Goal: Transaction & Acquisition: Subscribe to service/newsletter

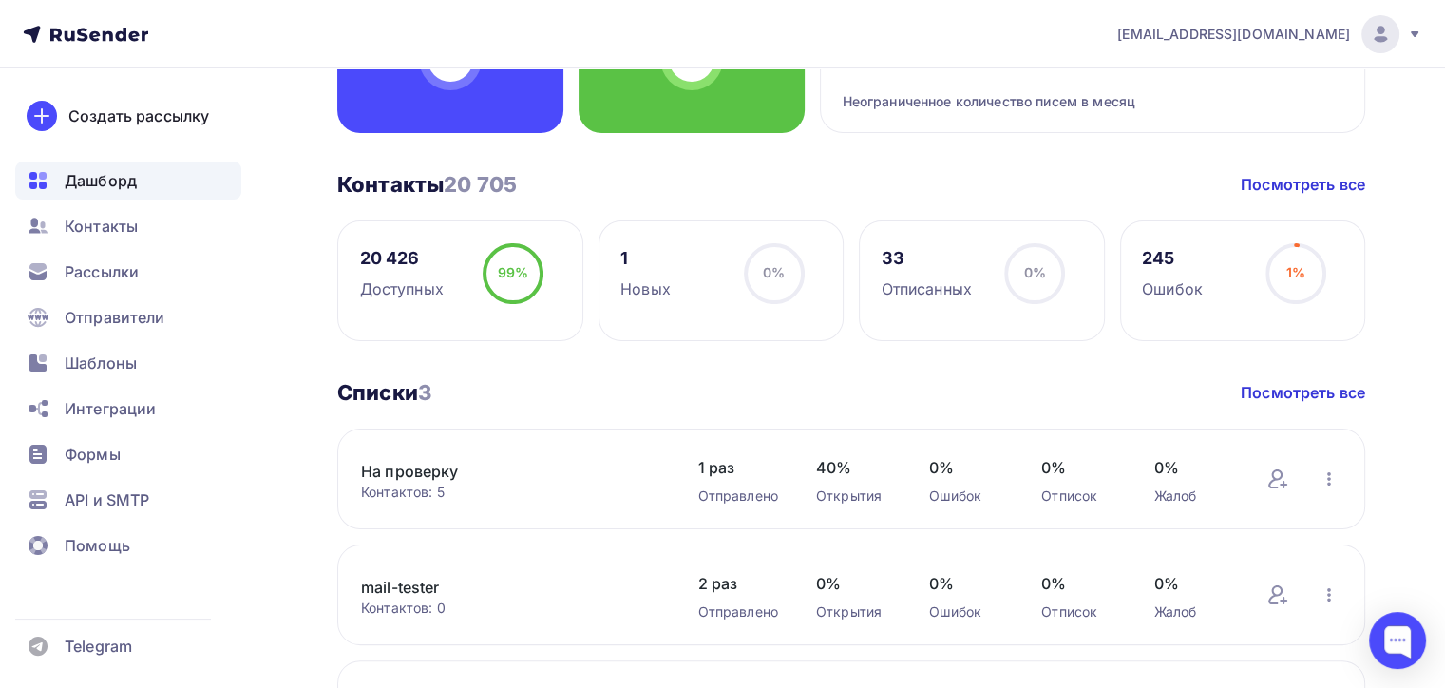
scroll to position [380, 0]
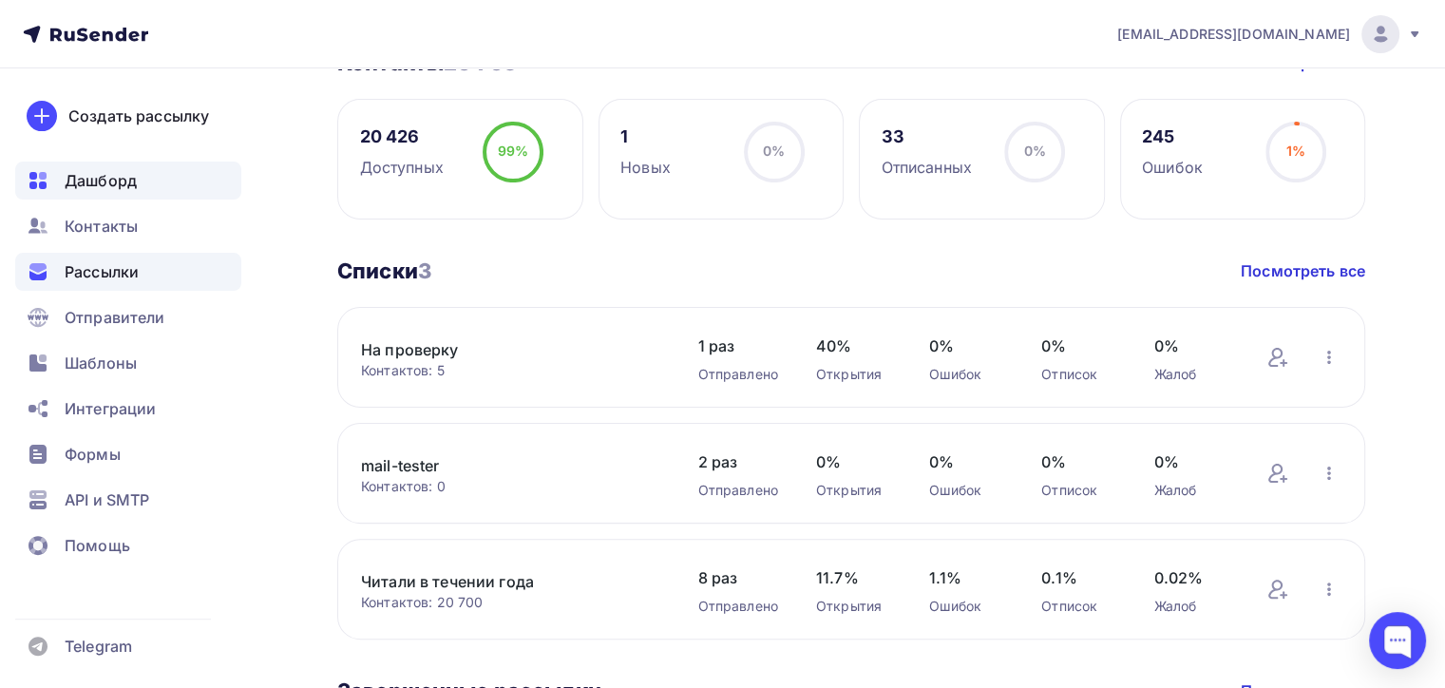
click at [99, 274] on span "Рассылки" at bounding box center [102, 271] width 74 height 23
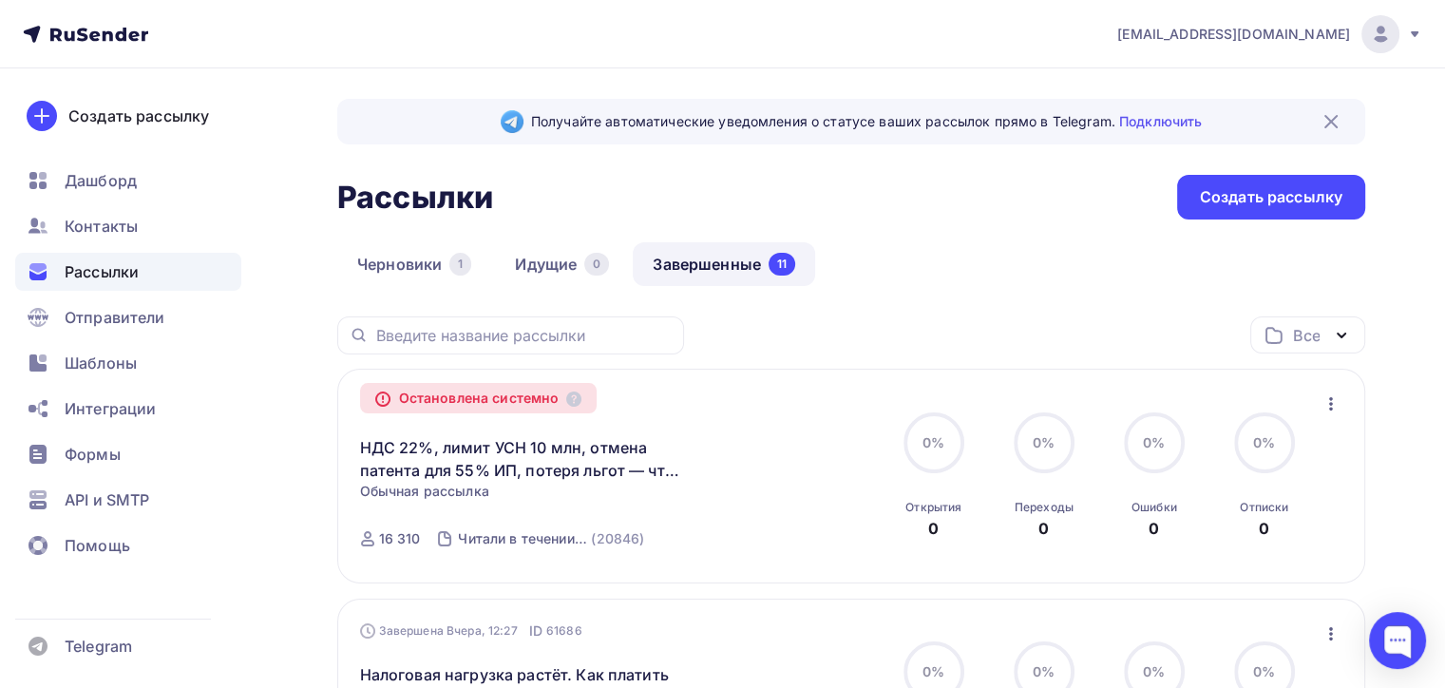
scroll to position [190, 0]
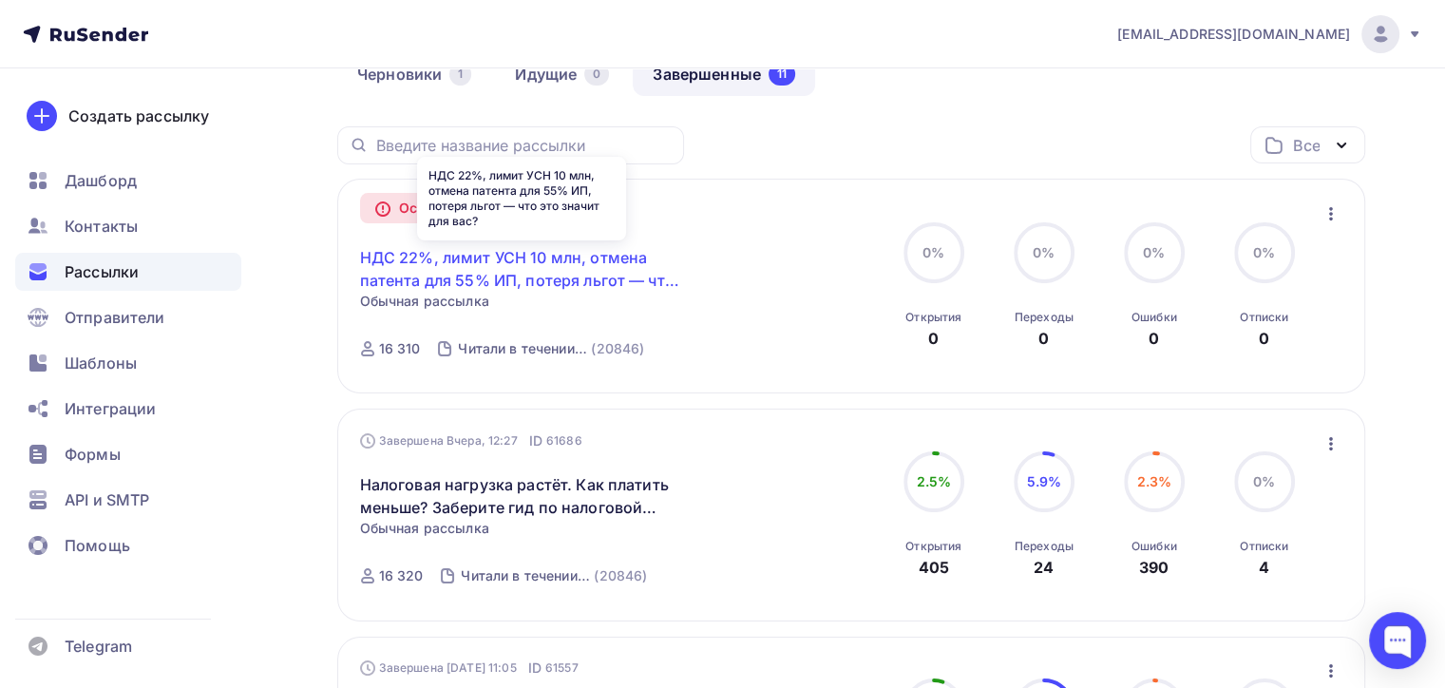
click at [552, 255] on link "НДС 22%, лимит УСН 10 млн, отмена патента для 55% ИП, потеря льгот — что это зн…" at bounding box center [523, 269] width 326 height 46
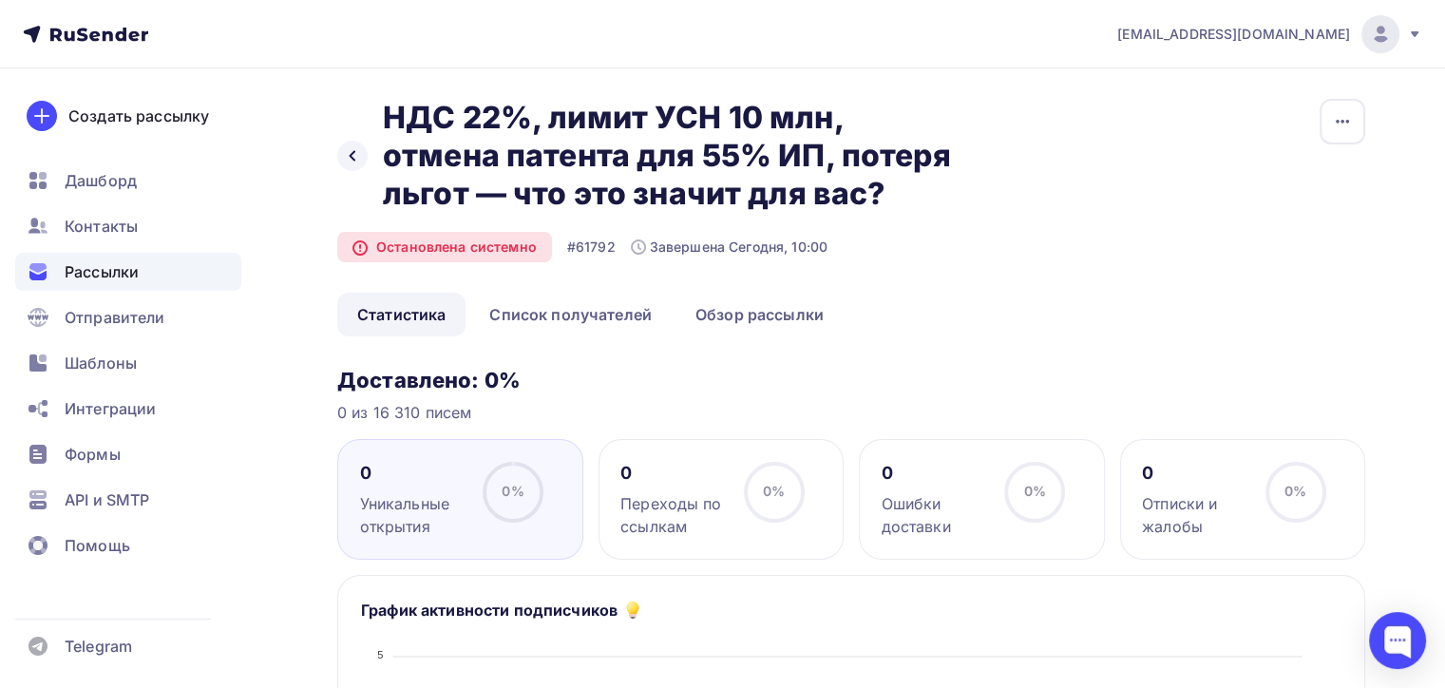
click at [925, 514] on div "Ошибки доставки" at bounding box center [934, 515] width 106 height 46
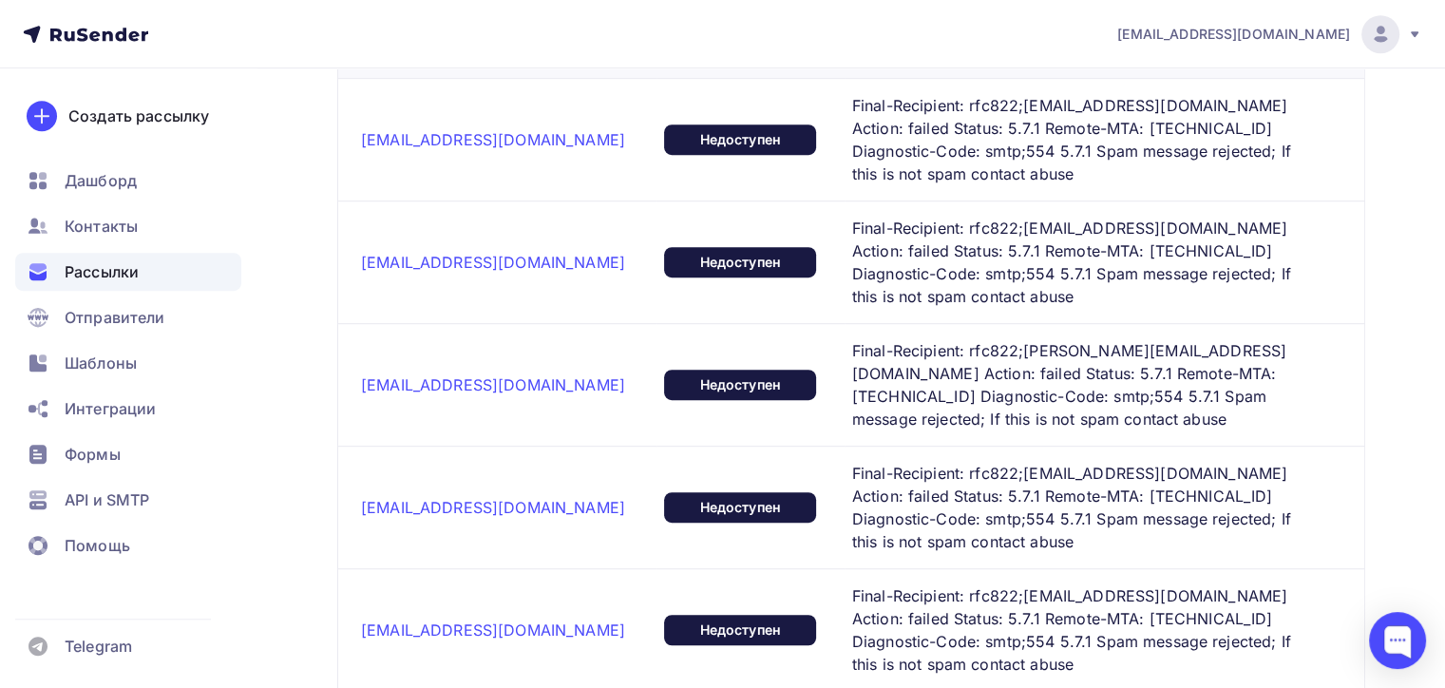
scroll to position [855, 0]
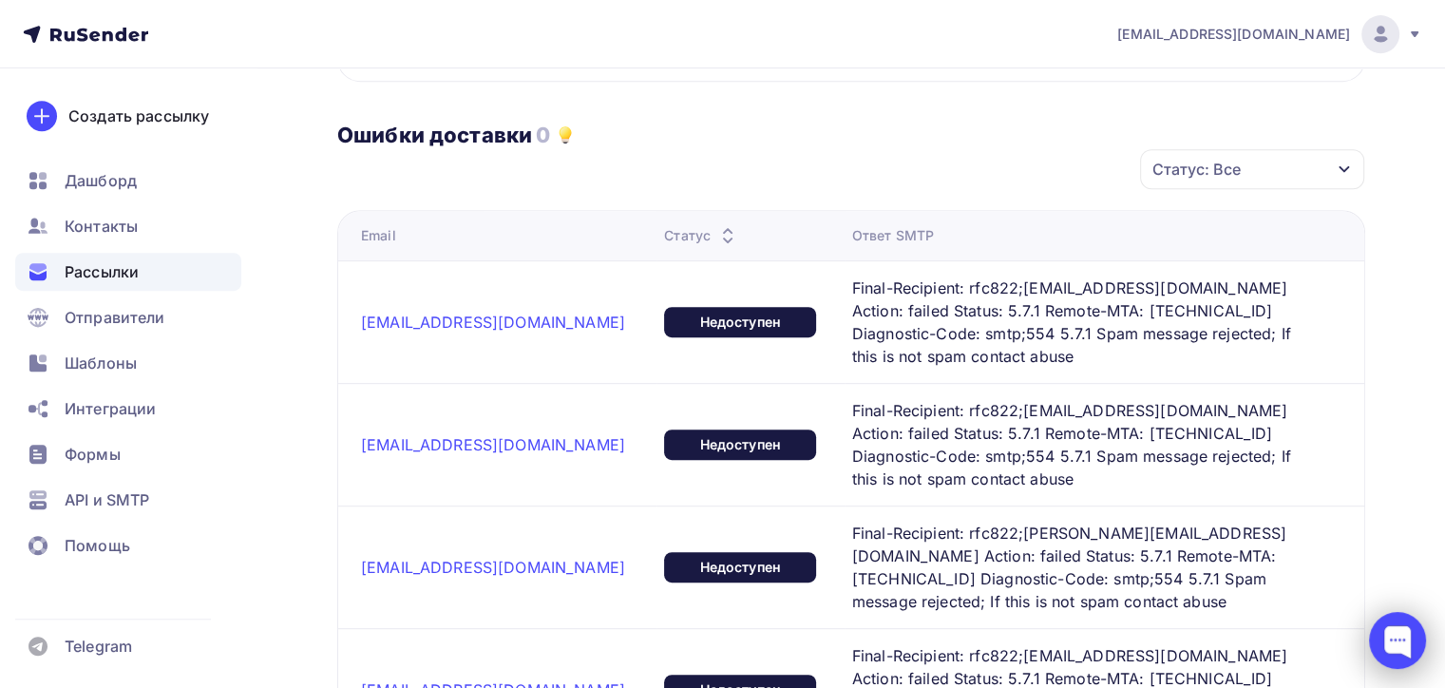
click at [1389, 636] on div at bounding box center [1397, 640] width 57 height 57
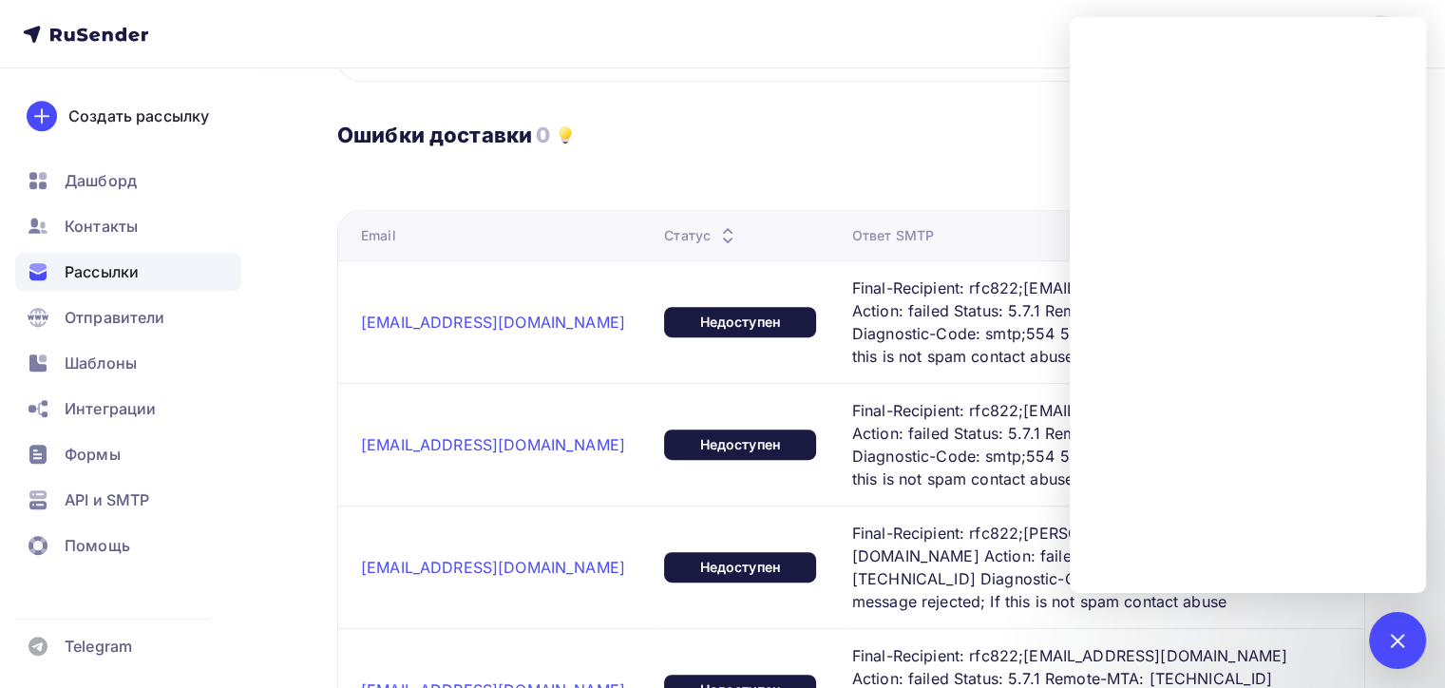
click at [662, 136] on div "Ошибки доставки 0" at bounding box center [851, 115] width 1028 height 66
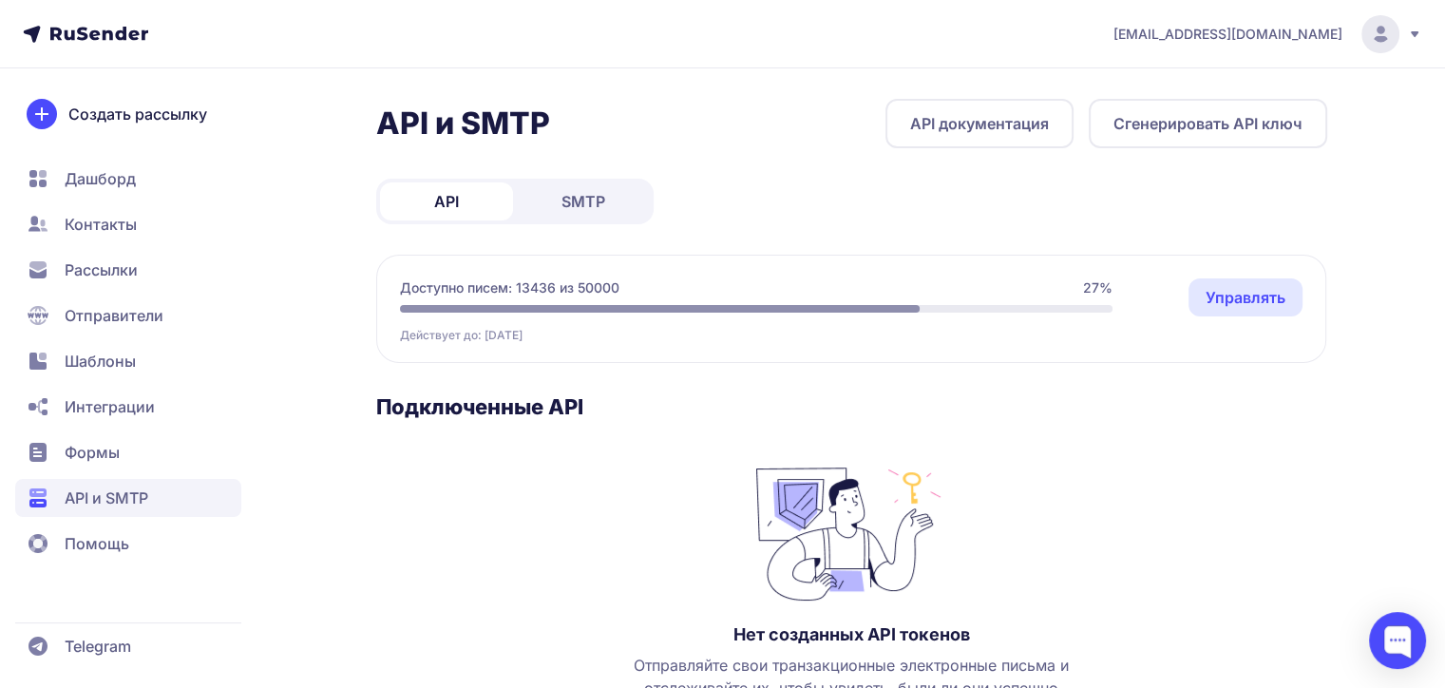
click at [109, 272] on span "Рассылки" at bounding box center [101, 269] width 73 height 23
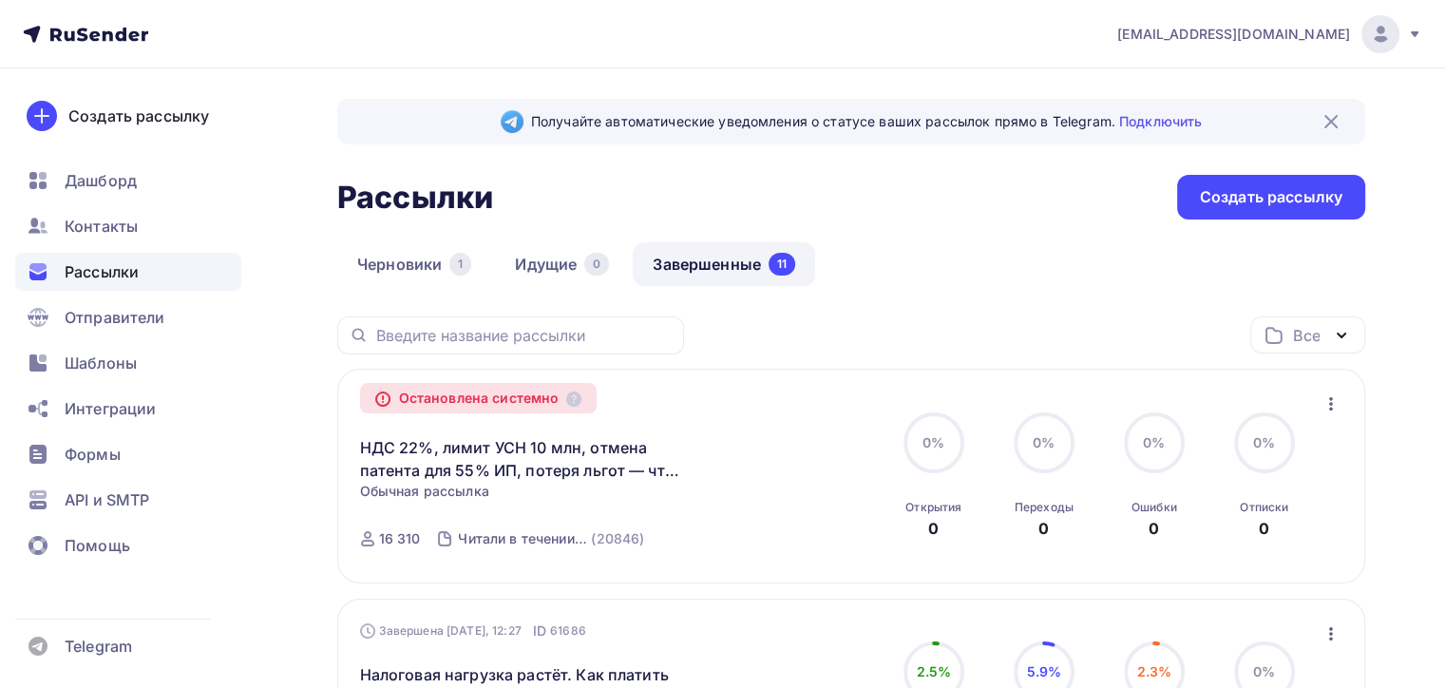
click at [1330, 399] on icon "button" at bounding box center [1330, 403] width 23 height 23
click at [1281, 446] on div "Копировать в новую" at bounding box center [1242, 452] width 195 height 23
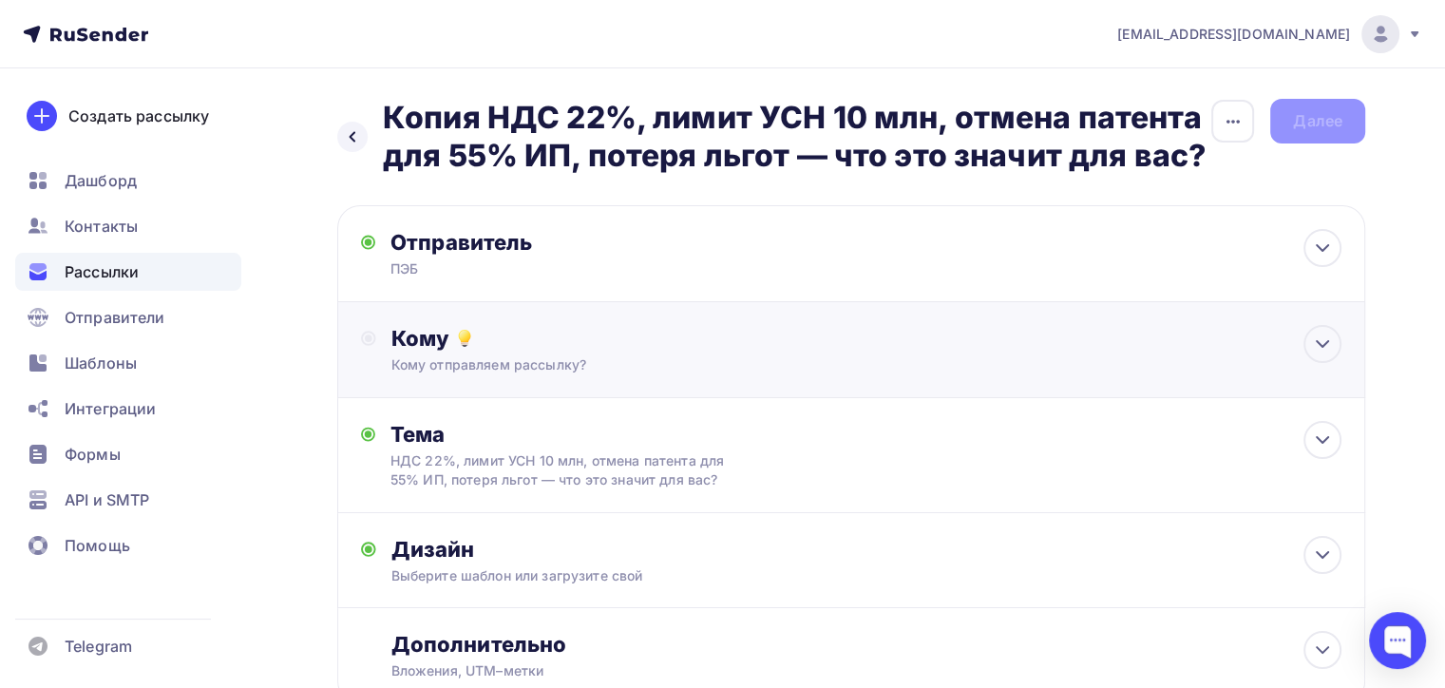
click at [558, 349] on div "Кому" at bounding box center [866, 338] width 950 height 27
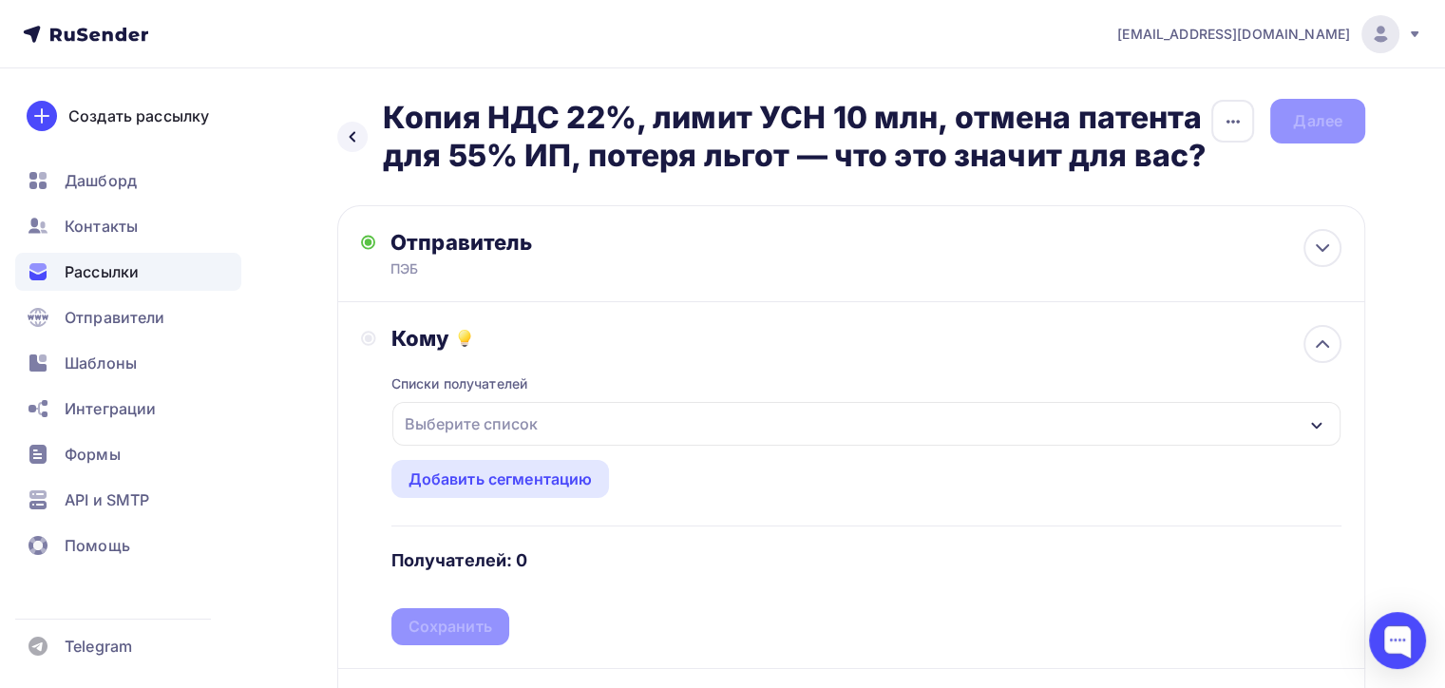
click at [486, 429] on div "Выберите список" at bounding box center [471, 424] width 148 height 34
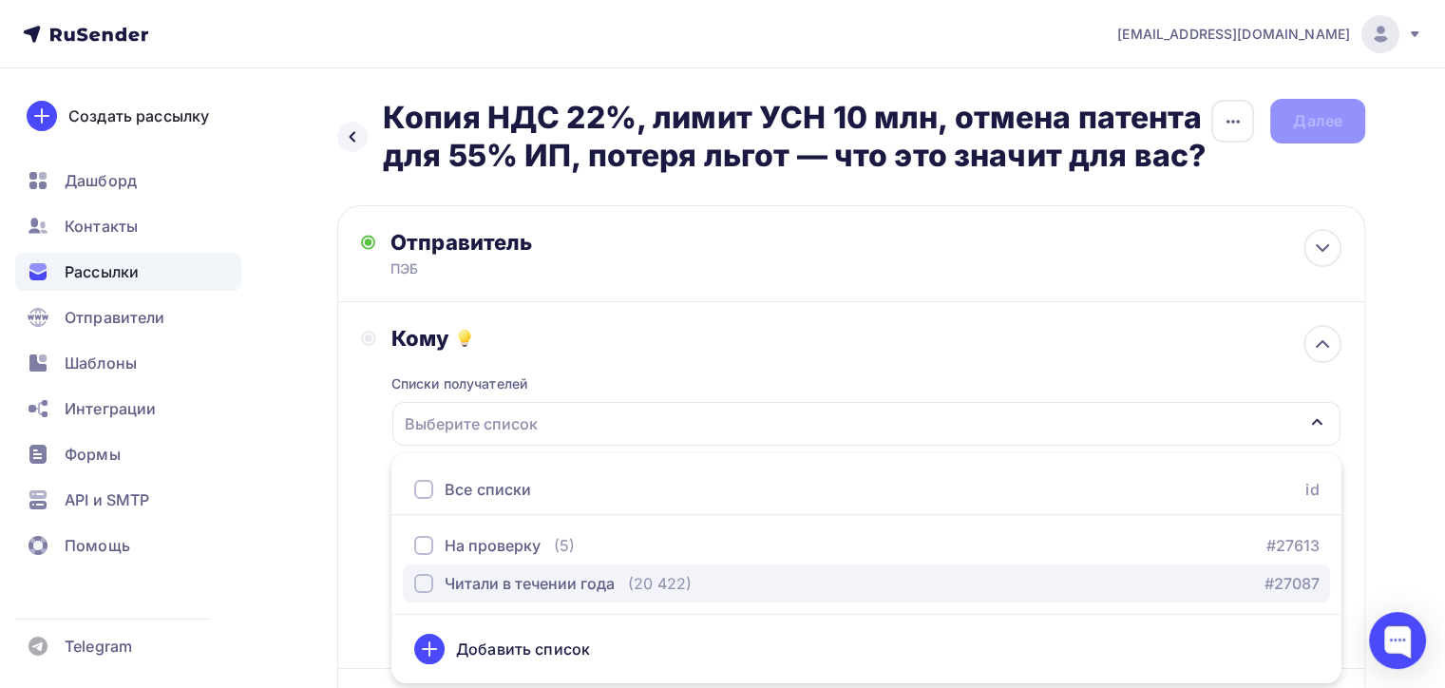
click at [483, 577] on div "Читали в течении года" at bounding box center [530, 583] width 170 height 23
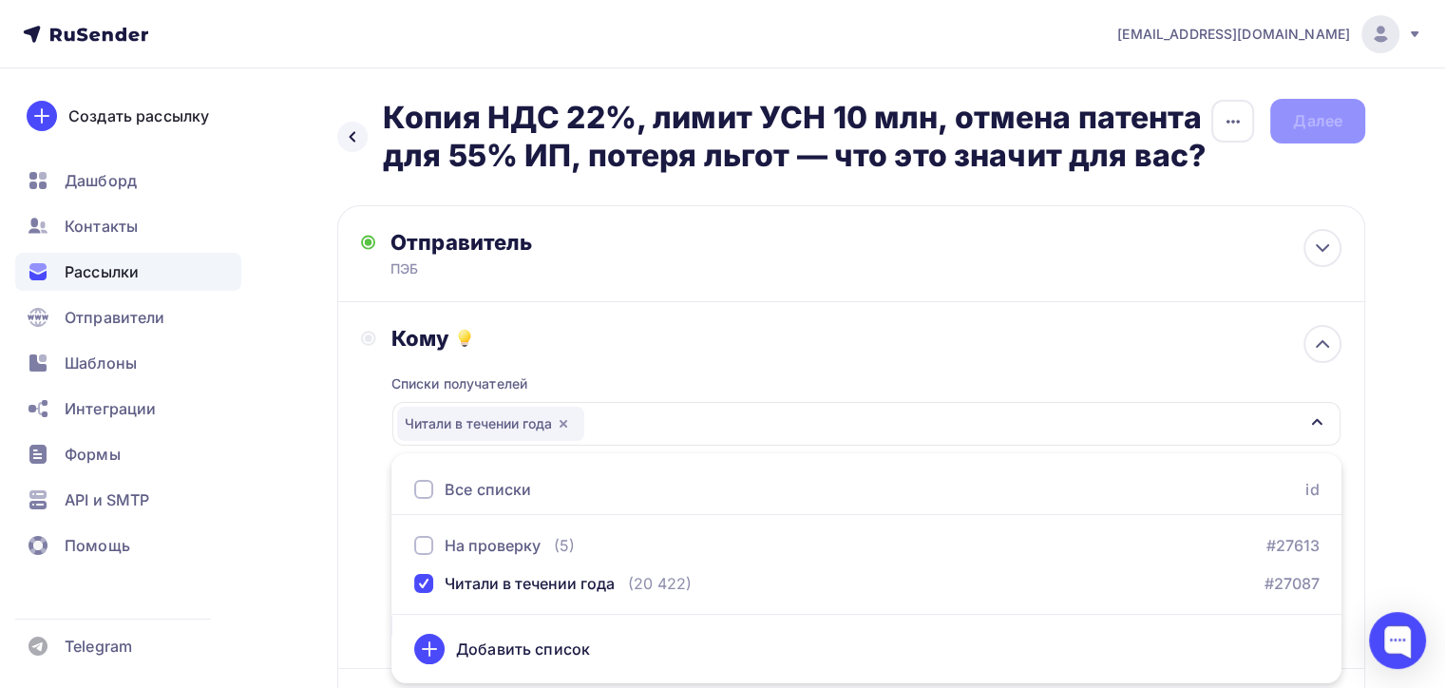
click at [370, 452] on div "Кому Списки получателей Читали в течении года Все списки id На проверку (5) #27…" at bounding box center [851, 485] width 980 height 320
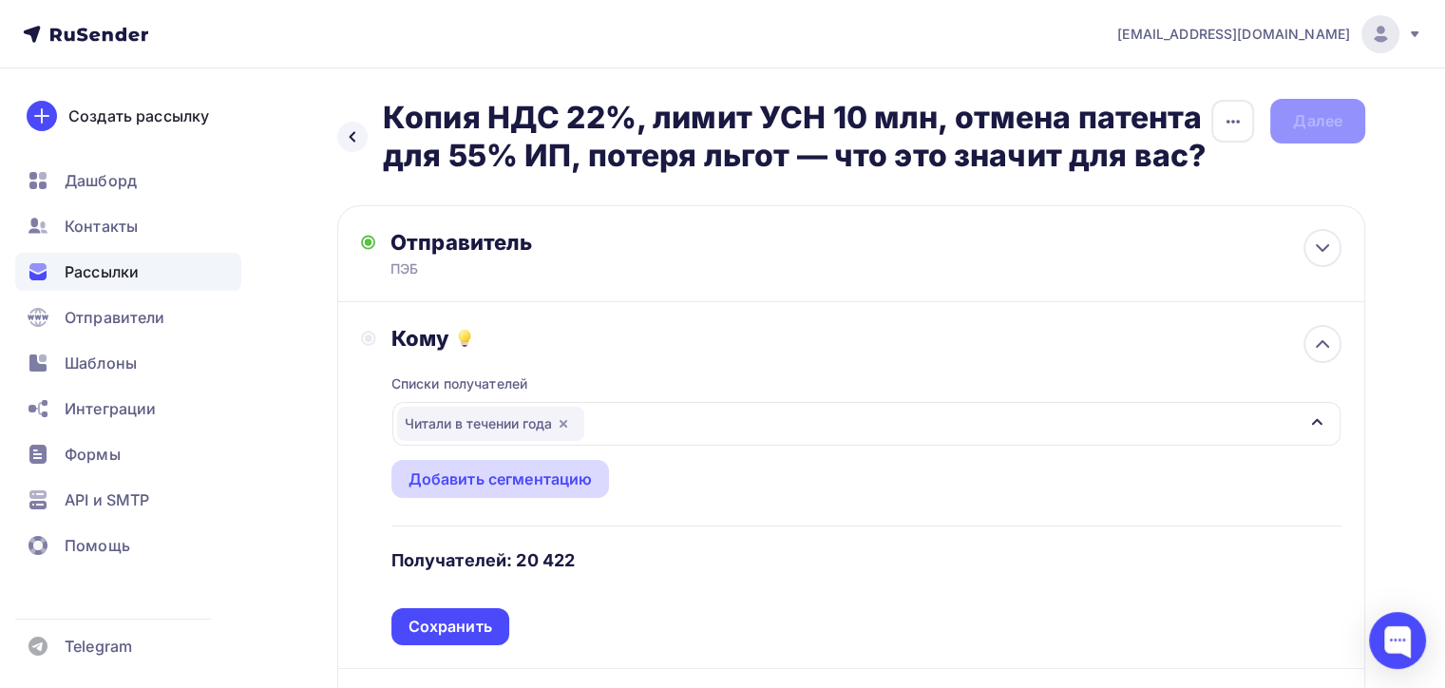
click at [473, 479] on div "Добавить сегментацию" at bounding box center [500, 478] width 184 height 23
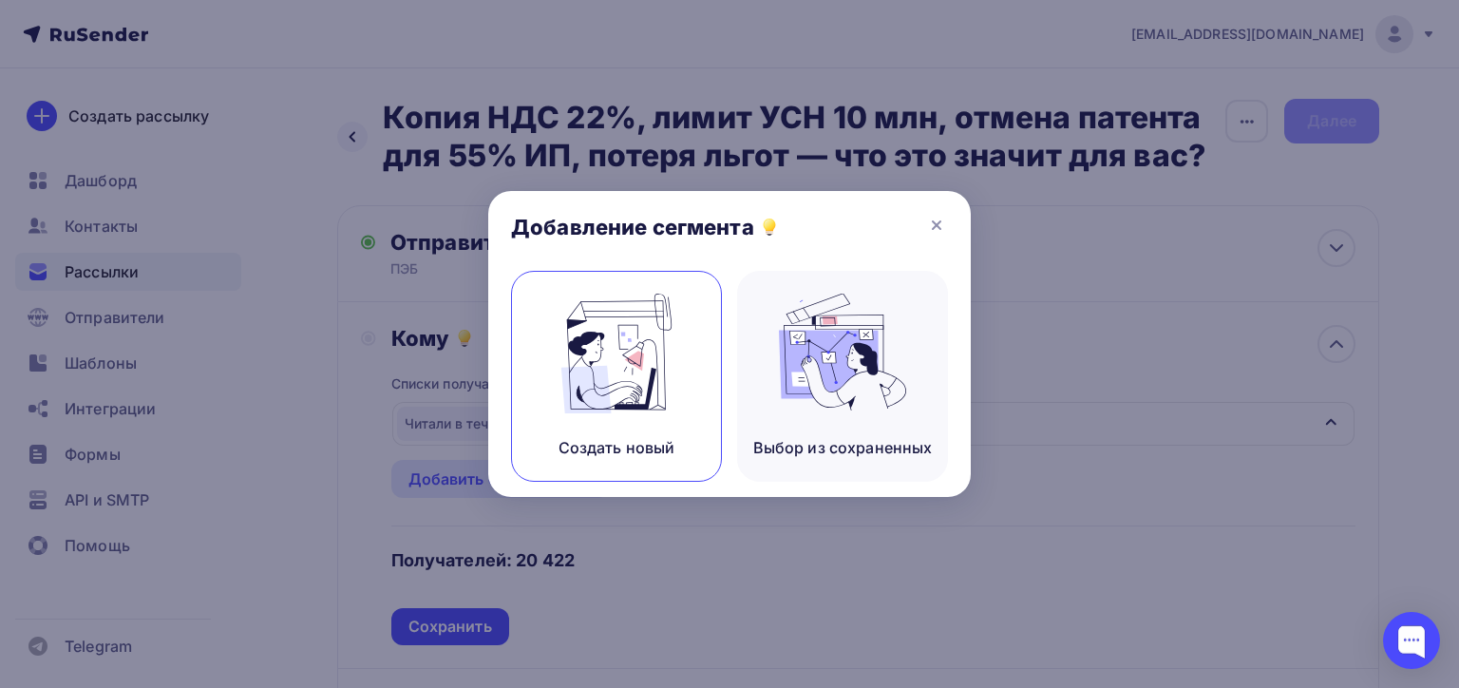
click at [624, 358] on img at bounding box center [616, 353] width 127 height 120
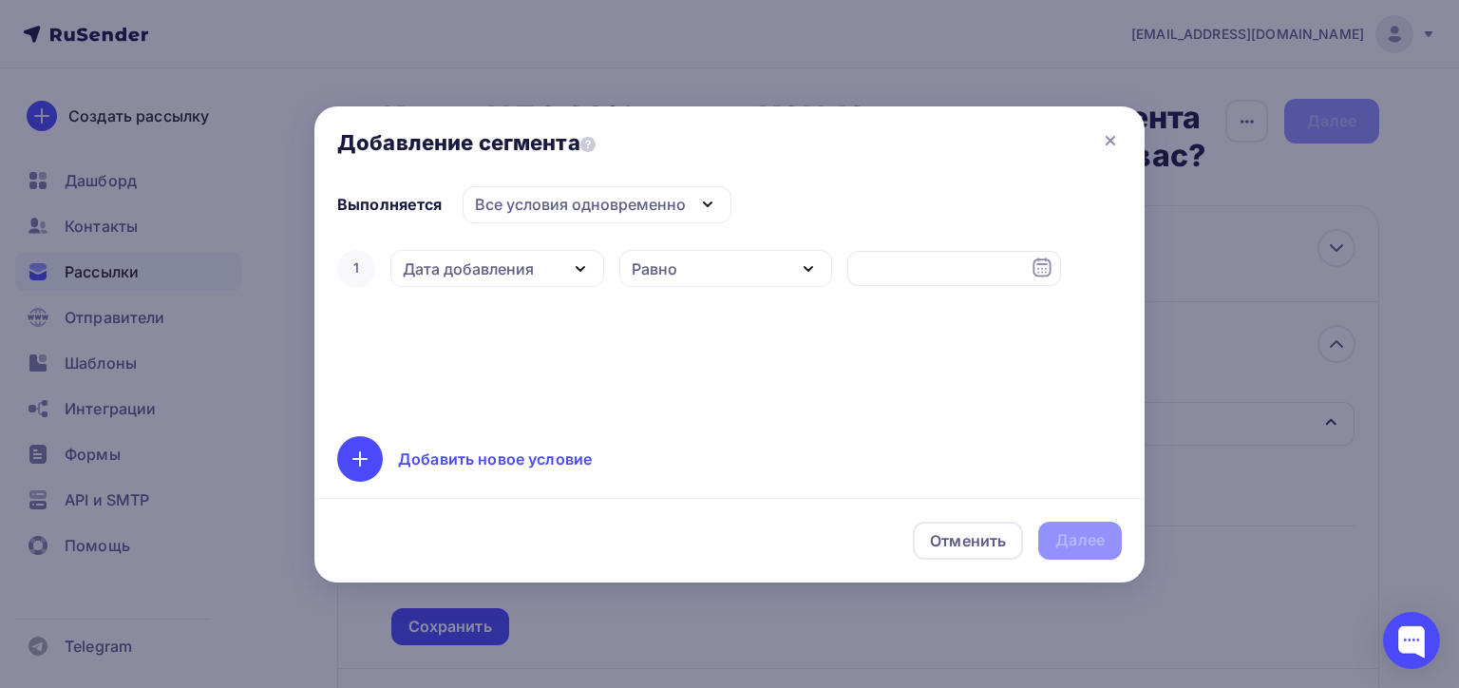
click at [471, 266] on div "Дата добавления" at bounding box center [468, 268] width 131 height 23
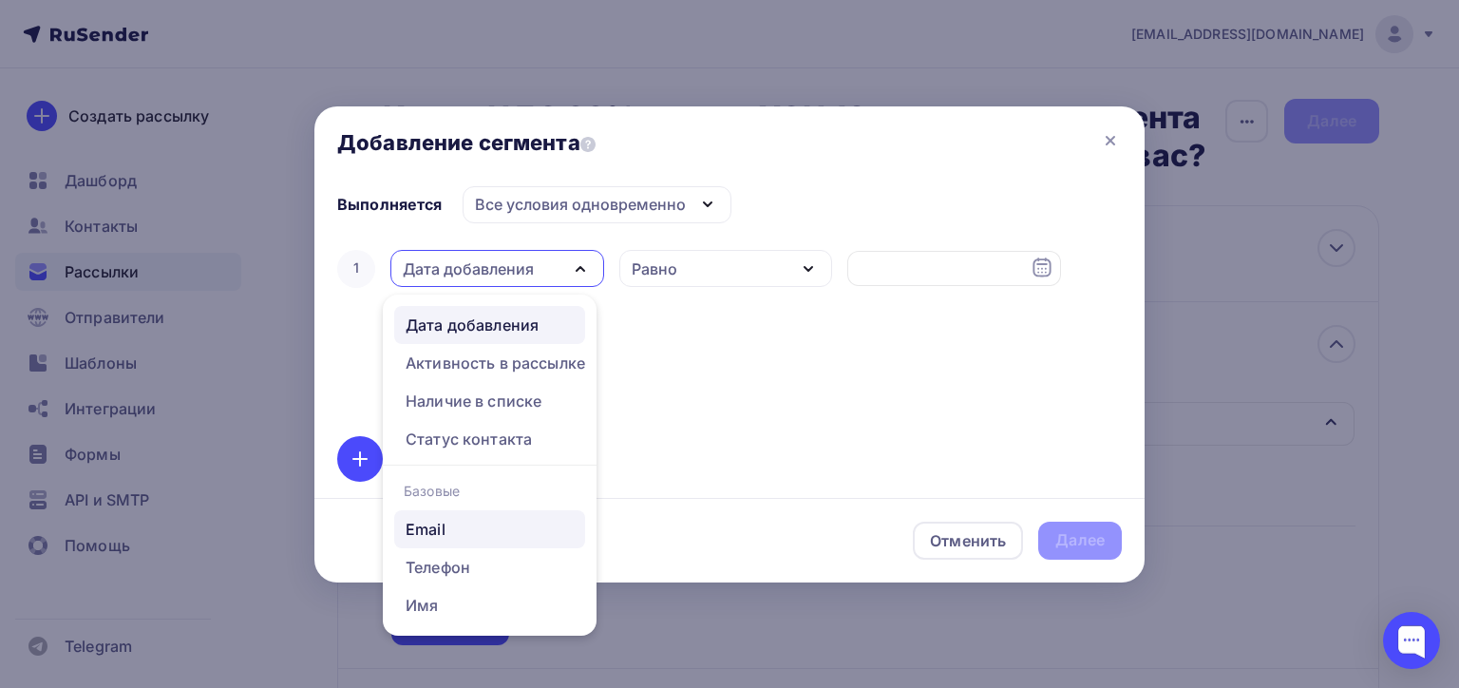
click at [441, 522] on div "Email" at bounding box center [426, 529] width 40 height 23
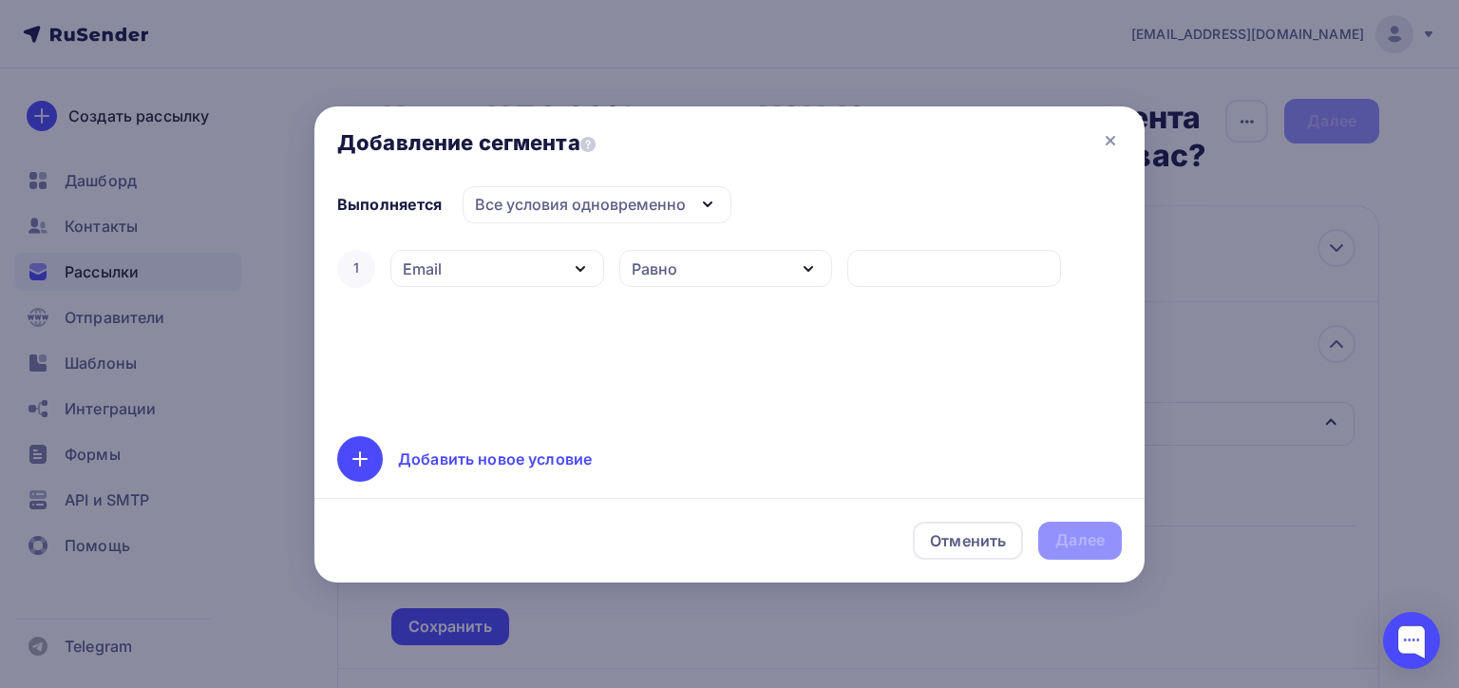
click at [698, 262] on div "Равно" at bounding box center [726, 268] width 214 height 37
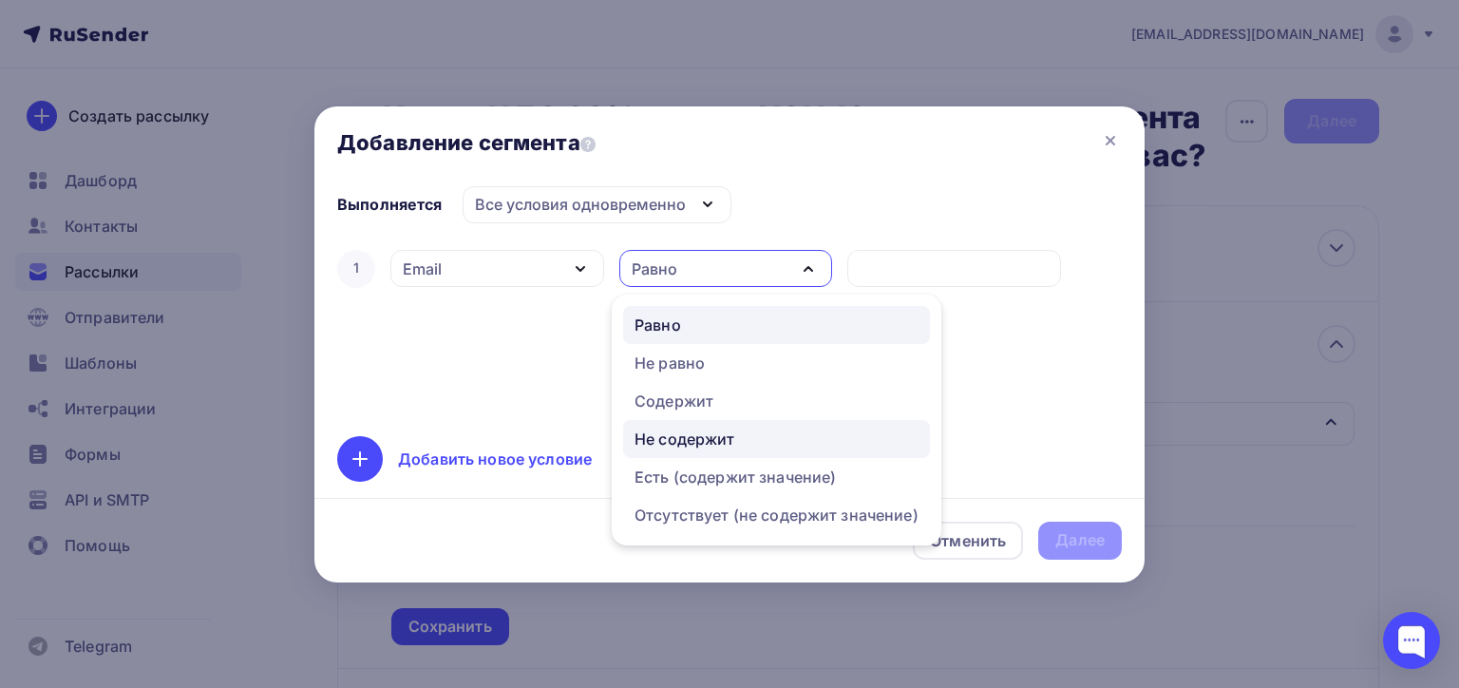
click at [691, 433] on div "Не содержит" at bounding box center [684, 438] width 101 height 23
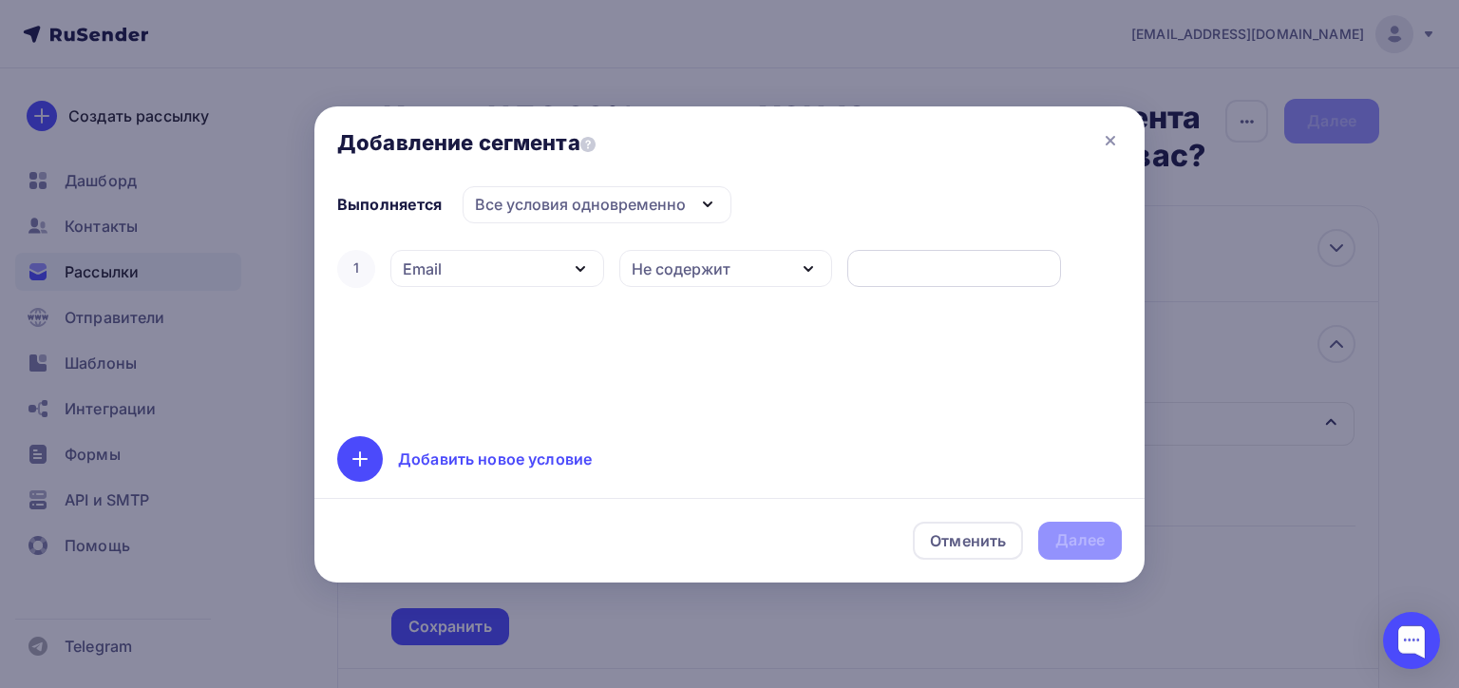
click at [893, 269] on input "text" at bounding box center [955, 268] width 192 height 23
type input "ranbler.ru"
drag, startPoint x: 482, startPoint y: 456, endPoint x: 494, endPoint y: 402, distance: 55.5
click at [481, 456] on div "Добавить новое условие" at bounding box center [495, 458] width 194 height 23
click at [529, 331] on div "Дата добавления" at bounding box center [468, 329] width 131 height 23
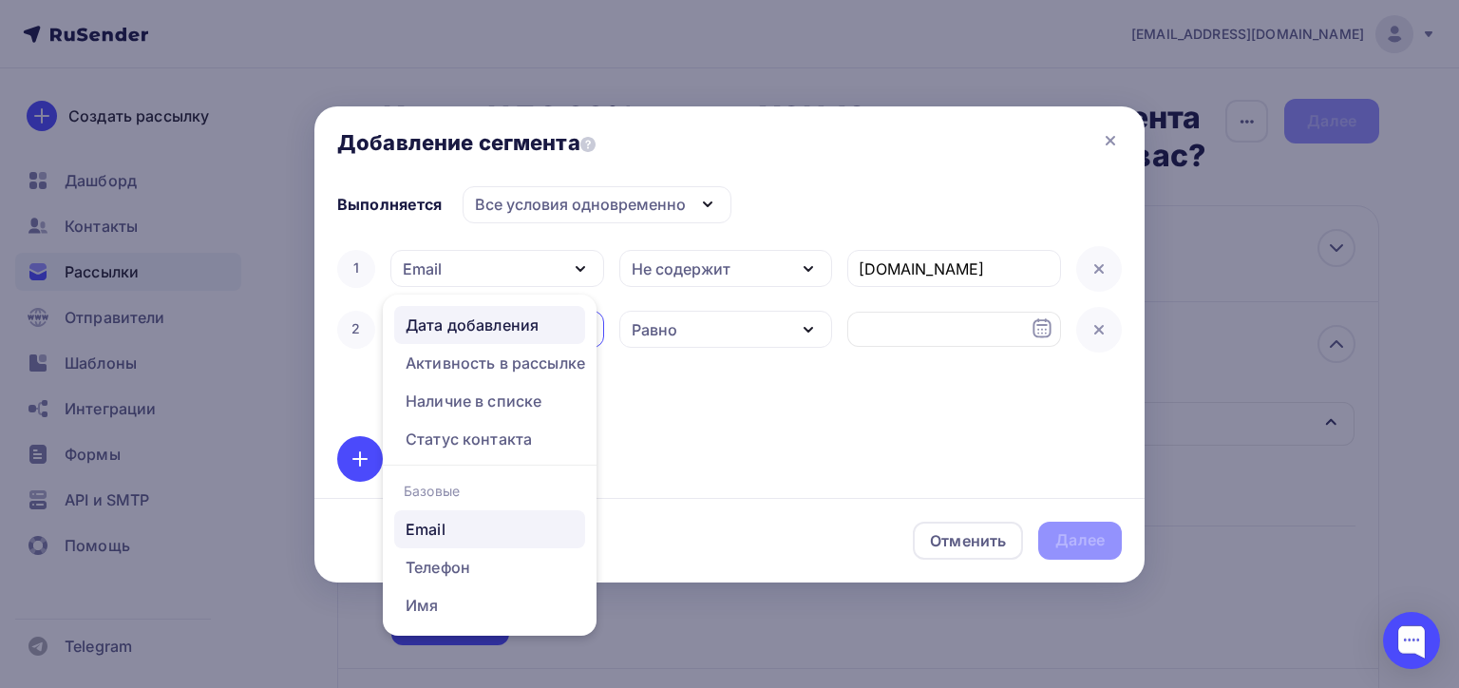
click at [438, 527] on div "Email" at bounding box center [426, 529] width 40 height 23
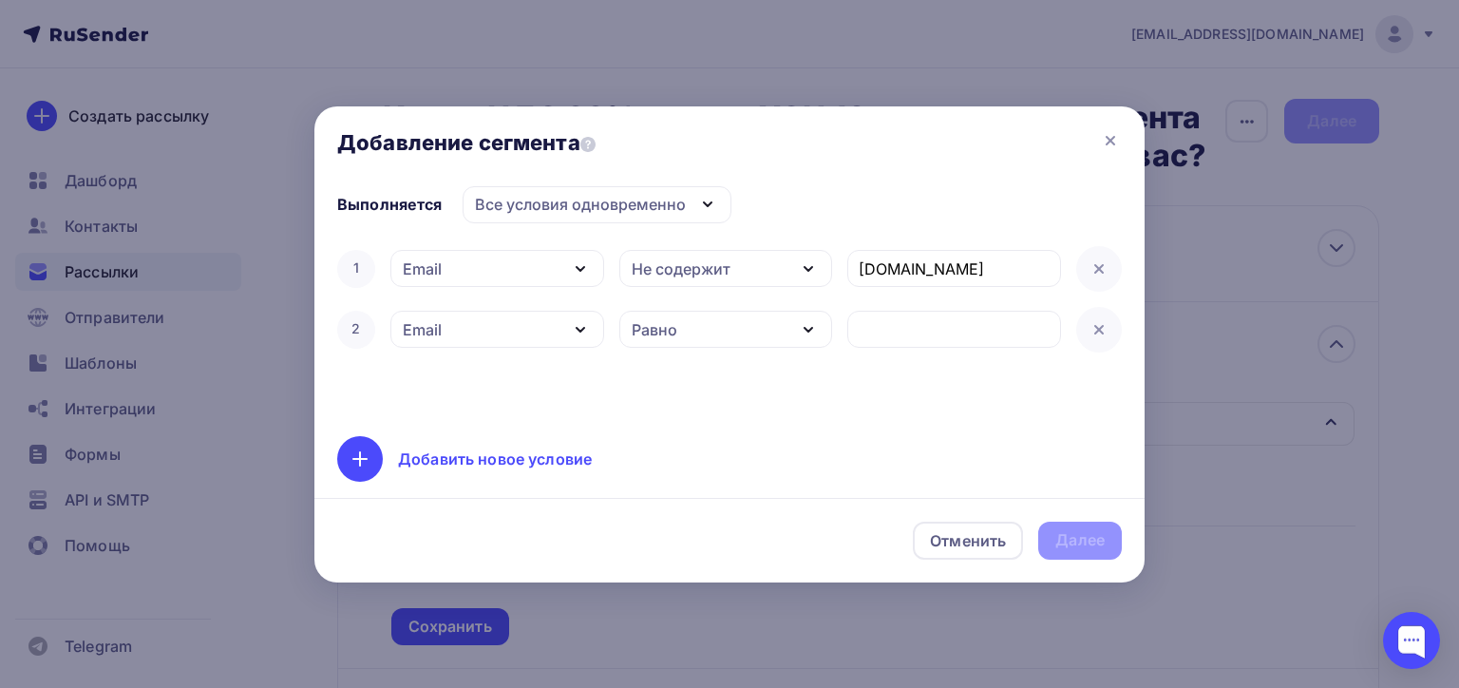
click at [661, 325] on div "Равно" at bounding box center [655, 329] width 46 height 23
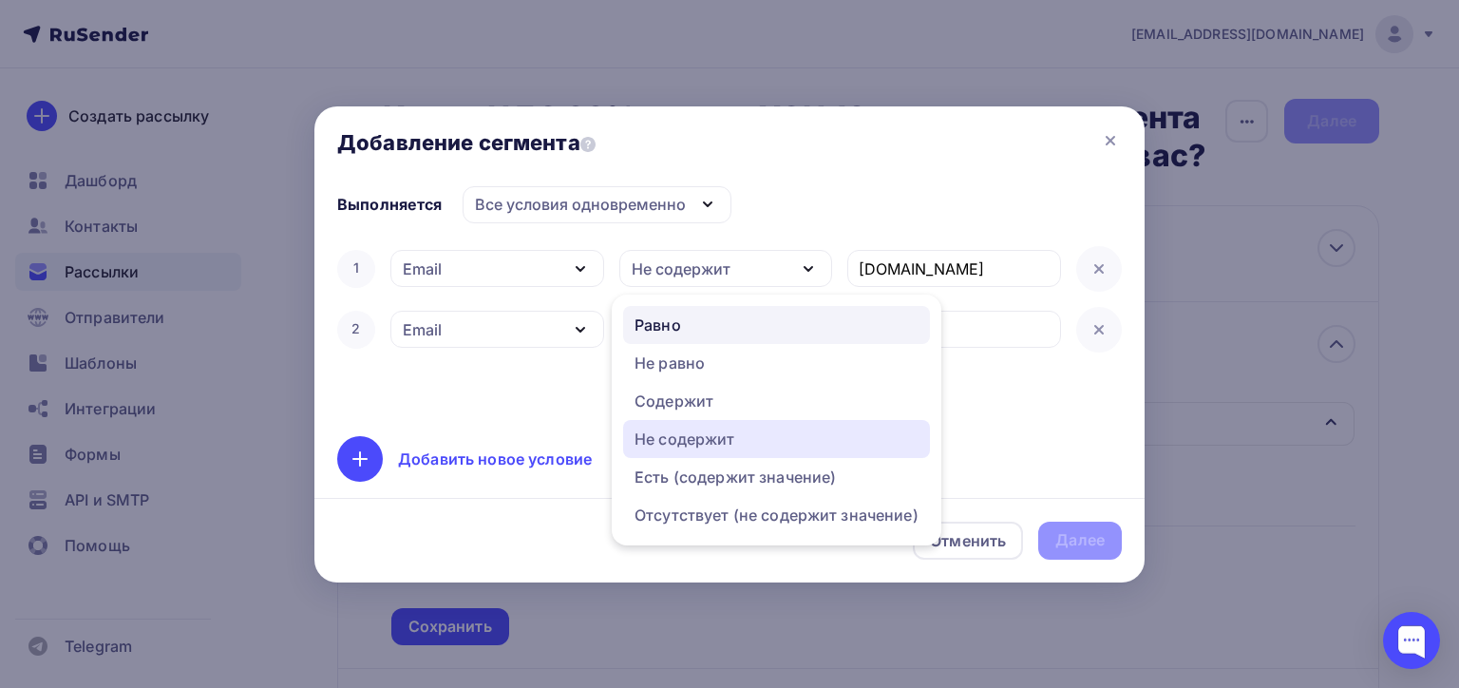
drag, startPoint x: 686, startPoint y: 433, endPoint x: 731, endPoint y: 407, distance: 52.8
click at [687, 433] on div "Не содержит" at bounding box center [684, 438] width 101 height 23
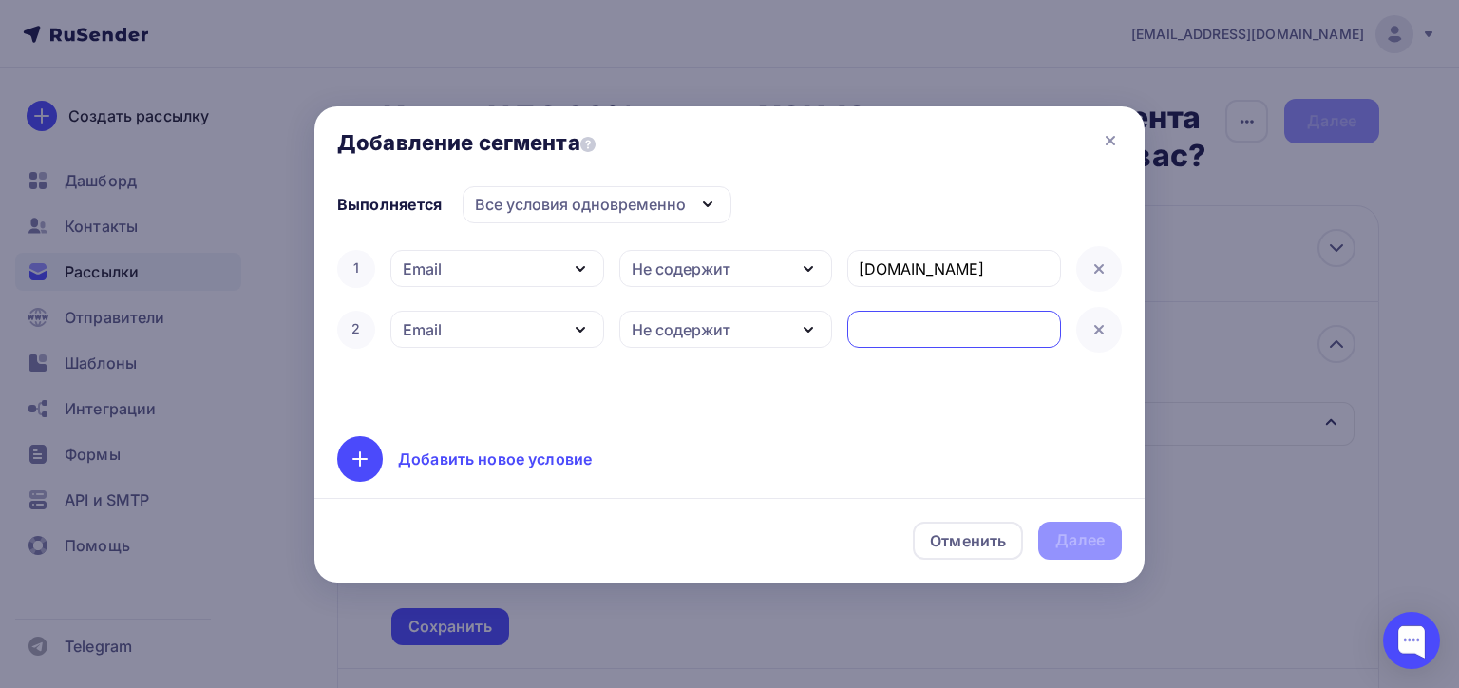
click at [897, 335] on input "text" at bounding box center [955, 329] width 192 height 23
type input "yandex.ru"
click at [454, 464] on div "Добавить новое условие" at bounding box center [495, 458] width 194 height 23
click at [463, 387] on div "Дата добавления" at bounding box center [468, 390] width 131 height 23
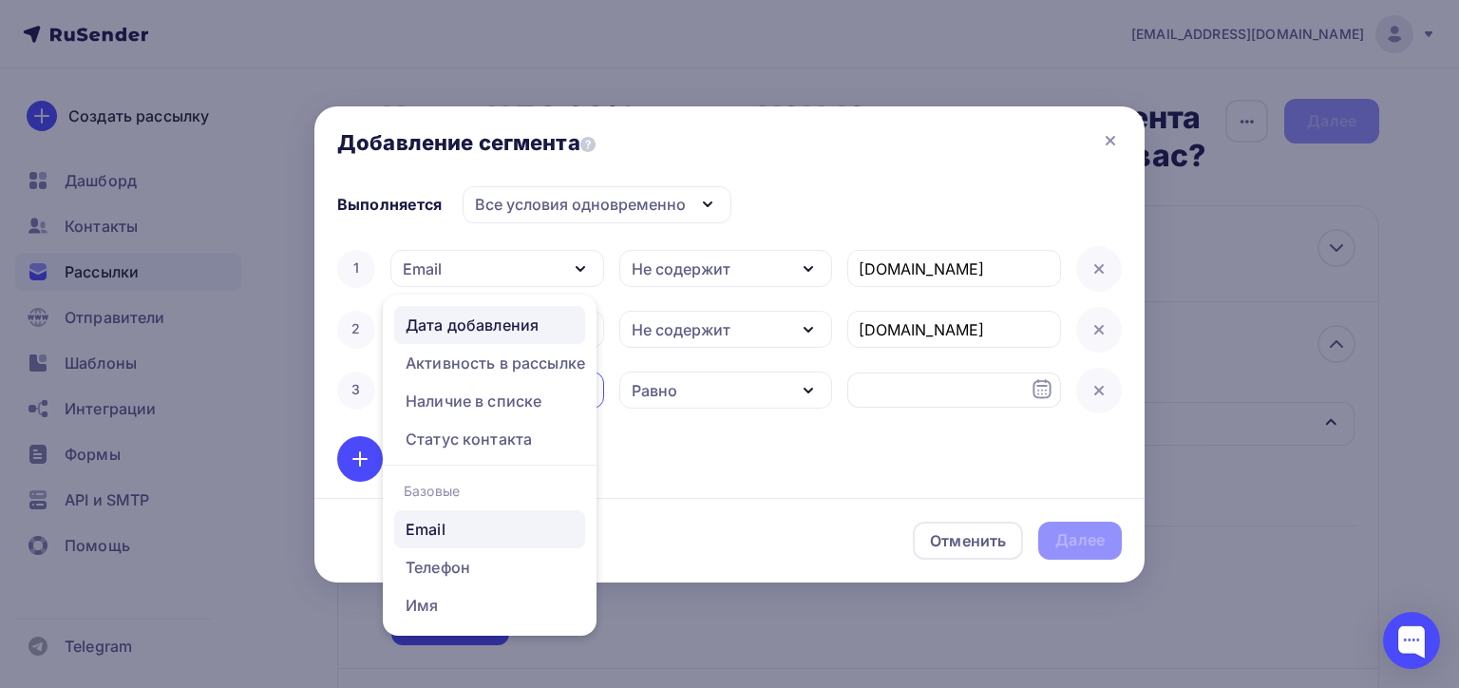
drag, startPoint x: 461, startPoint y: 524, endPoint x: 472, endPoint y: 519, distance: 12.7
click at [460, 525] on div "Email" at bounding box center [490, 529] width 168 height 23
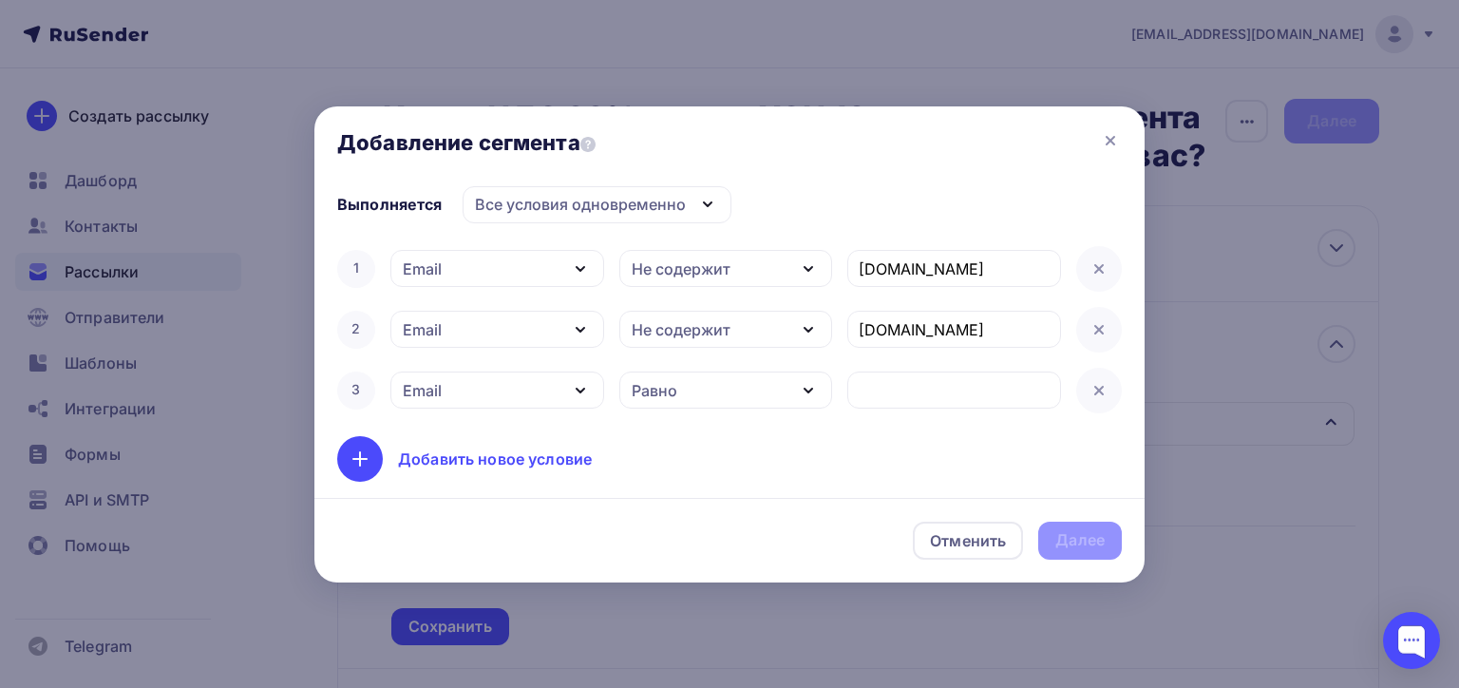
click at [665, 397] on div "Равно" at bounding box center [655, 390] width 46 height 23
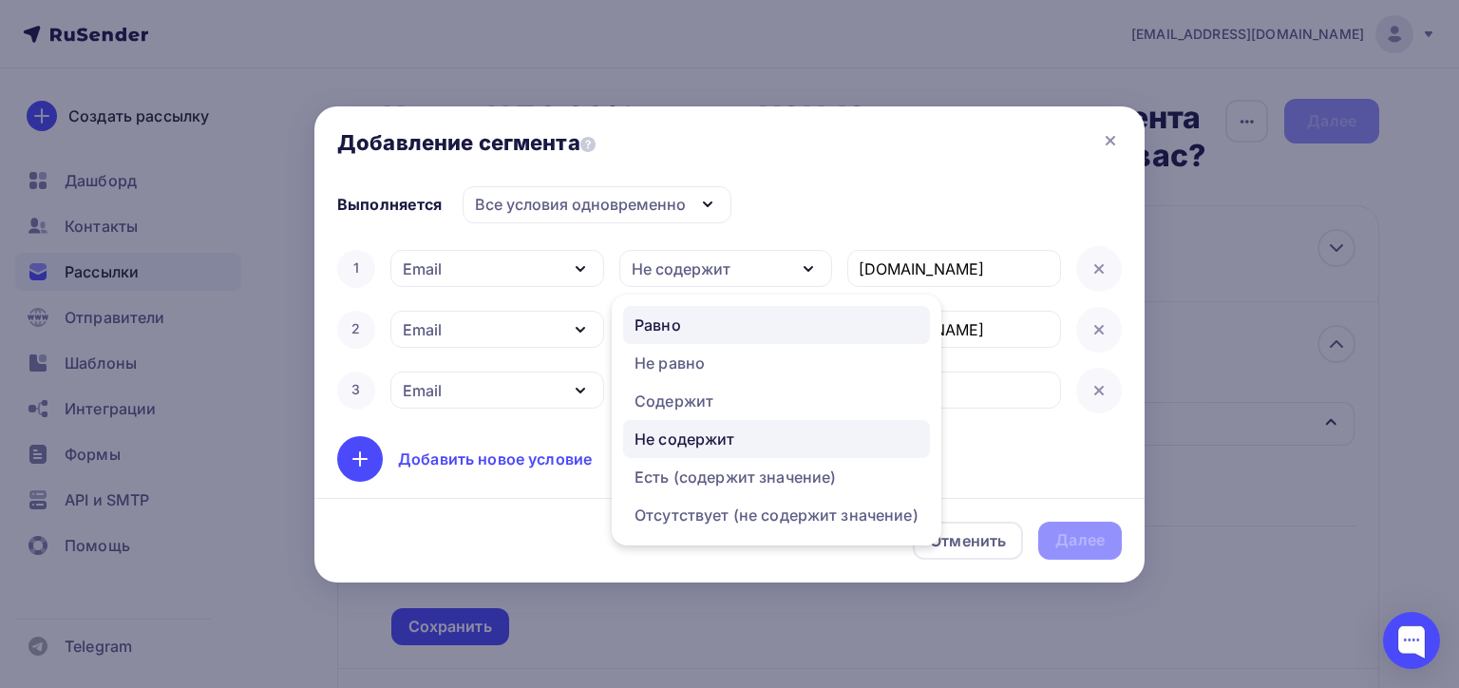
click at [678, 434] on div "Не содержит" at bounding box center [684, 438] width 101 height 23
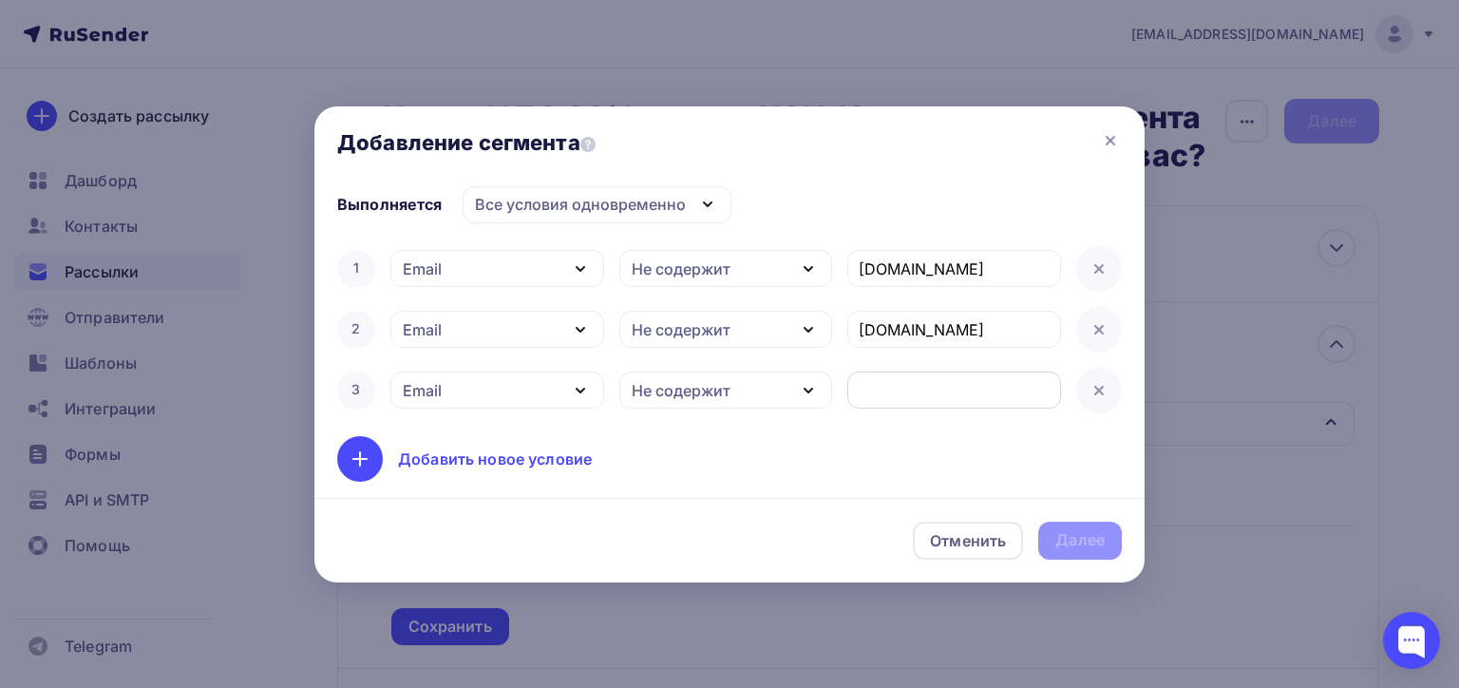
click at [884, 388] on input "text" at bounding box center [955, 390] width 192 height 23
type input "ya.ru"
click at [1087, 534] on div "Далее" at bounding box center [1079, 540] width 49 height 22
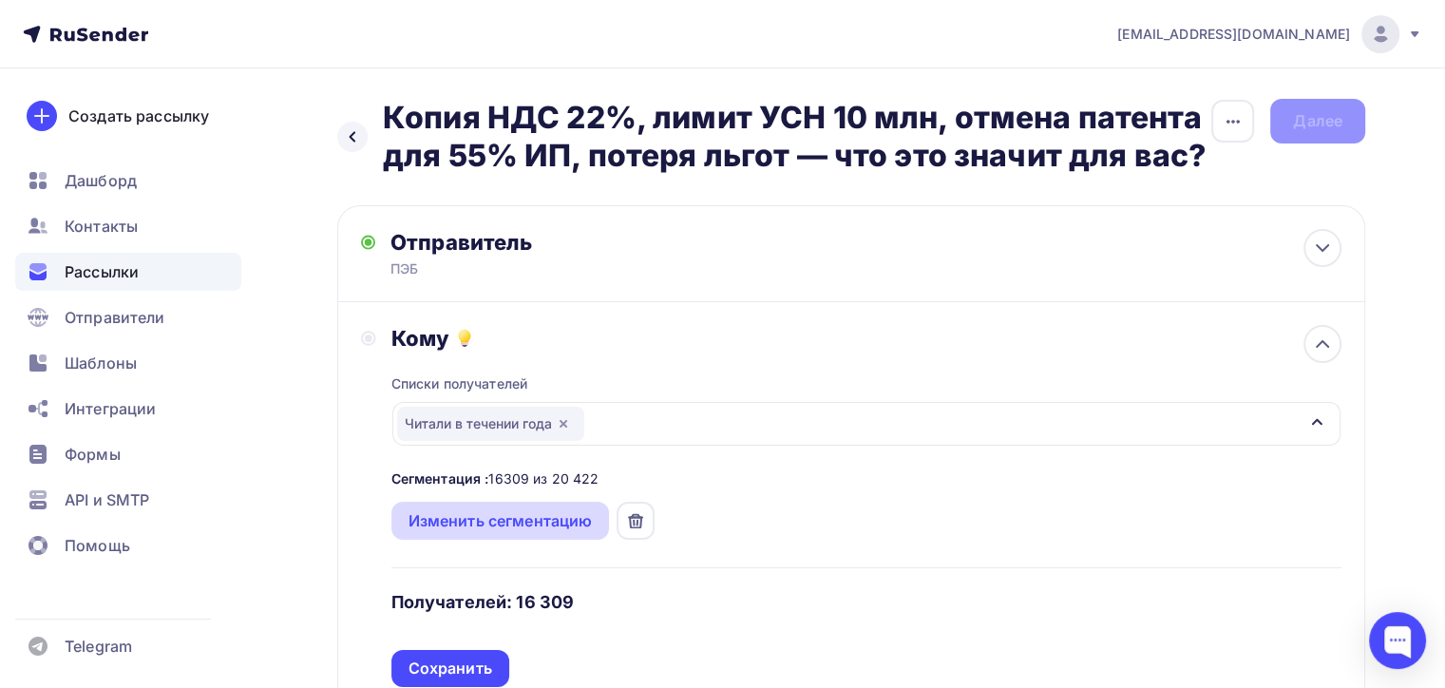
click at [527, 519] on div "Изменить сегментацию" at bounding box center [500, 520] width 184 height 23
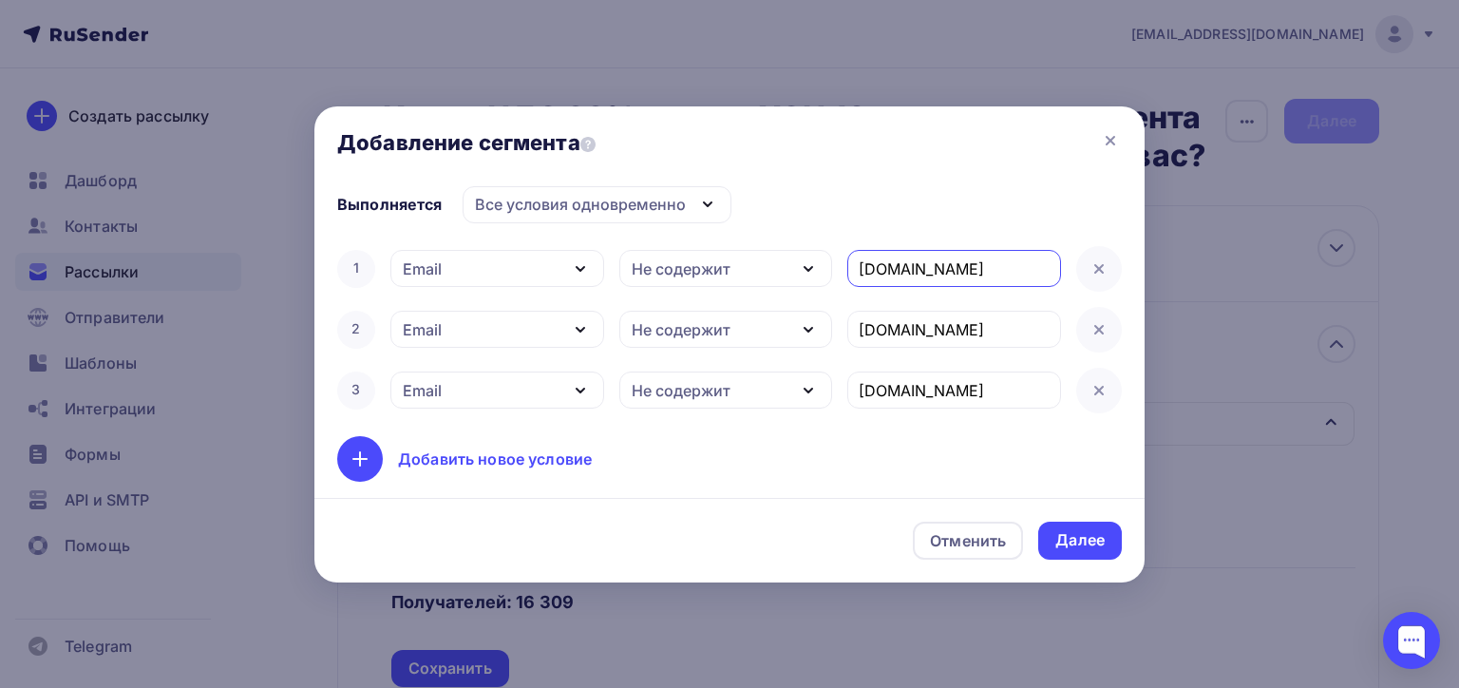
click at [874, 270] on input "ranbler.ru" at bounding box center [955, 268] width 192 height 23
type input "rambler.ru"
click at [1071, 532] on div "Далее" at bounding box center [1079, 540] width 49 height 22
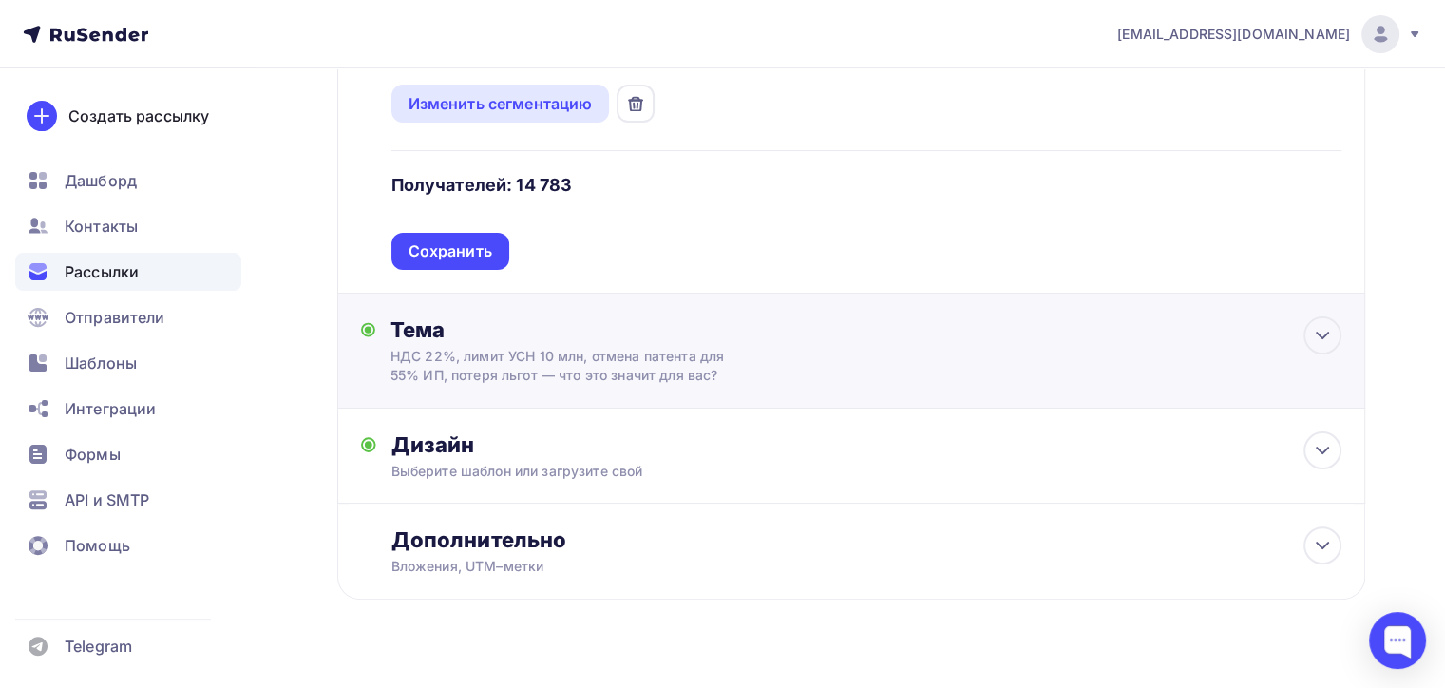
scroll to position [449, 0]
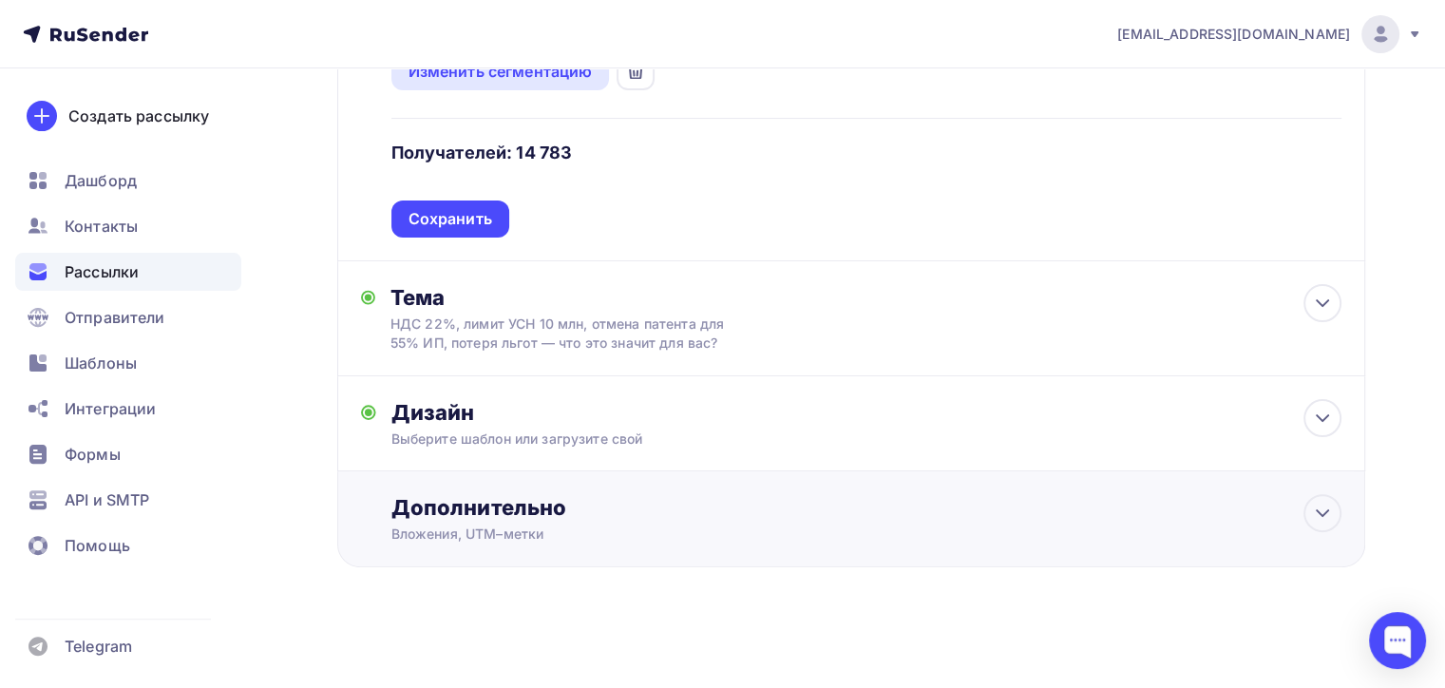
click at [686, 541] on div "Дополнительно Вложения, UTM–метки Вложения Добавить файл Максимальный суммарный…" at bounding box center [851, 519] width 1028 height 96
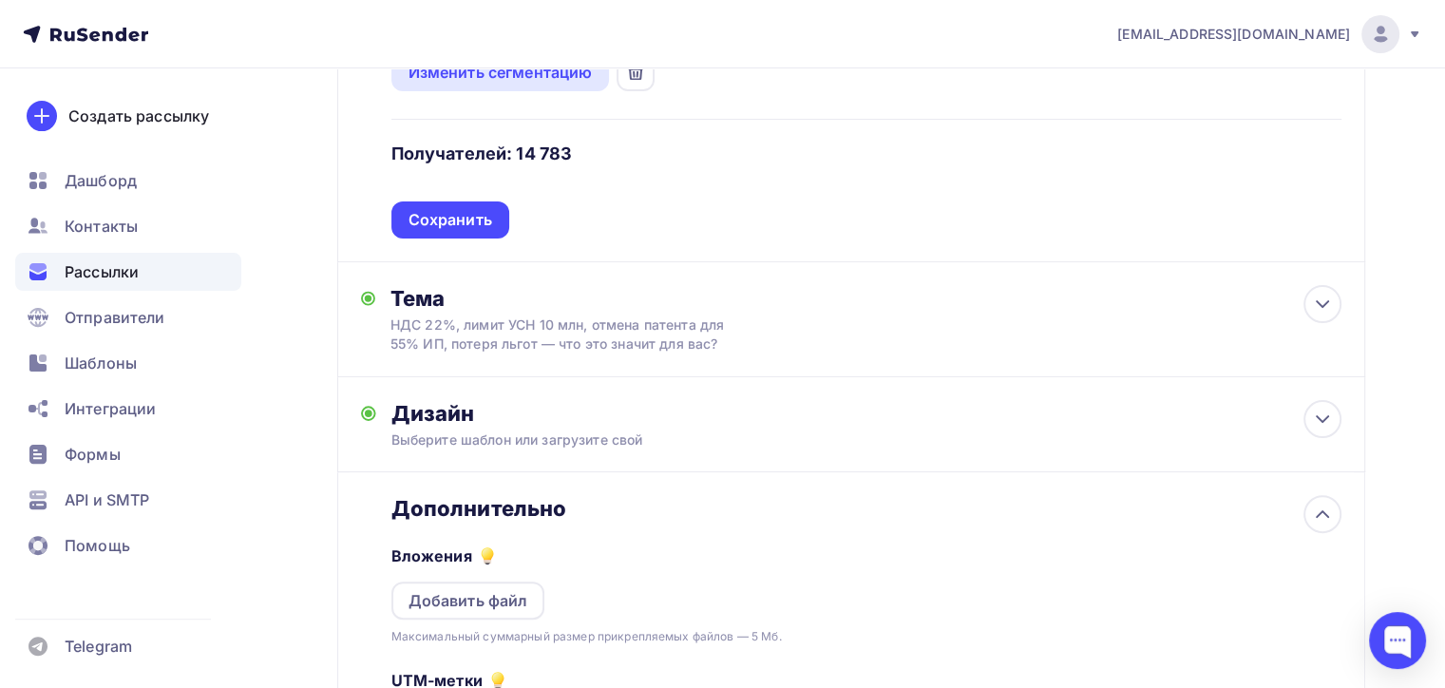
scroll to position [748, 0]
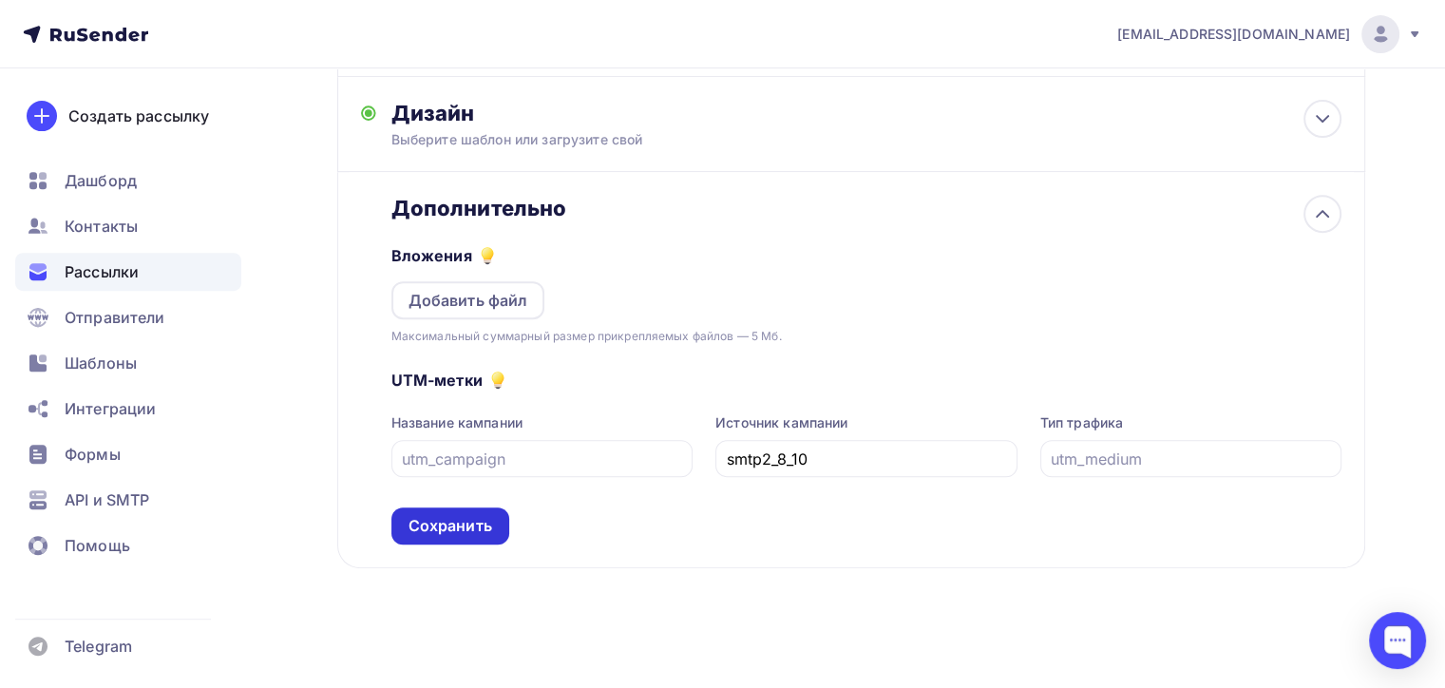
click at [477, 527] on div "Сохранить" at bounding box center [450, 526] width 84 height 22
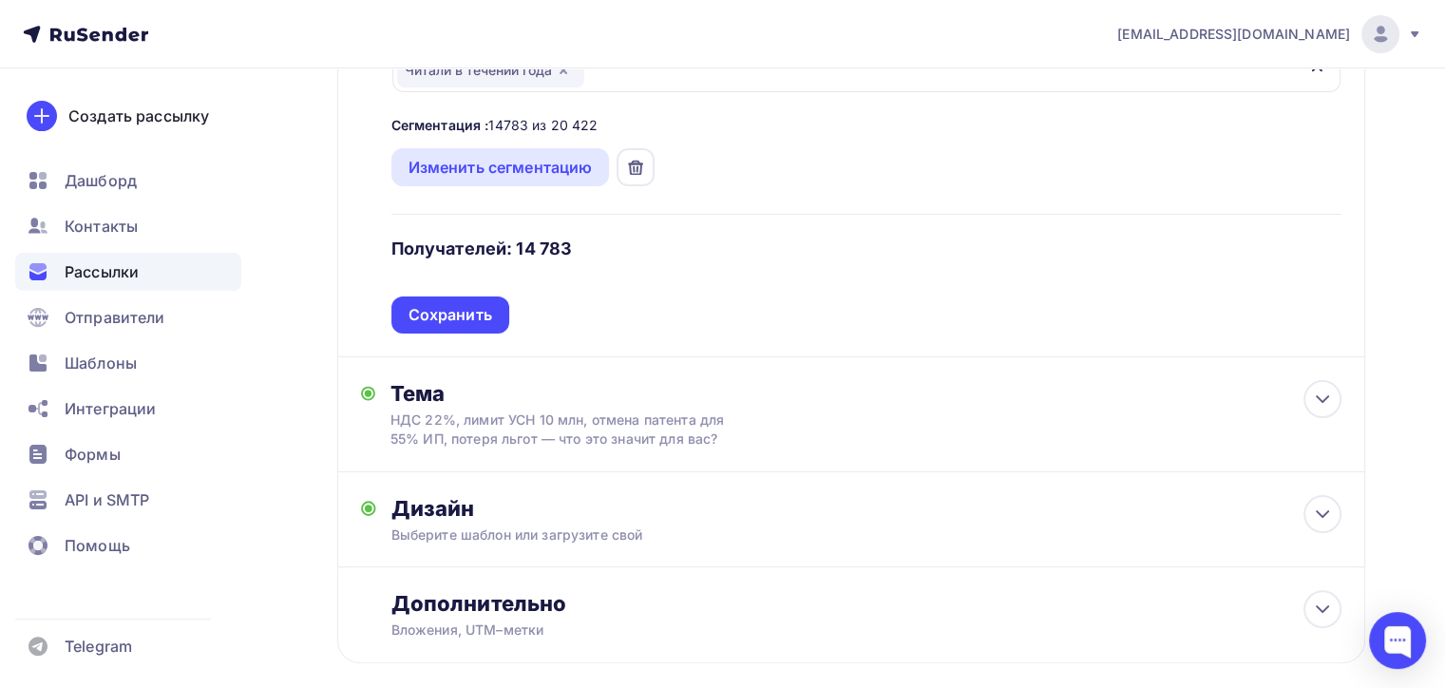
scroll to position [380, 0]
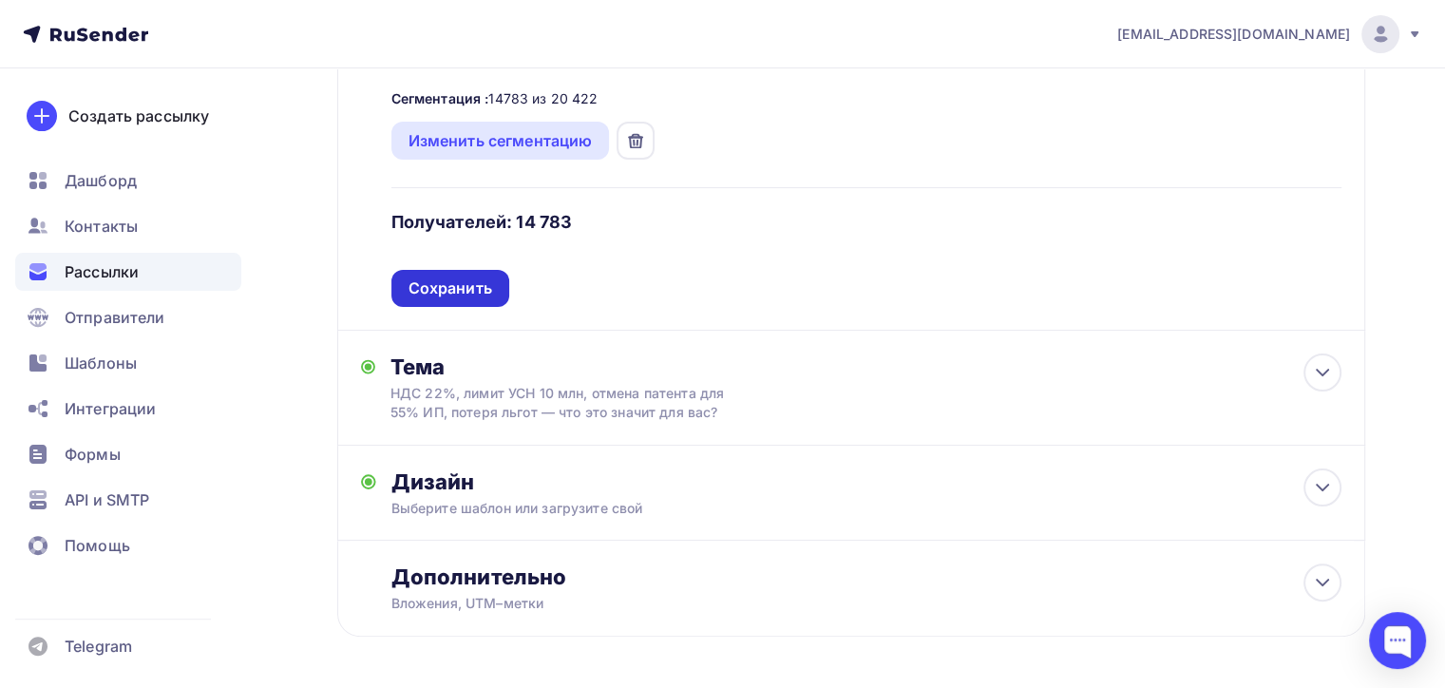
click at [476, 274] on div "Сохранить" at bounding box center [450, 288] width 118 height 37
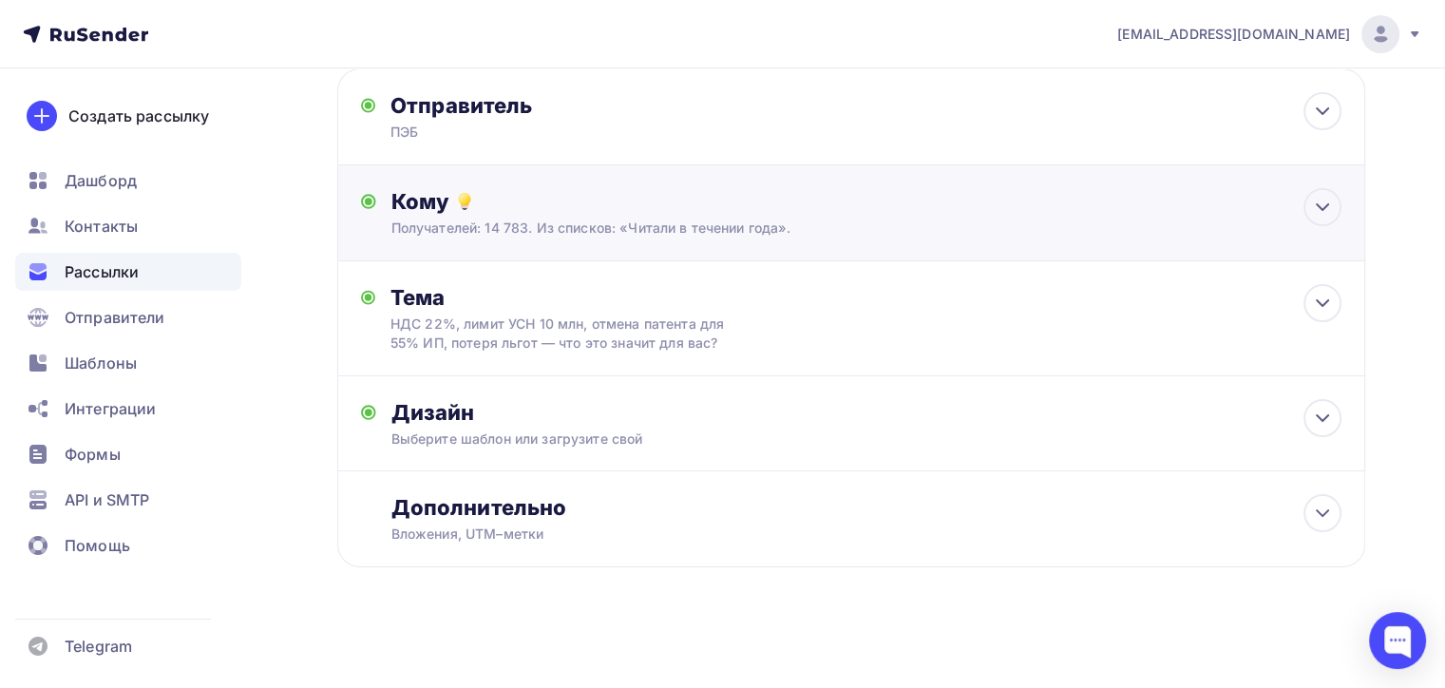
scroll to position [0, 0]
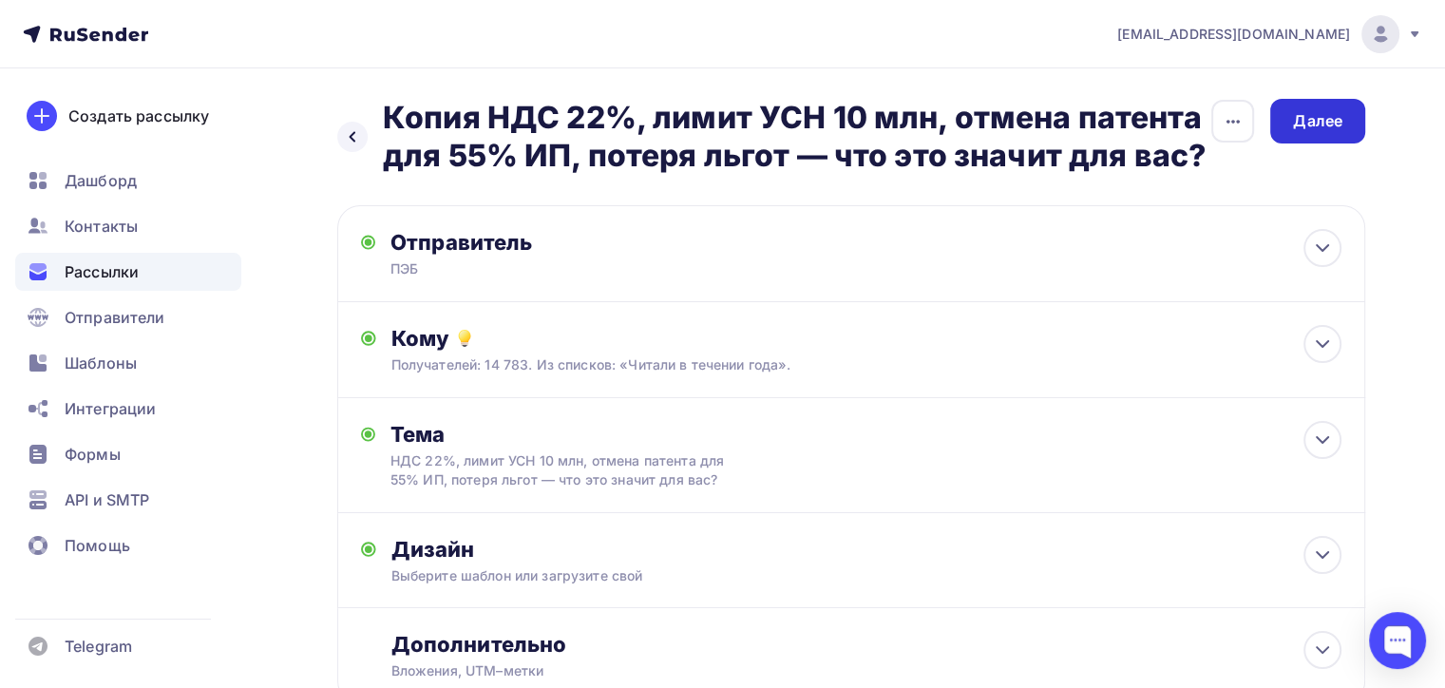
click at [1310, 128] on div "Далее" at bounding box center [1317, 121] width 49 height 22
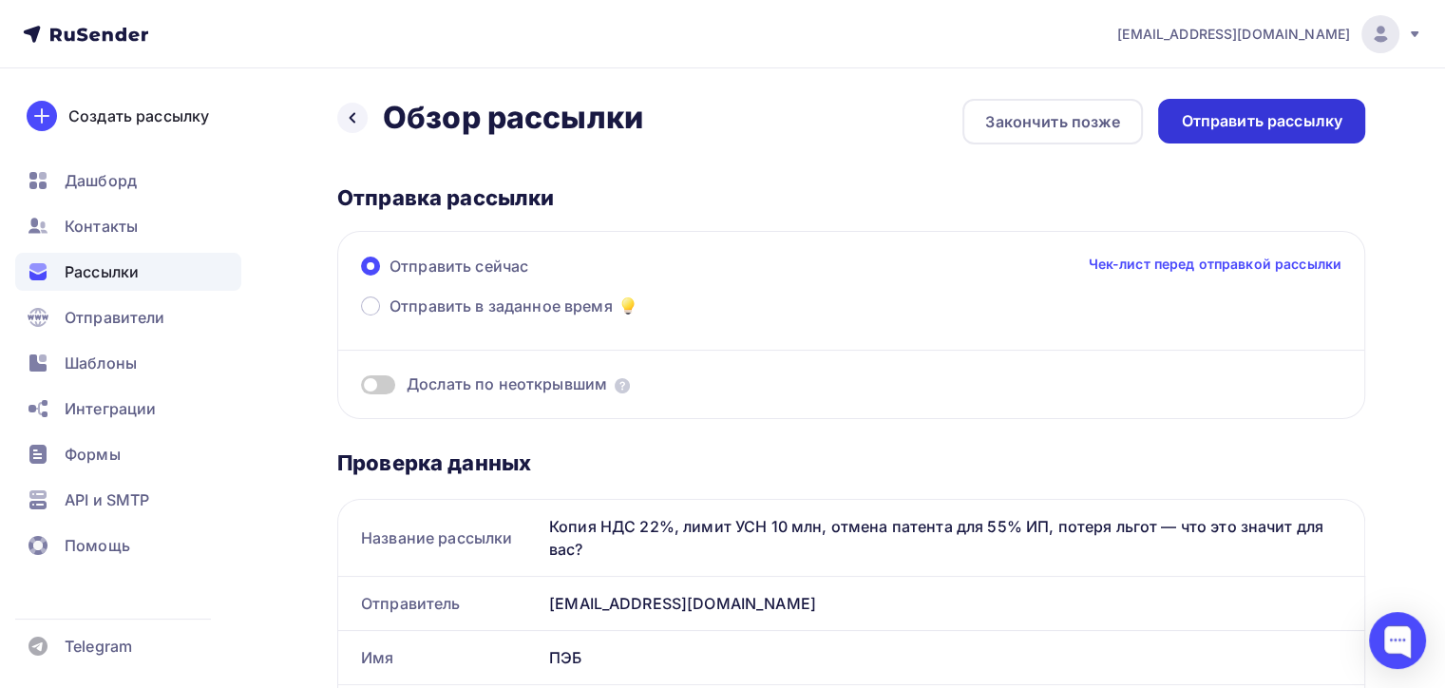
click at [1246, 116] on div "Отправить рассылку" at bounding box center [1261, 121] width 161 height 22
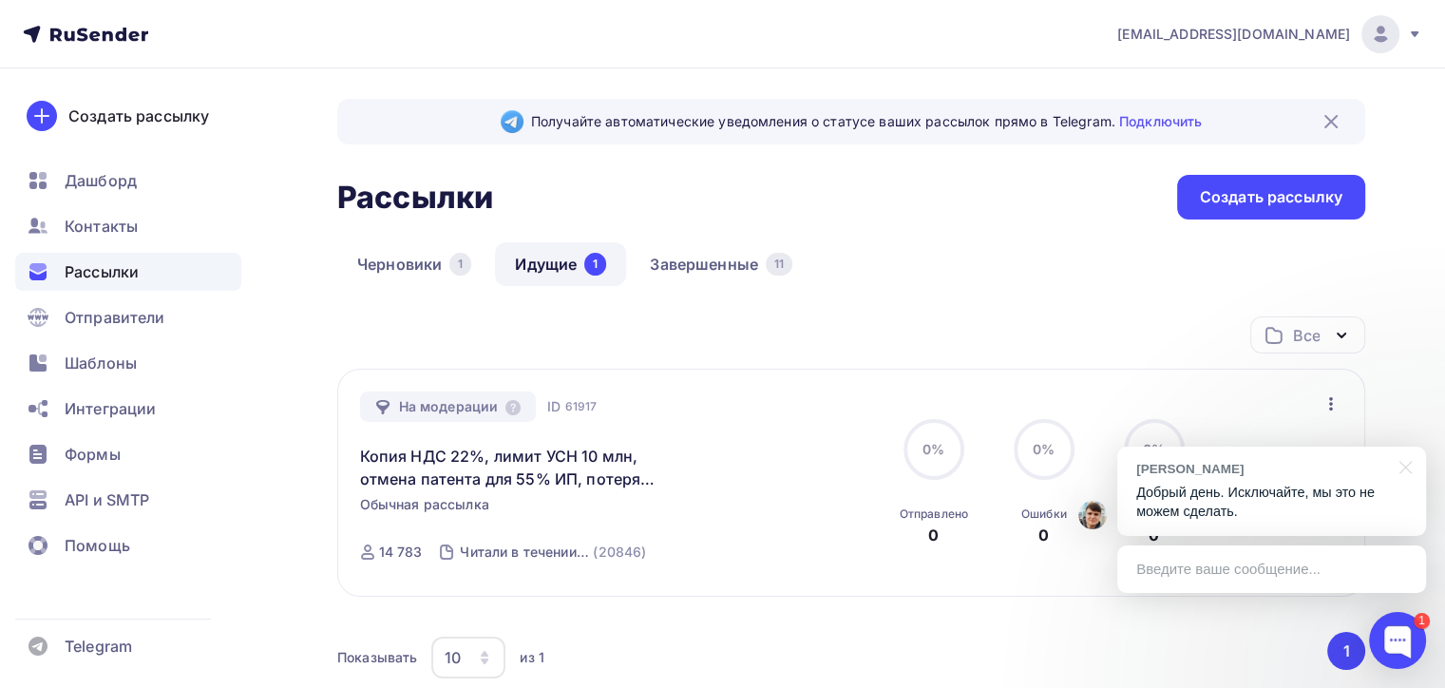
click at [1312, 513] on p "Добрый день. Исключайте, мы это не можем сделать." at bounding box center [1271, 502] width 271 height 39
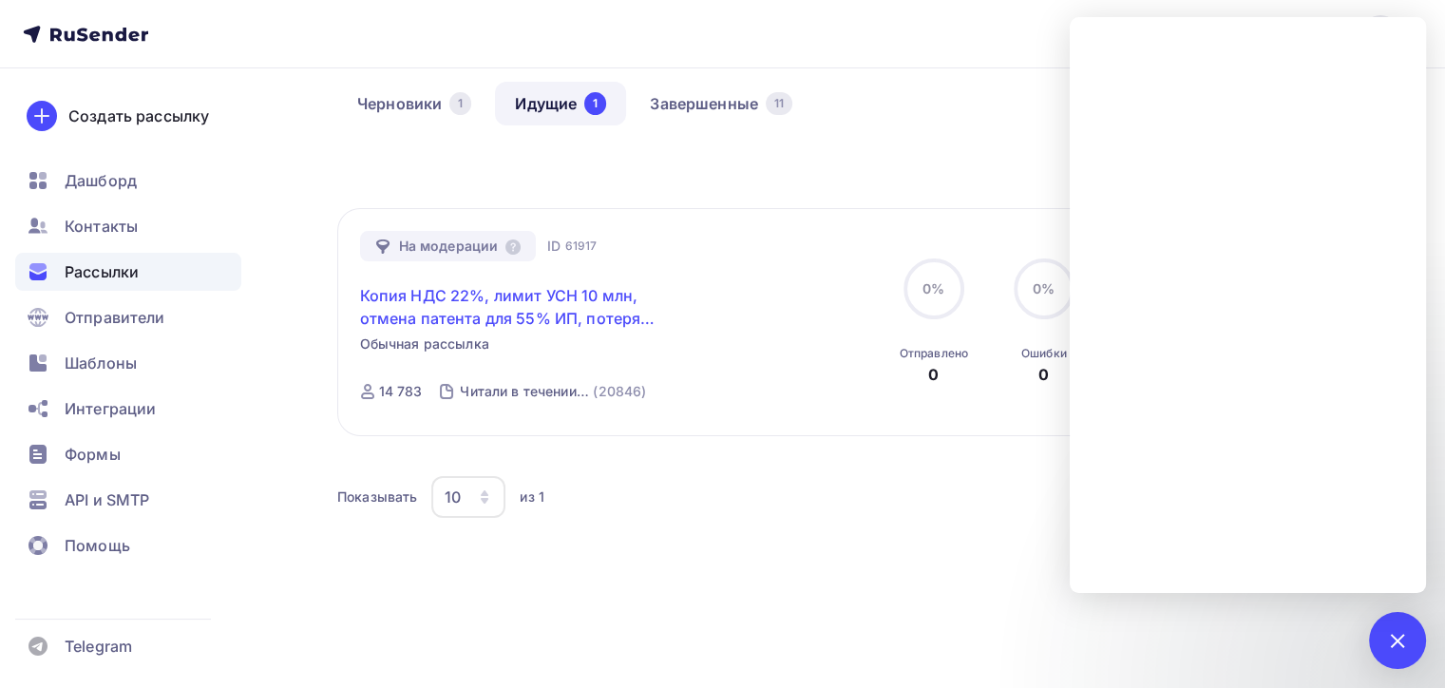
scroll to position [88, 0]
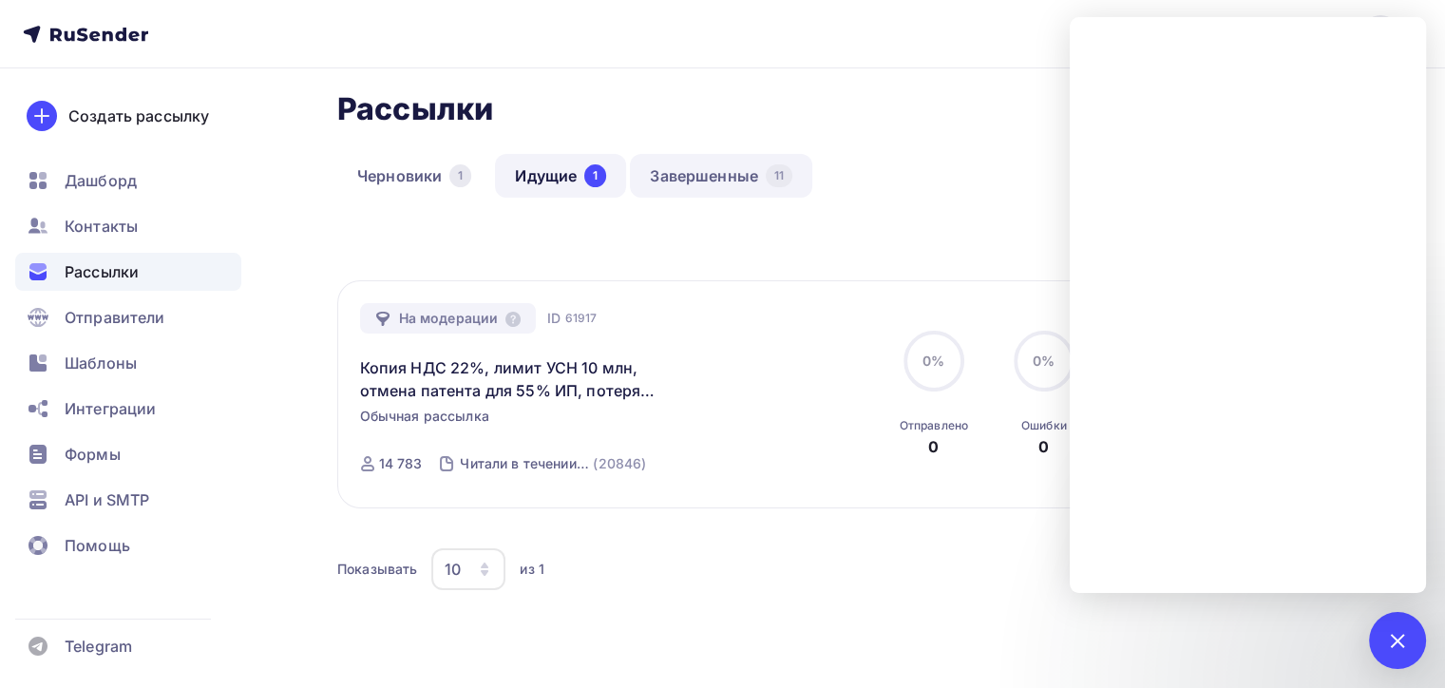
click at [708, 173] on link "Завершенные 11" at bounding box center [721, 176] width 182 height 44
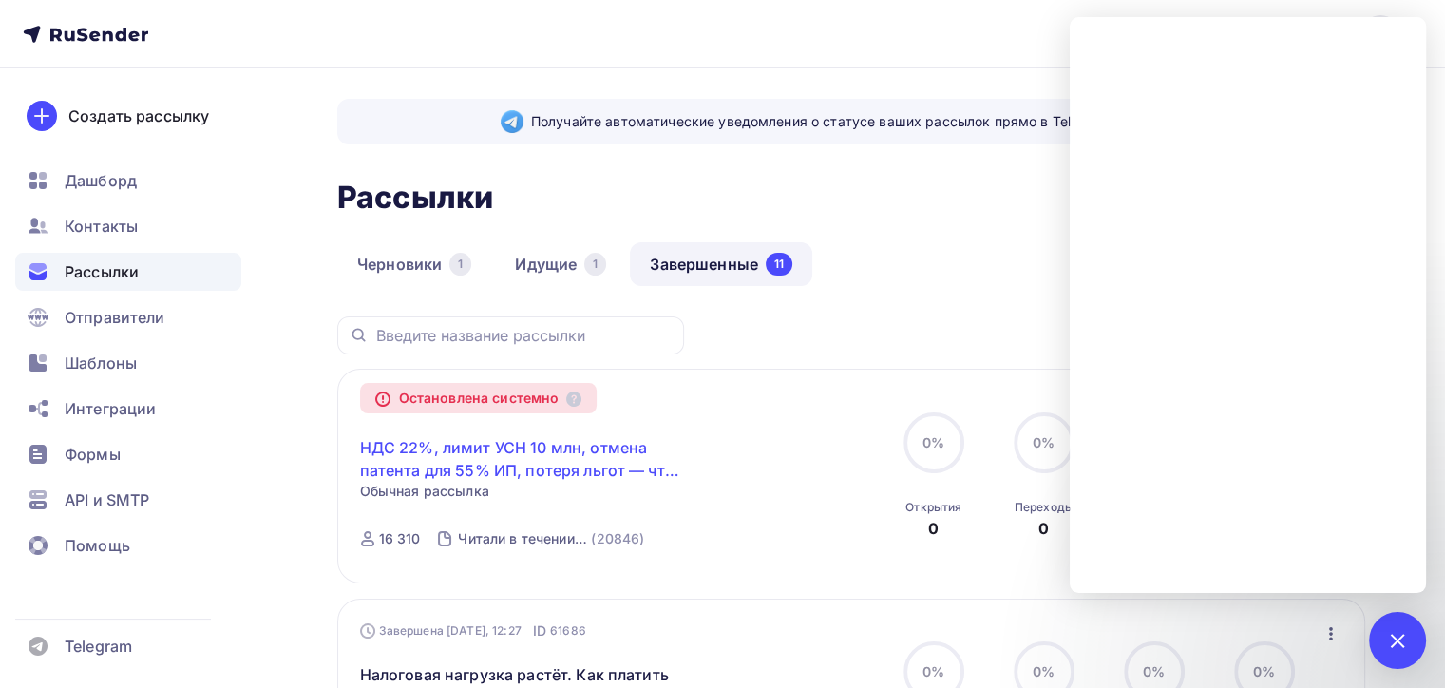
scroll to position [285, 0]
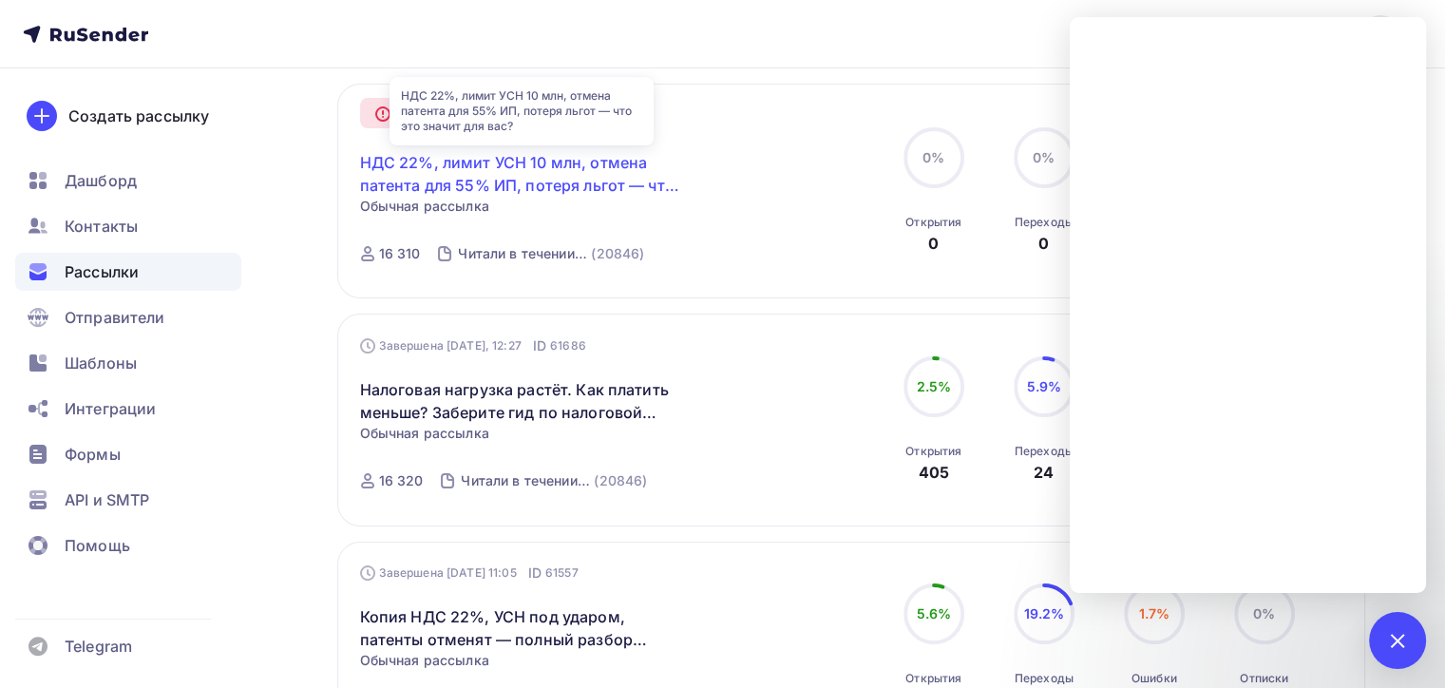
click at [510, 159] on link "НДС 22%, лимит УСН 10 млн, отмена патента для 55% ИП, потеря льгот — что это зн…" at bounding box center [523, 174] width 326 height 46
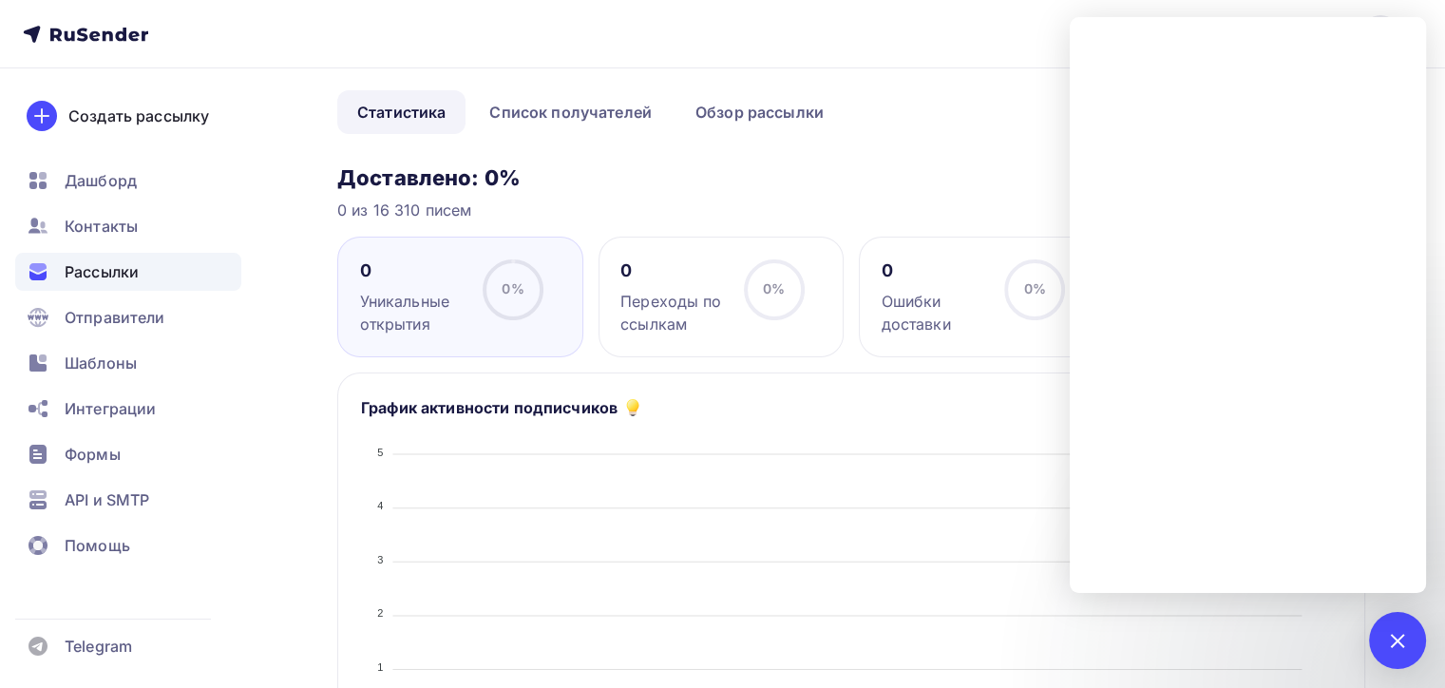
scroll to position [285, 0]
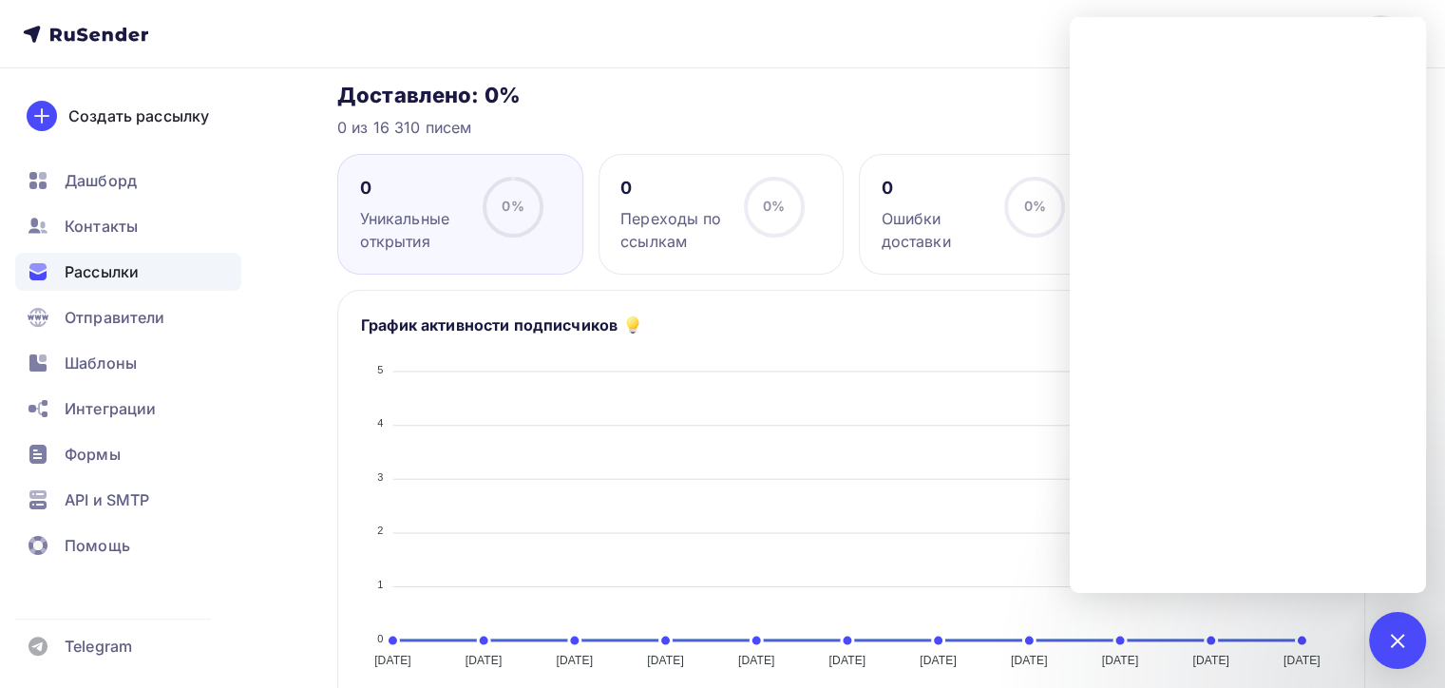
click at [935, 215] on div "Ошибки доставки" at bounding box center [934, 230] width 106 height 46
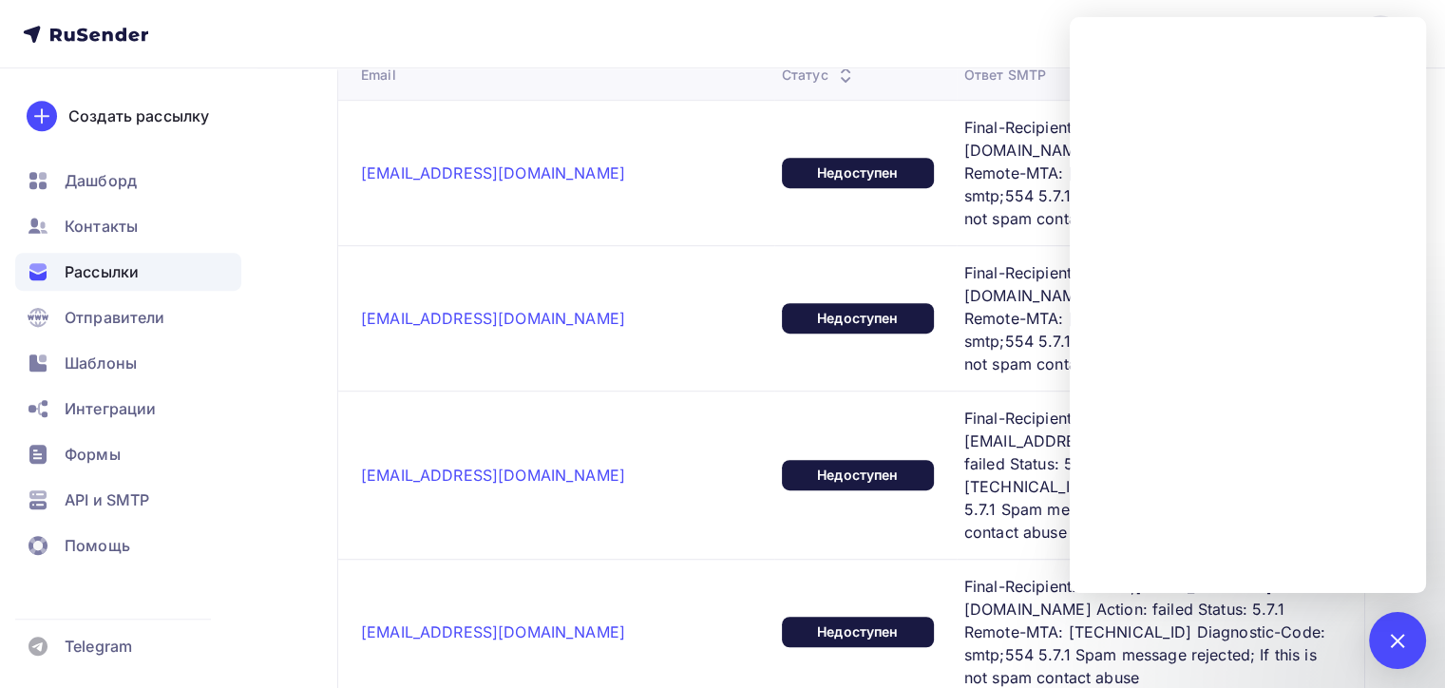
scroll to position [855, 0]
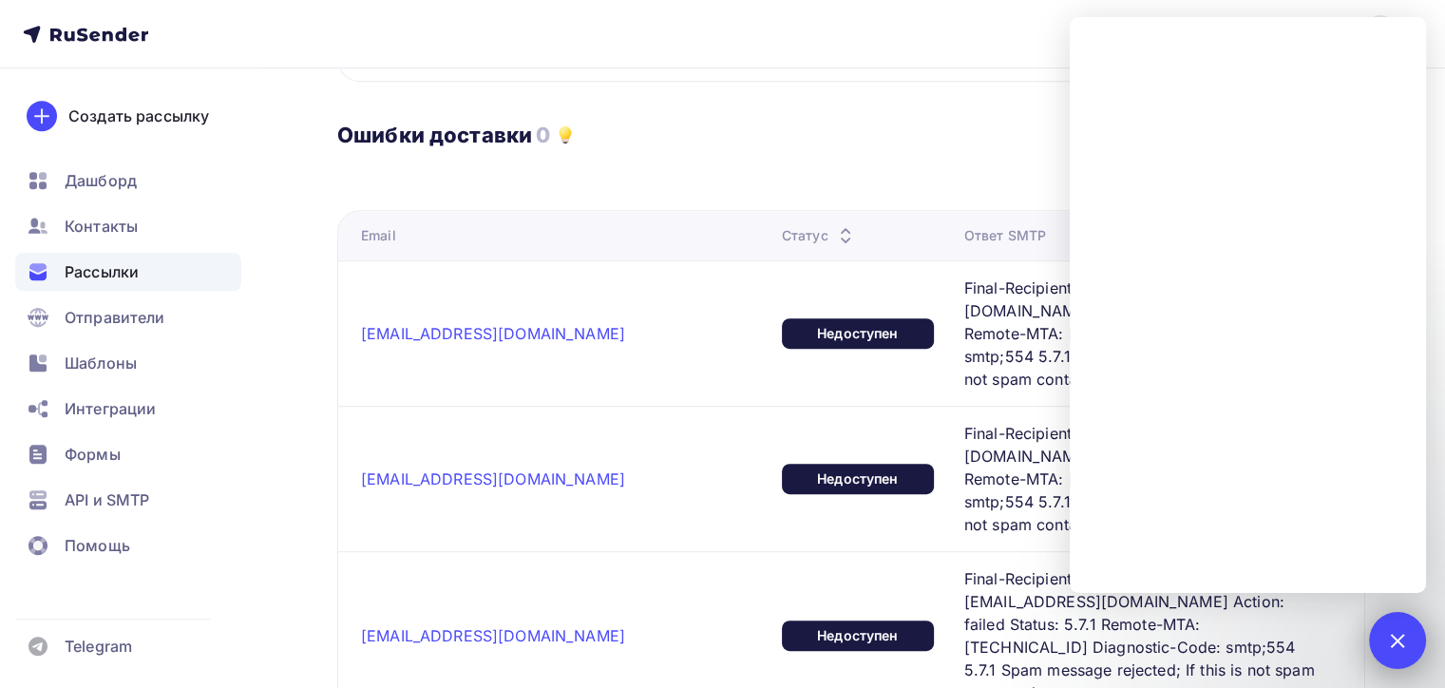
click at [1397, 633] on div at bounding box center [1397, 640] width 26 height 26
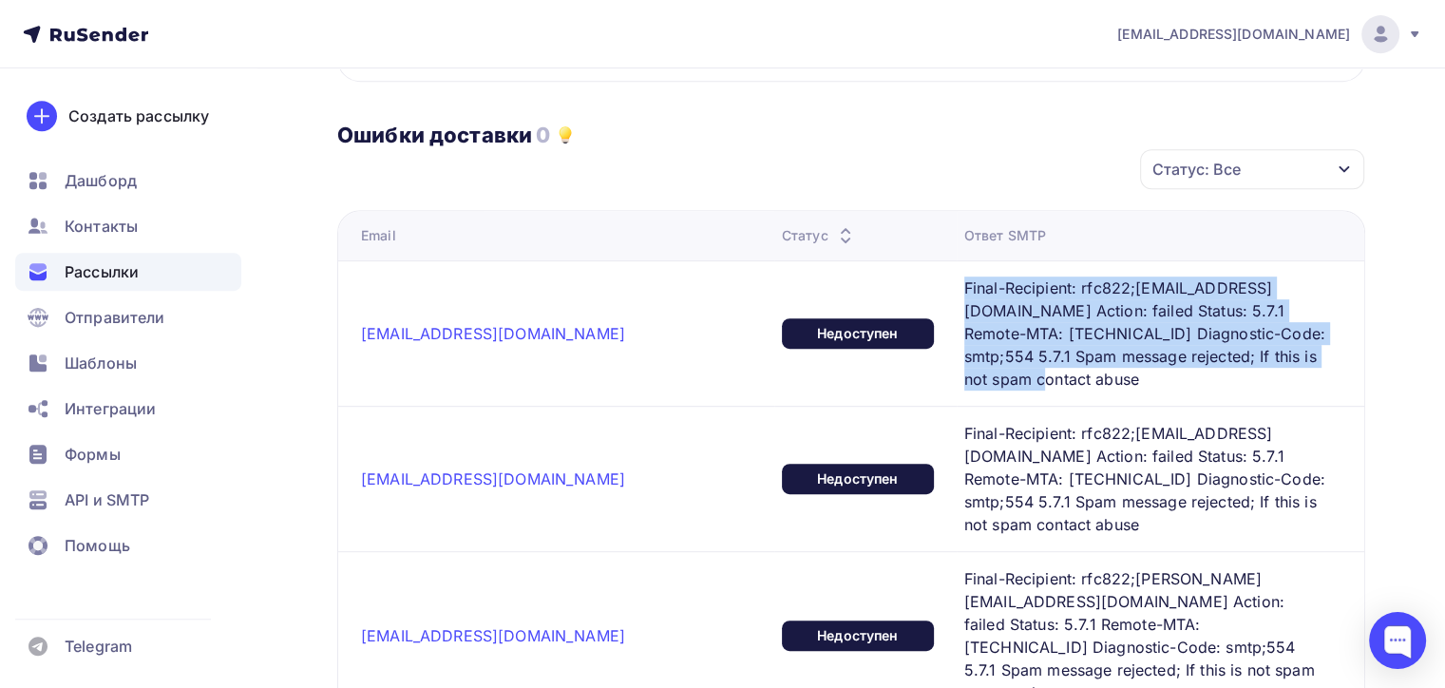
drag, startPoint x: 837, startPoint y: 283, endPoint x: 991, endPoint y: 352, distance: 168.8
click at [991, 352] on td "Final-Recipient: rfc822;petai108@rambler.ru Action: failed Status: 5.7.1 Remote…" at bounding box center [1159, 332] width 407 height 145
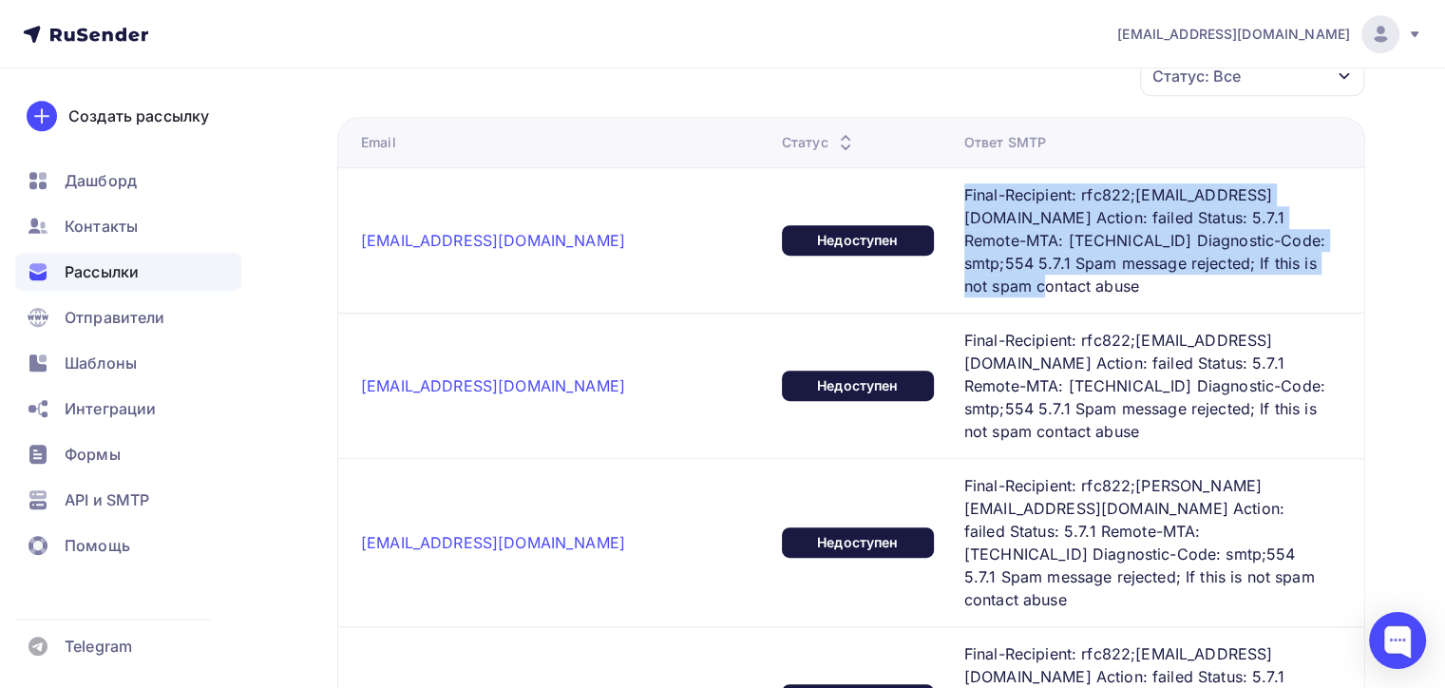
scroll to position [760, 0]
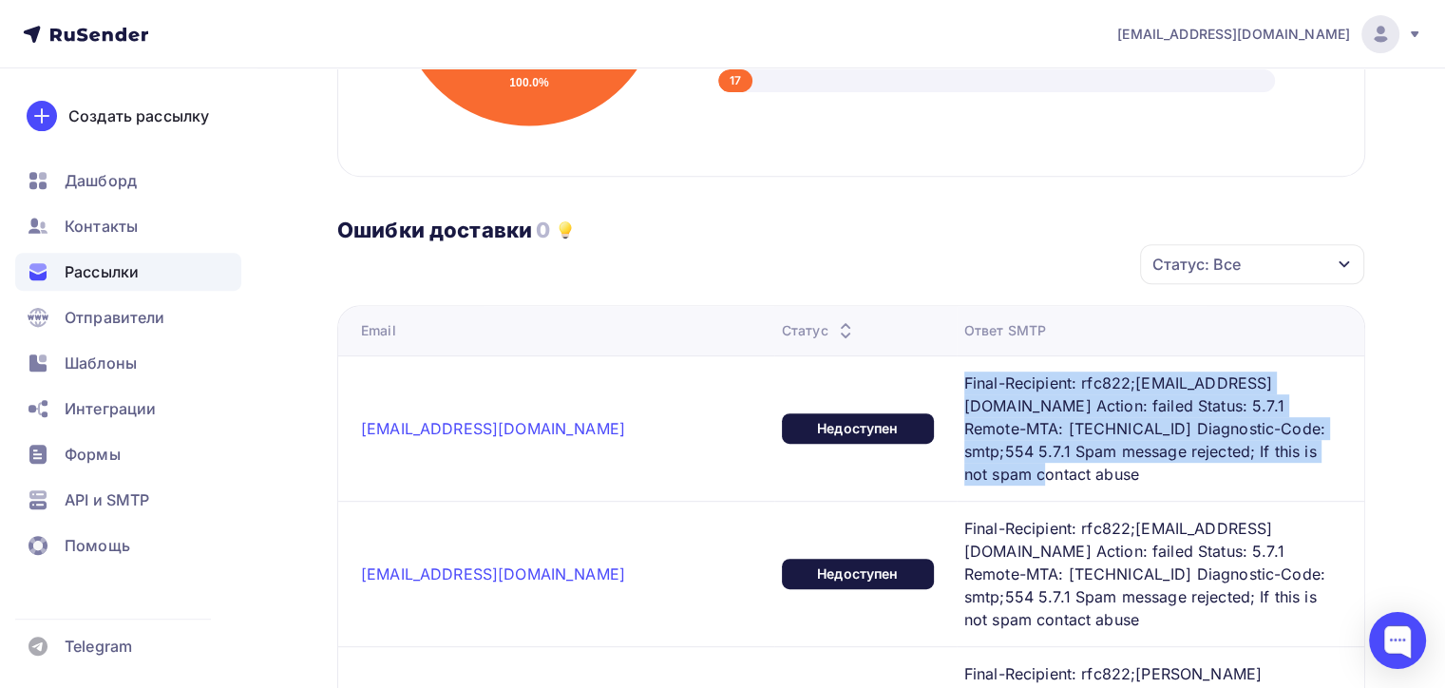
click at [974, 389] on span "Final-Recipient: rfc822;petai108@rambler.ru Action: failed Status: 5.7.1 Remote…" at bounding box center [1145, 428] width 362 height 114
click at [968, 467] on td "Final-Recipient: rfc822;petai108@rambler.ru Action: failed Status: 5.7.1 Remote…" at bounding box center [1159, 427] width 407 height 145
click at [971, 458] on span "Final-Recipient: rfc822;petai108@rambler.ru Action: failed Status: 5.7.1 Remote…" at bounding box center [1145, 428] width 362 height 114
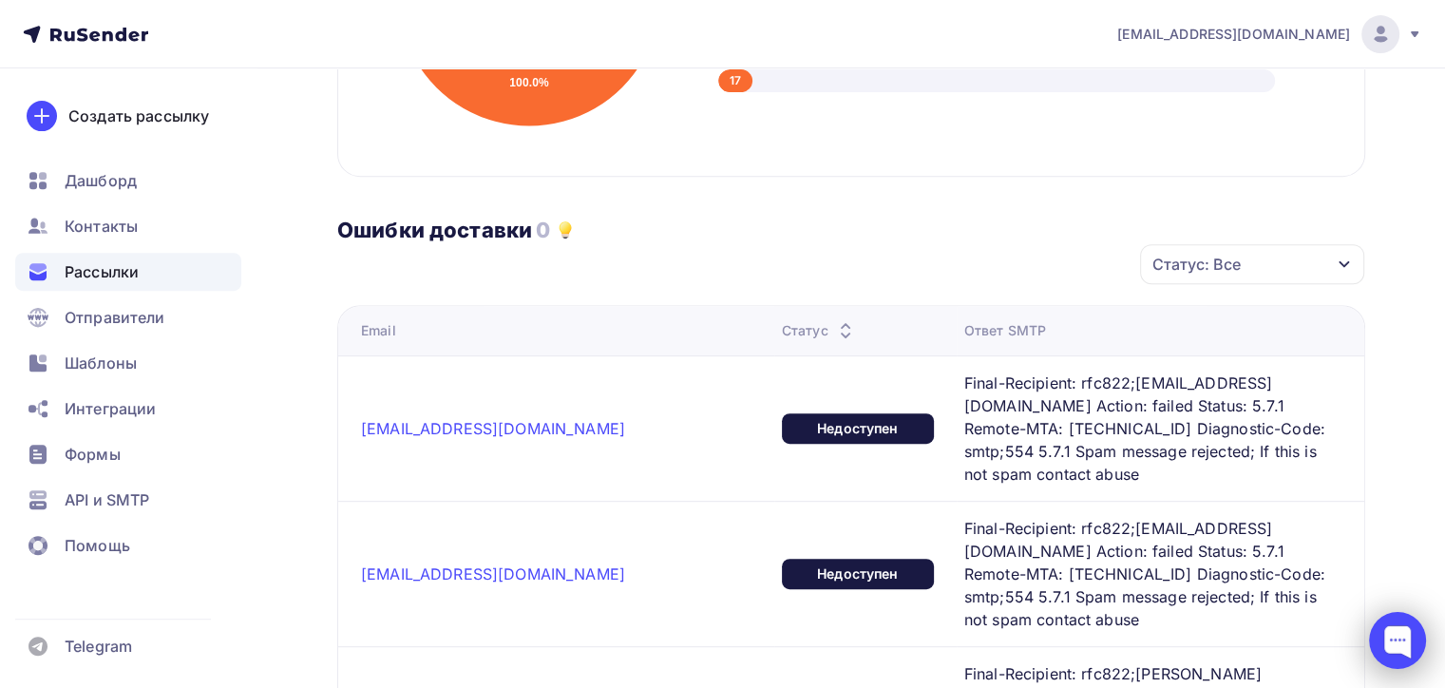
click at [1391, 644] on div at bounding box center [1397, 640] width 57 height 57
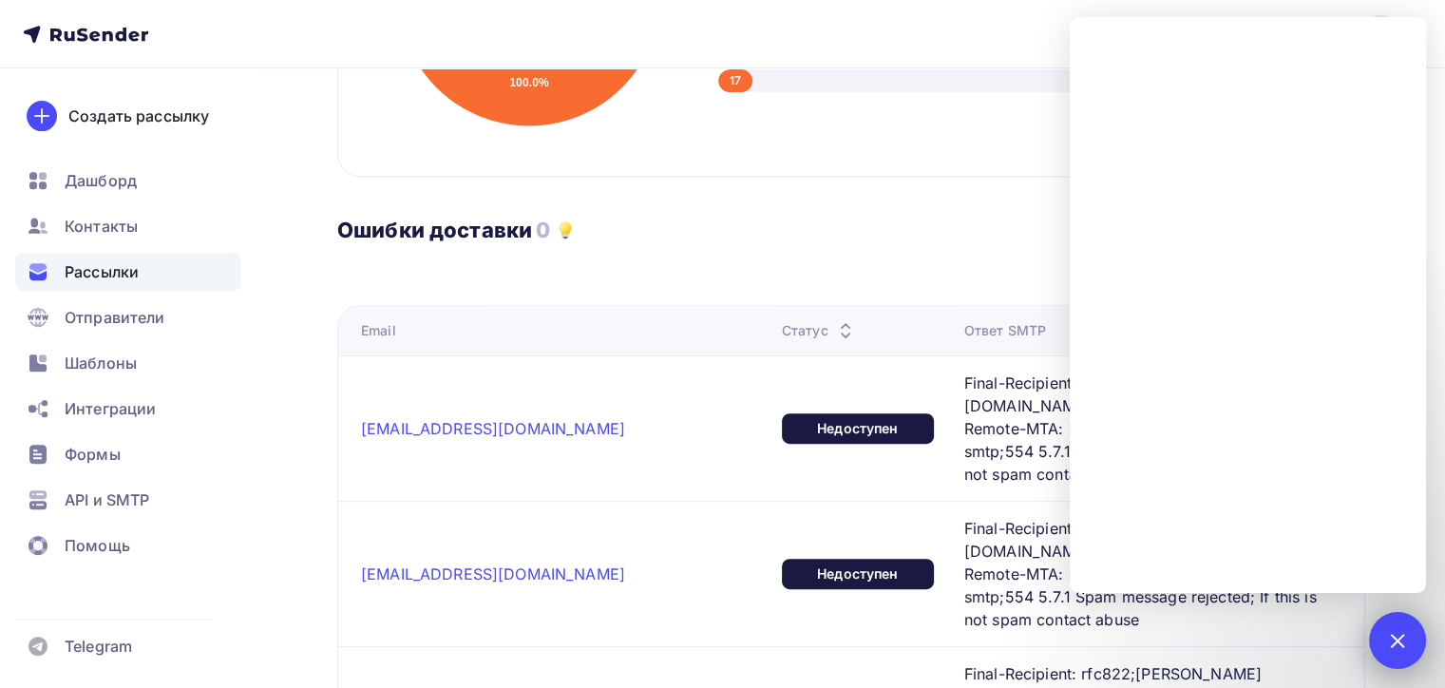
click at [1402, 650] on div "1" at bounding box center [1397, 640] width 57 height 57
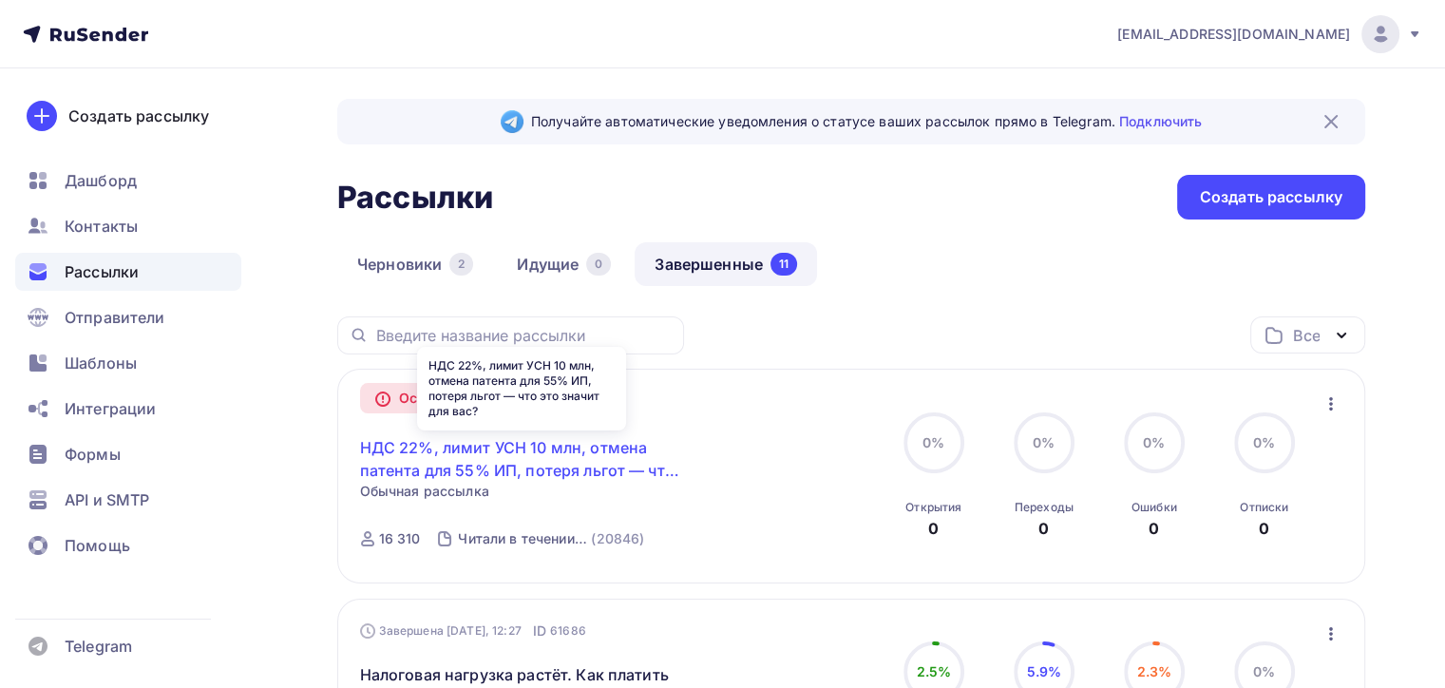
click at [551, 451] on link "НДС 22%, лимит УСН 10 млн, отмена патента для 55% ИП, потеря льгот — что это зн…" at bounding box center [523, 459] width 326 height 46
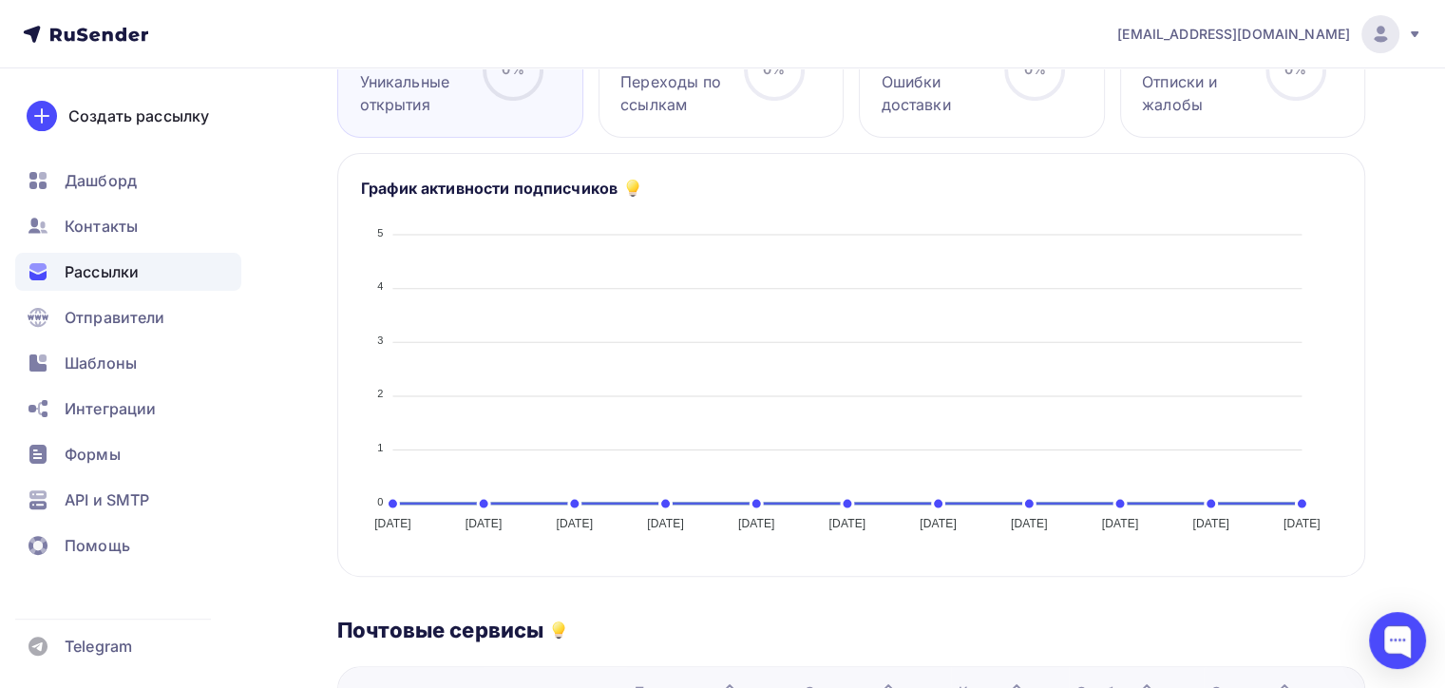
scroll to position [285, 0]
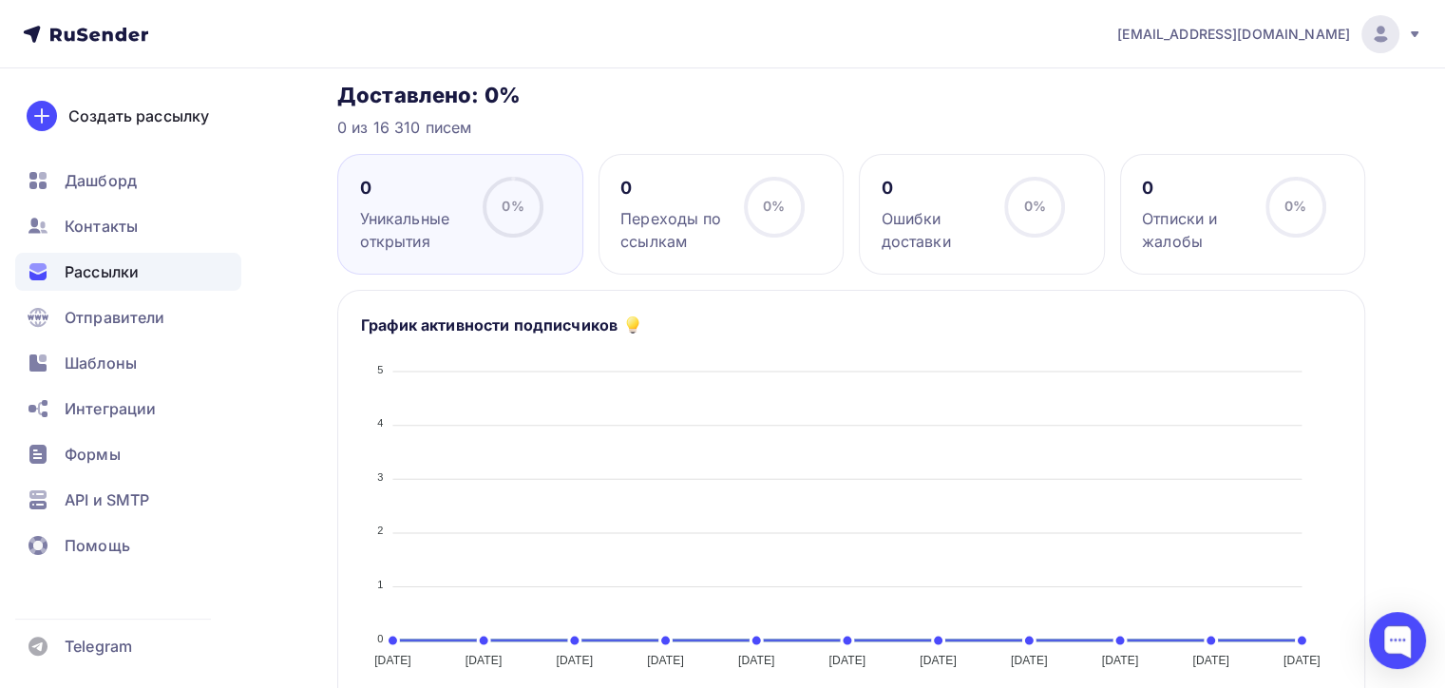
click at [894, 216] on div "Ошибки доставки" at bounding box center [934, 230] width 106 height 46
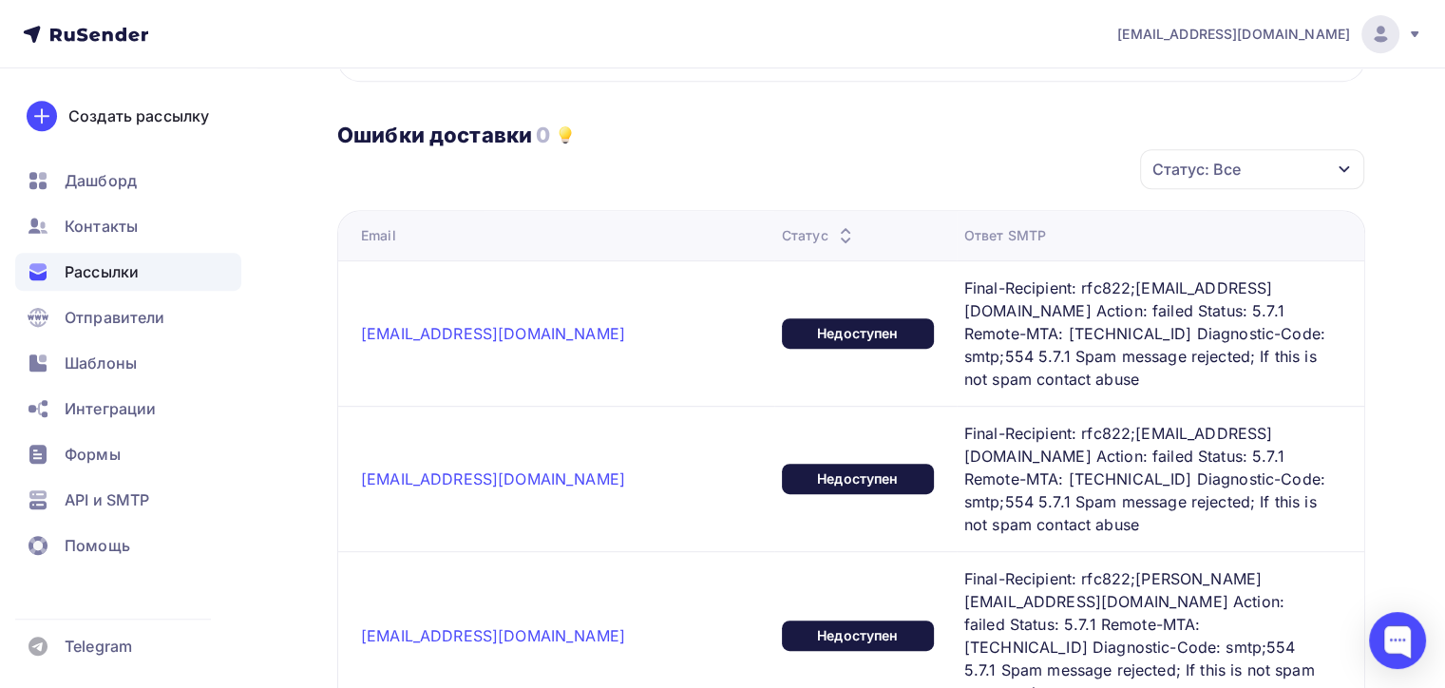
scroll to position [1235, 0]
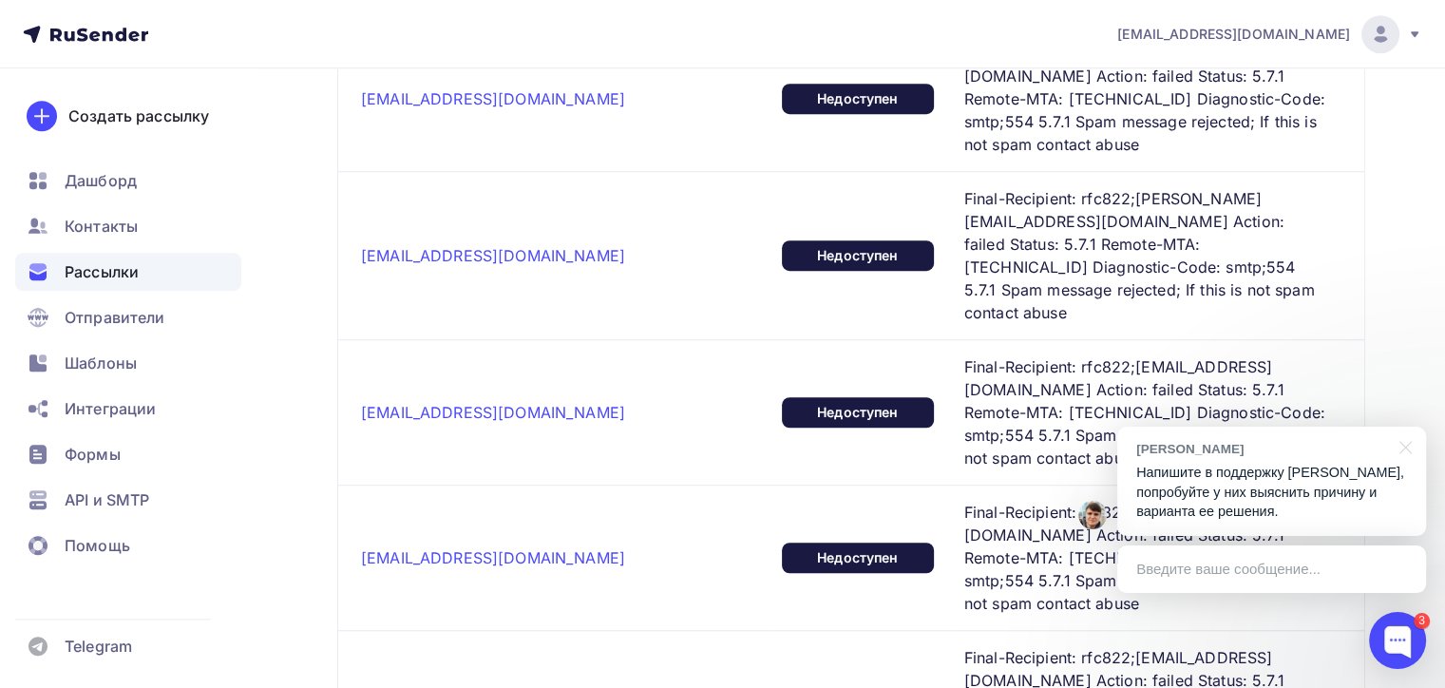
click at [1329, 489] on p "Напишите в поддержку рамблера, попробуйте у них выяснить причину и варианта ее …" at bounding box center [1271, 492] width 271 height 59
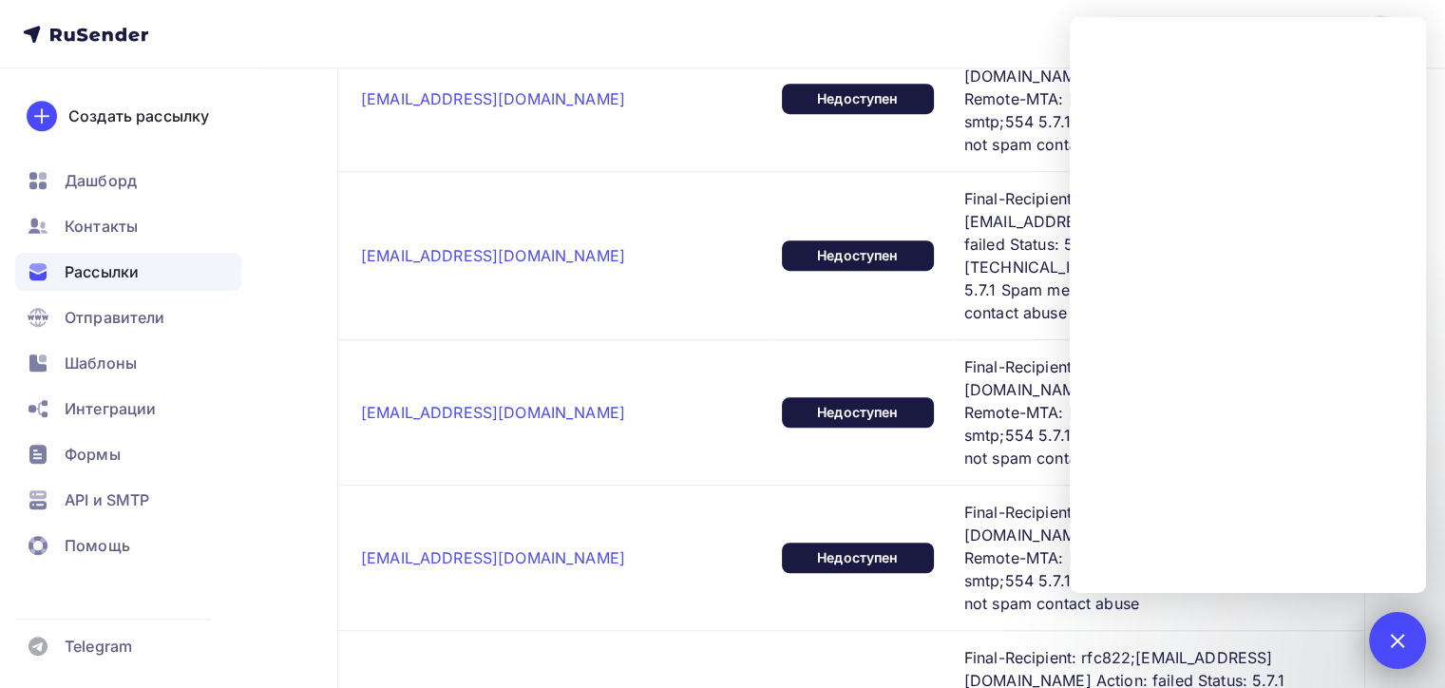
click at [1391, 644] on div at bounding box center [1397, 640] width 26 height 26
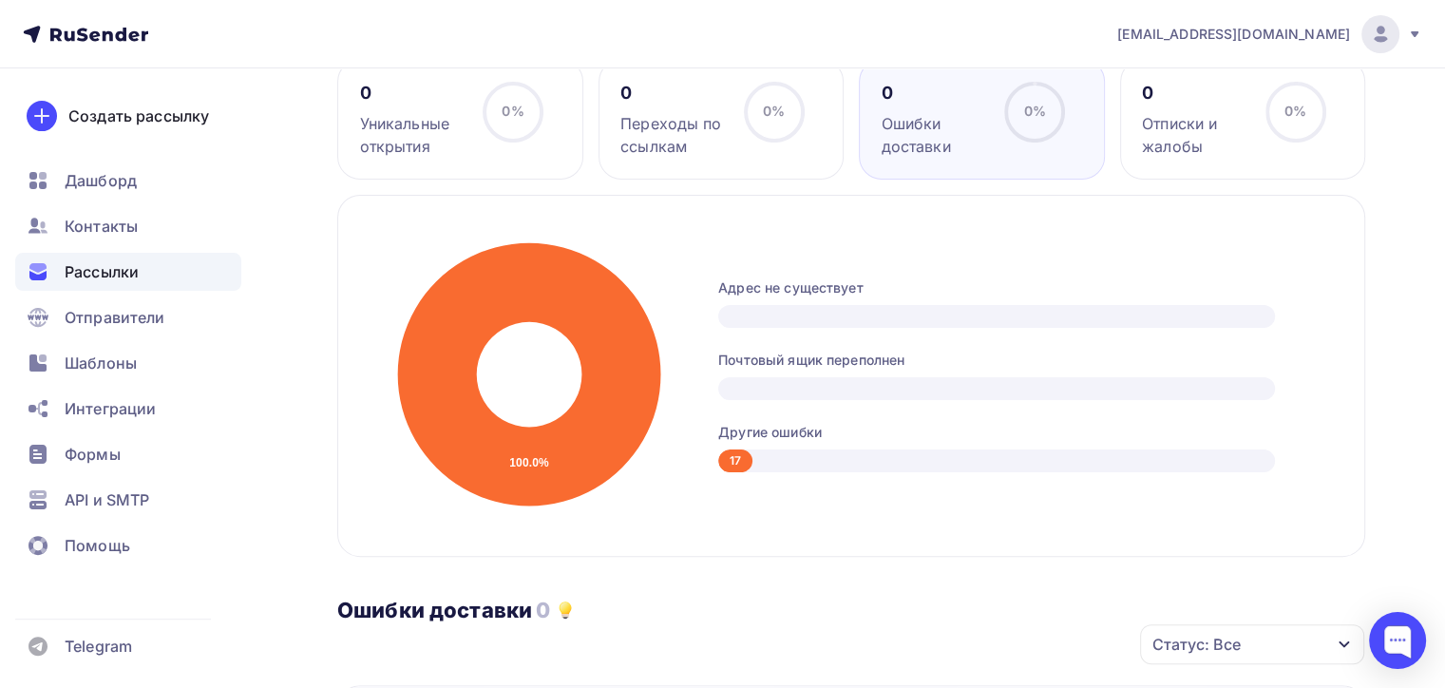
scroll to position [855, 0]
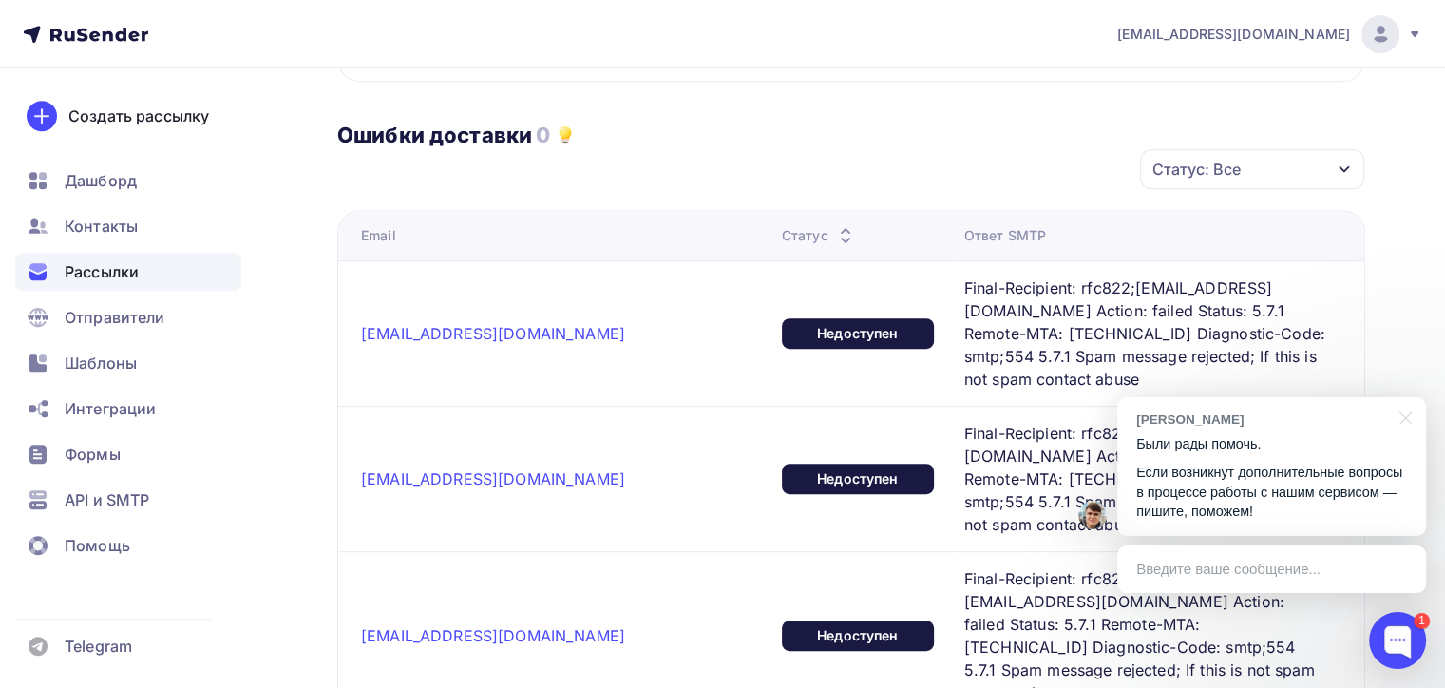
click at [1284, 500] on p "Если возникнут дополнительные вопросы в процессе работы с нашим сервисом — пиши…" at bounding box center [1271, 492] width 271 height 59
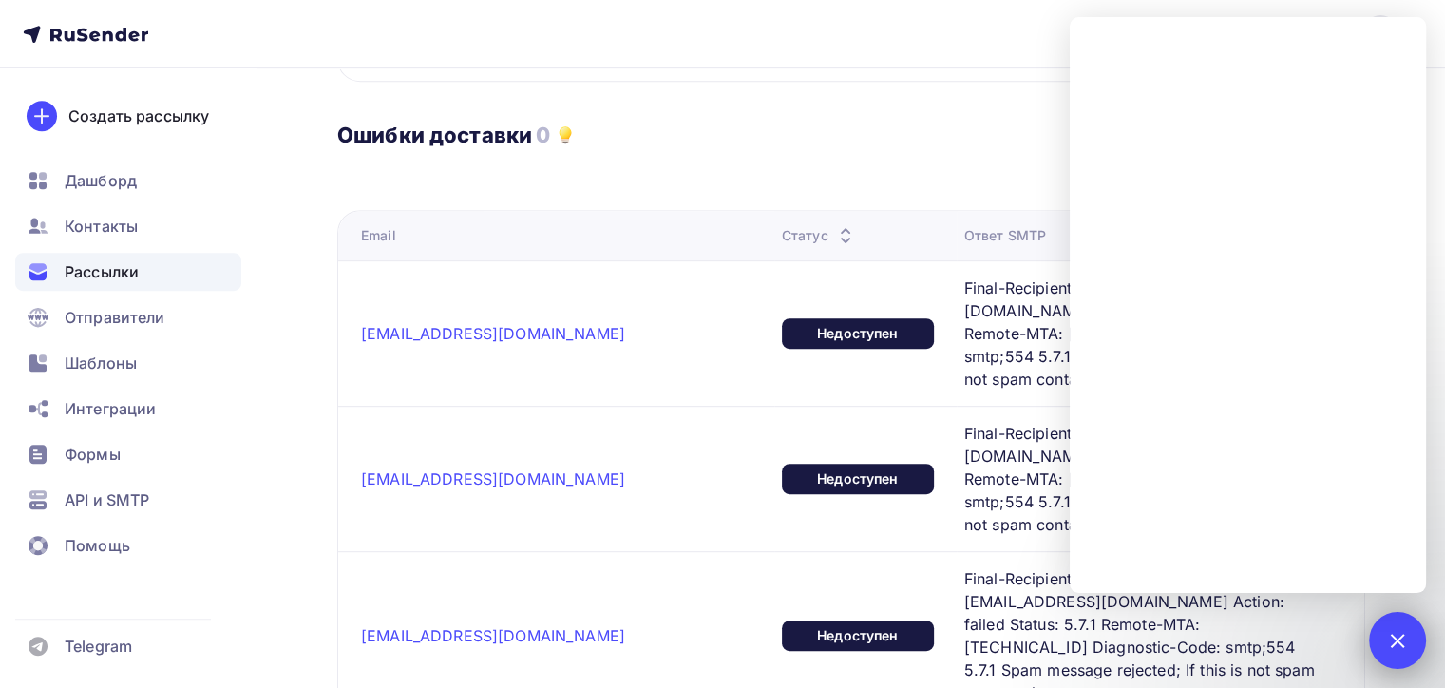
click at [1405, 637] on div at bounding box center [1397, 640] width 26 height 26
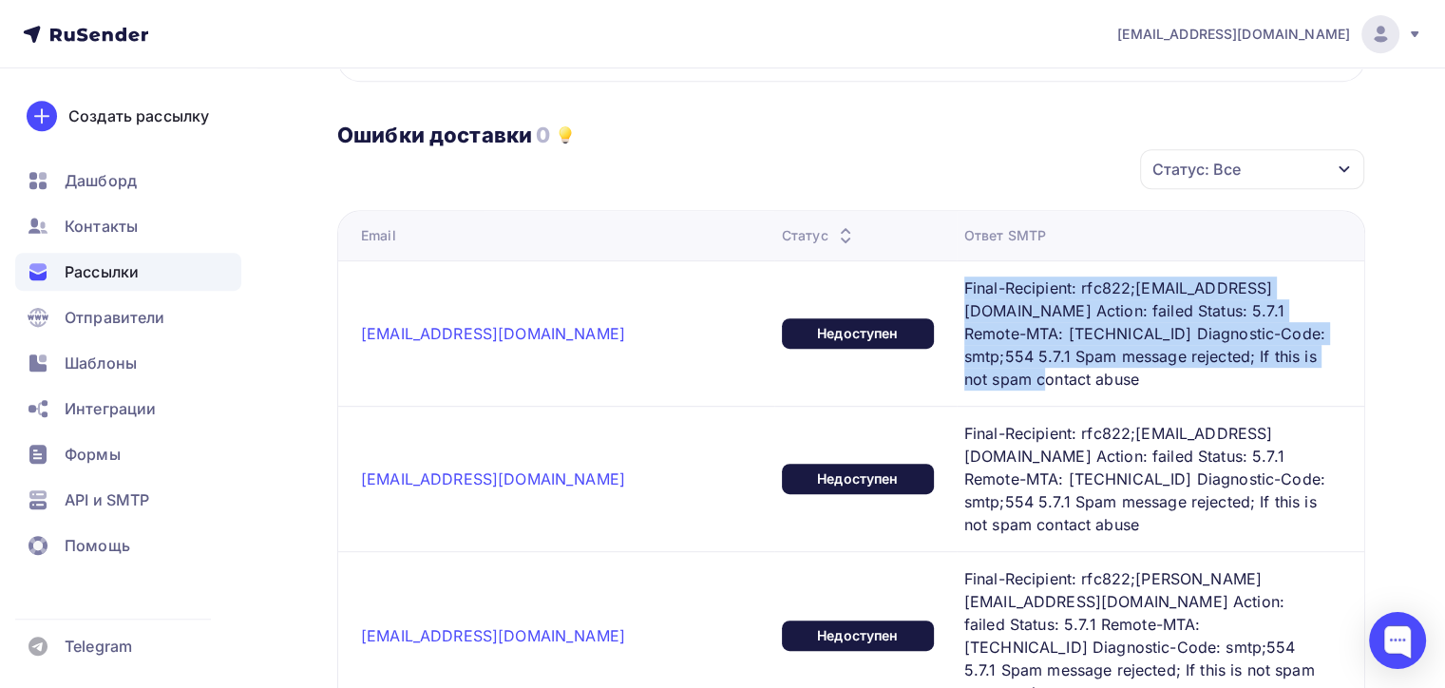
drag, startPoint x: 841, startPoint y: 281, endPoint x: 958, endPoint y: 350, distance: 136.2
click at [964, 350] on span "Final-Recipient: rfc822;petai108@rambler.ru Action: failed Status: 5.7.1 Remote…" at bounding box center [1145, 333] width 362 height 114
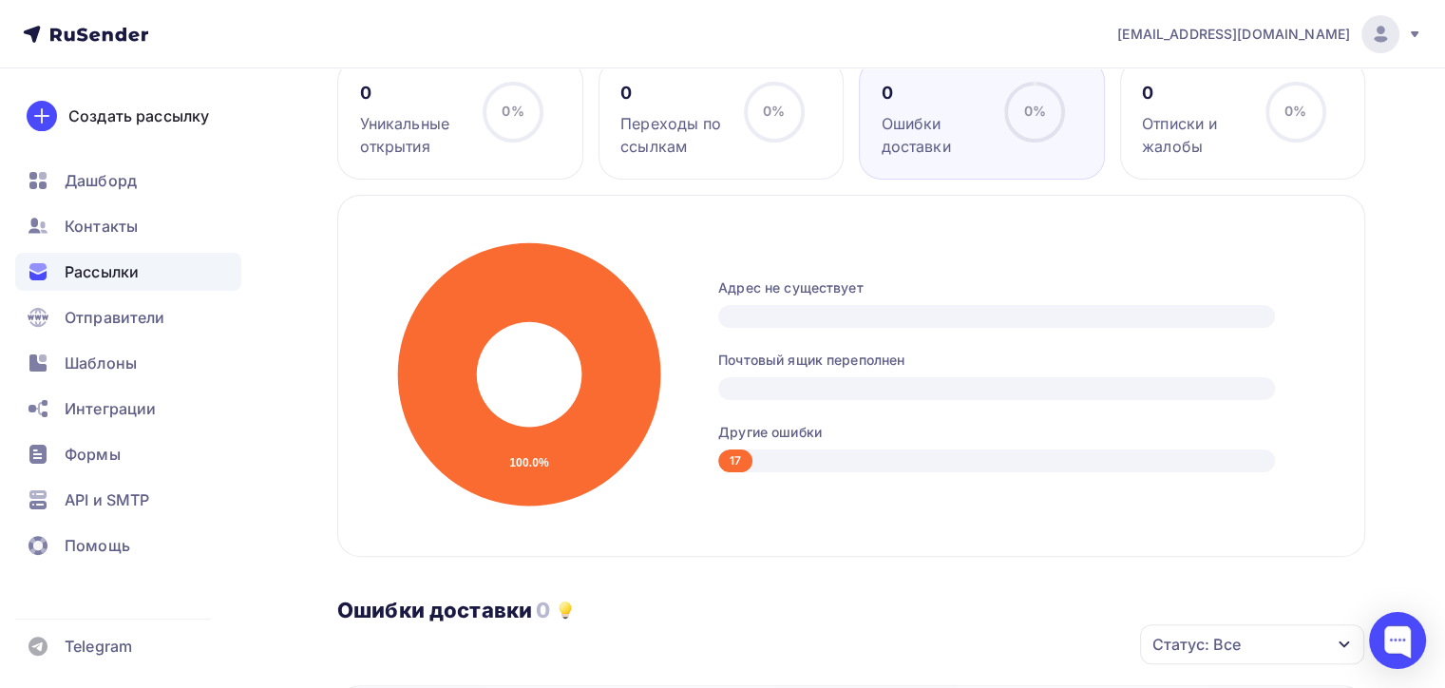
scroll to position [0, 0]
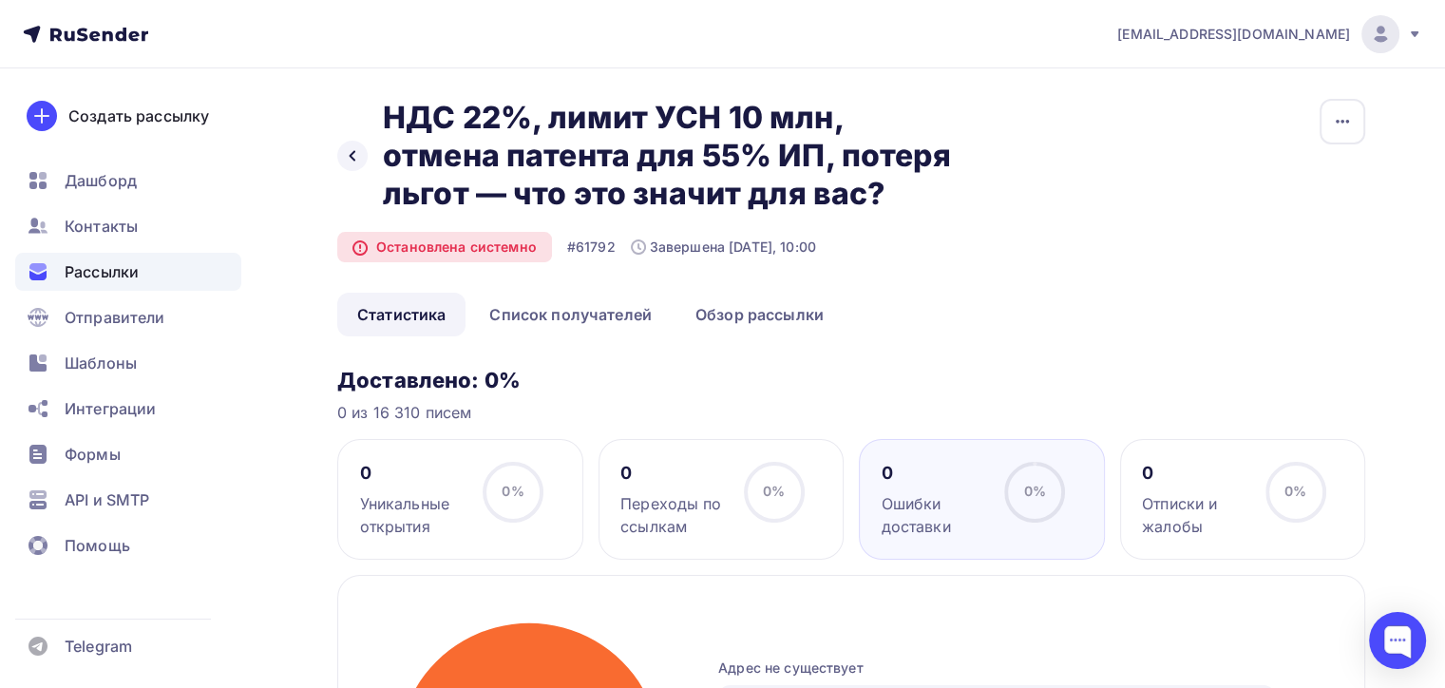
click at [123, 257] on div "Рассылки" at bounding box center [128, 272] width 226 height 38
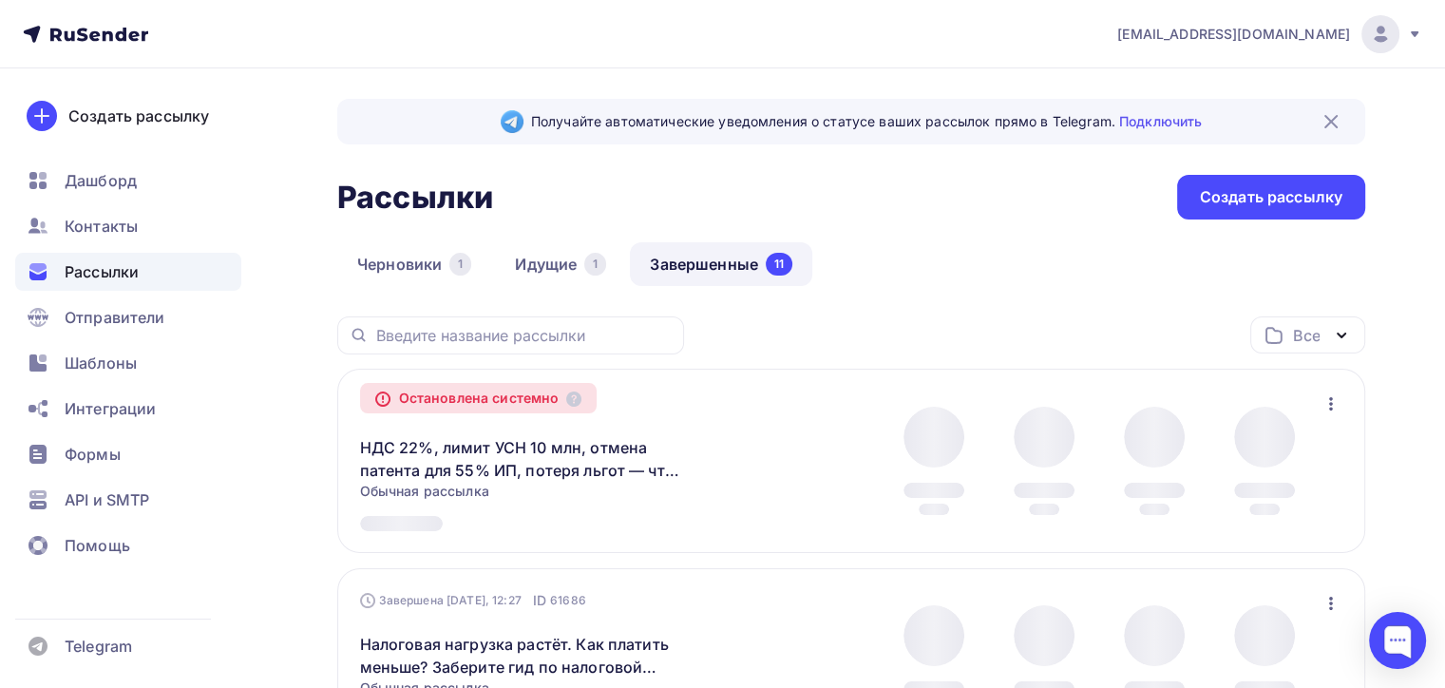
click at [695, 262] on link "Завершенные 11" at bounding box center [721, 264] width 182 height 44
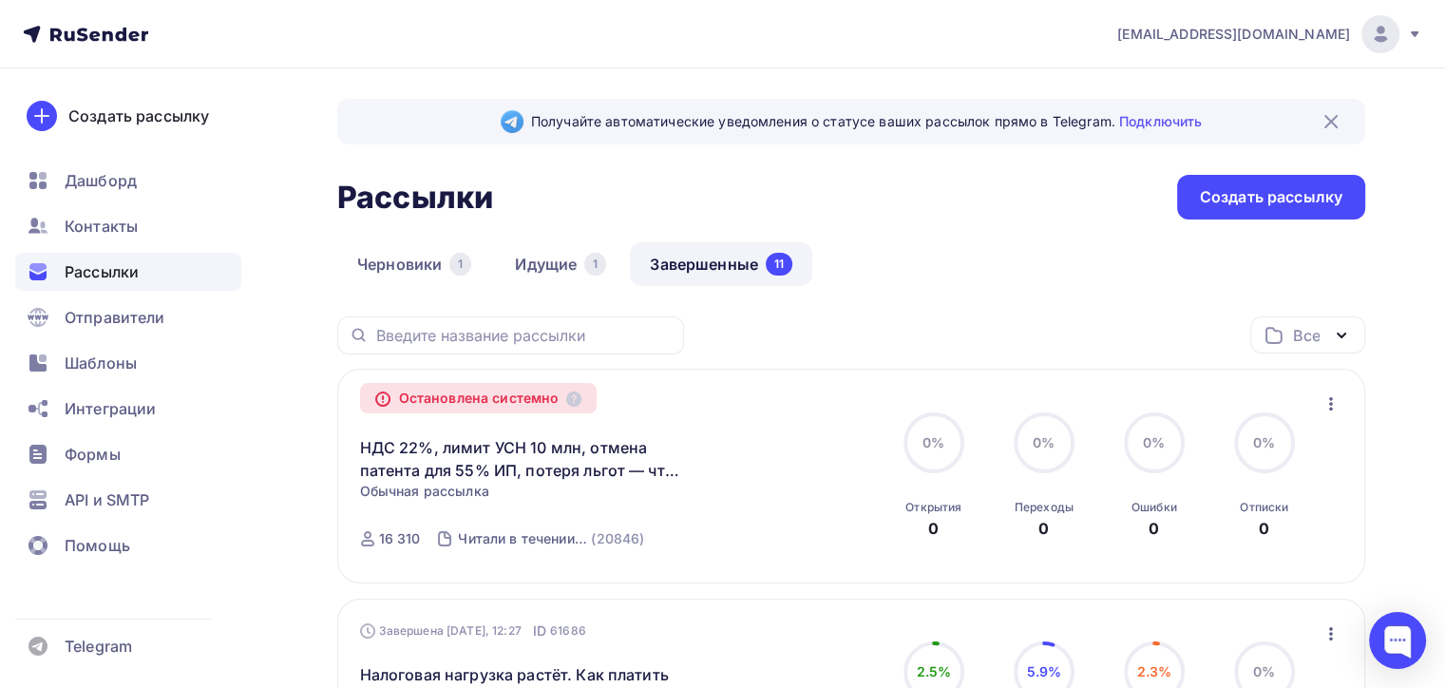
click at [710, 256] on link "Завершенные 11" at bounding box center [721, 264] width 182 height 44
click at [720, 261] on link "Завершенные 11" at bounding box center [721, 264] width 182 height 44
click at [555, 266] on link "Идущие 1" at bounding box center [560, 264] width 131 height 44
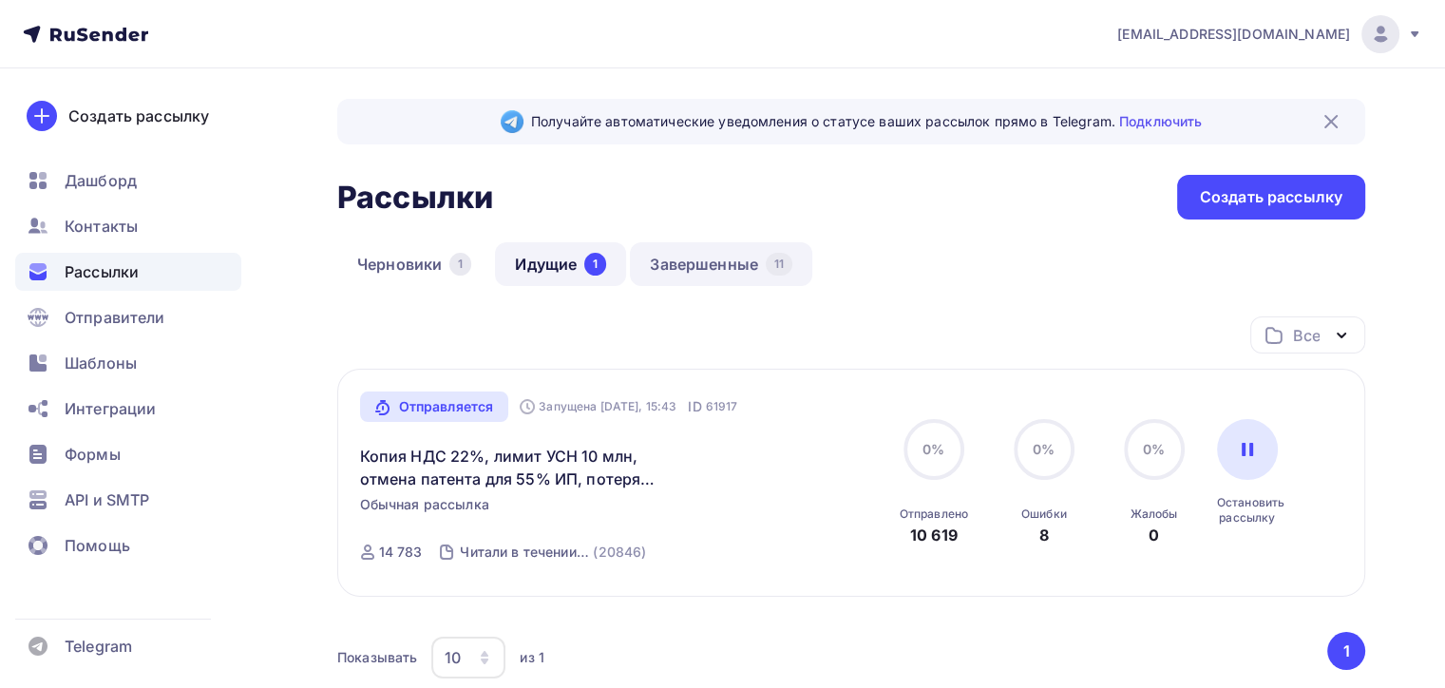
click at [710, 269] on link "Завершенные 11" at bounding box center [721, 264] width 182 height 44
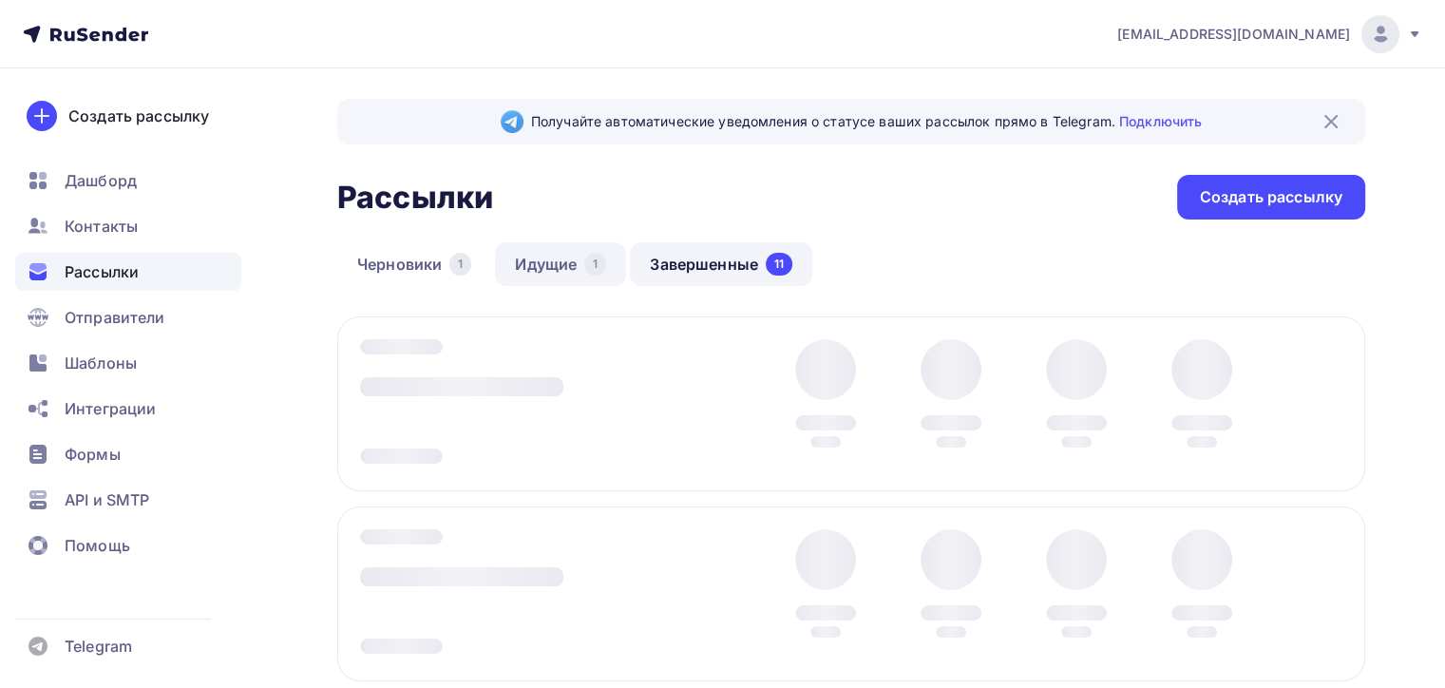
click at [561, 262] on link "Идущие 1" at bounding box center [560, 264] width 131 height 44
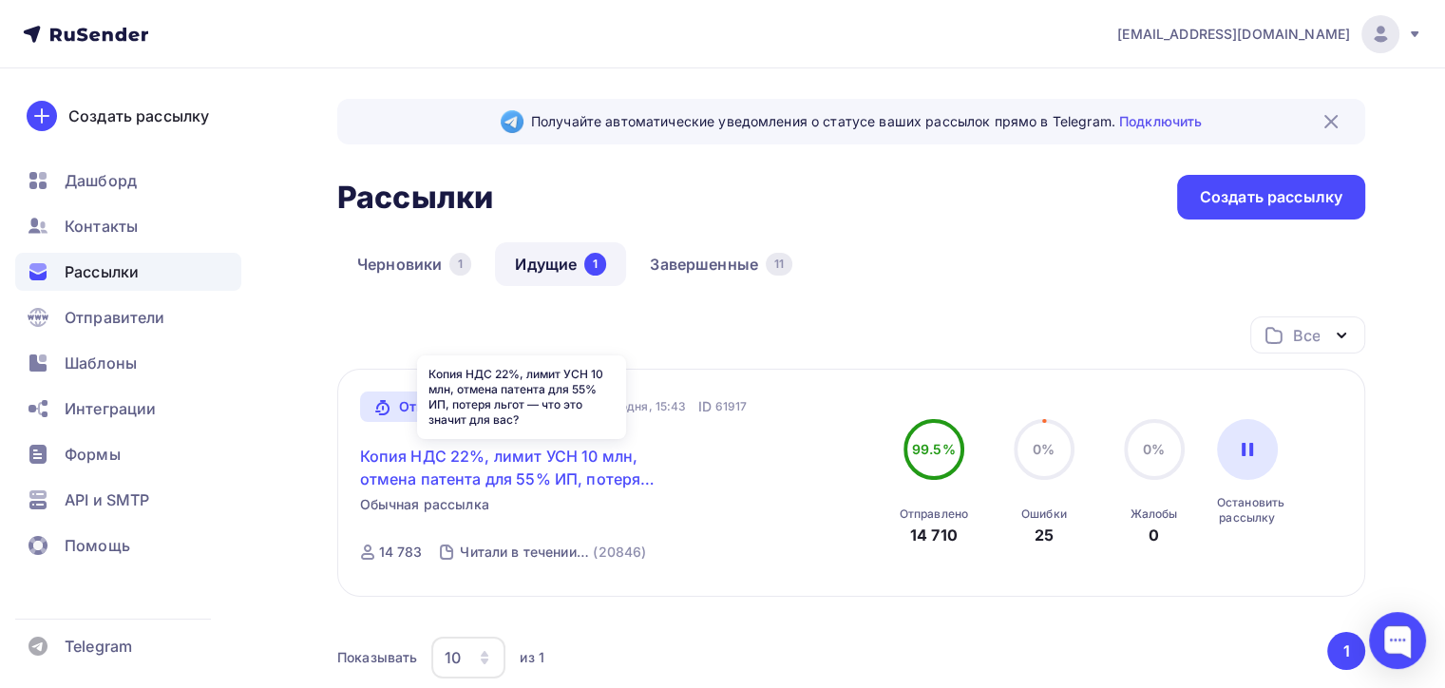
click at [510, 460] on link "Копия НДС 22%, лимит УСН 10 млн, отмена патента для 55% ИП, потеря льгот — что …" at bounding box center [523, 468] width 326 height 46
